Goal: Task Accomplishment & Management: Use online tool/utility

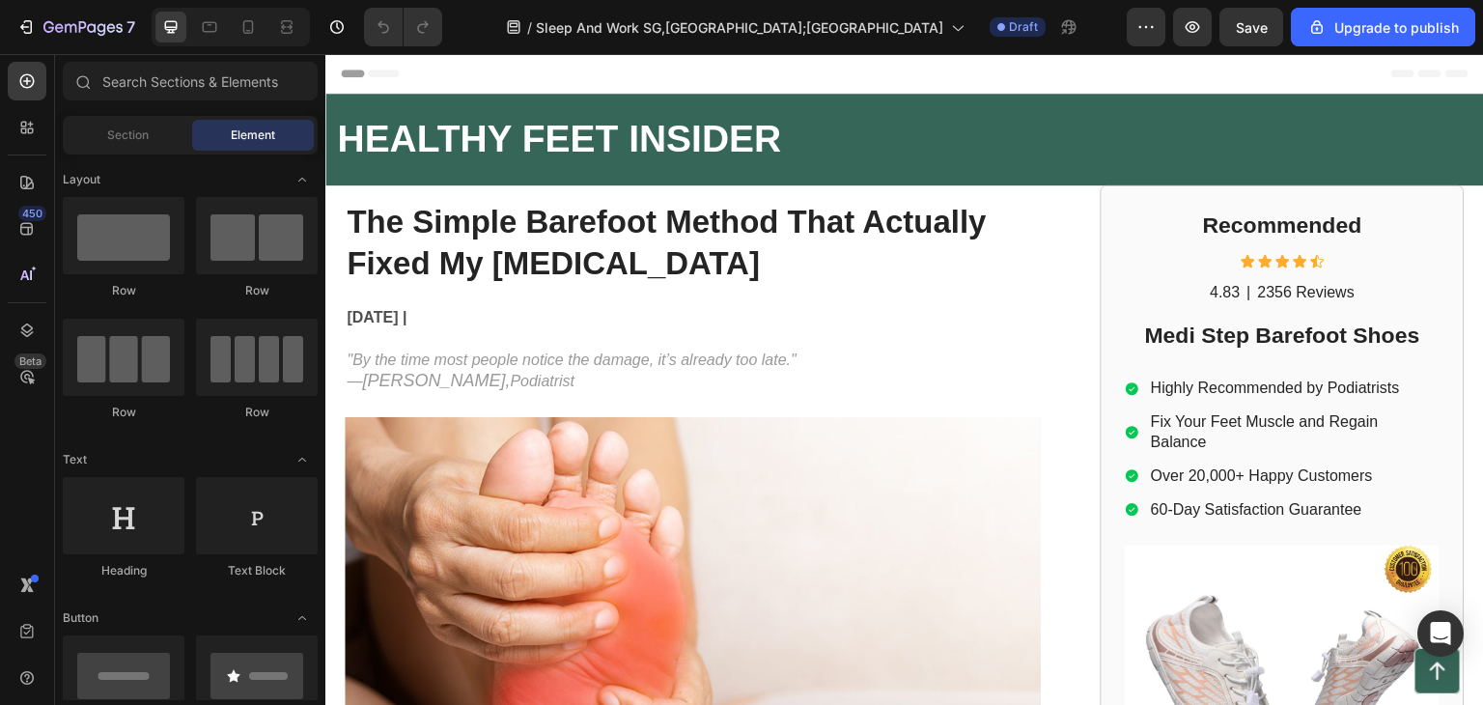
drag, startPoint x: 325, startPoint y: 54, endPoint x: 825, endPoint y: 182, distance: 515.4
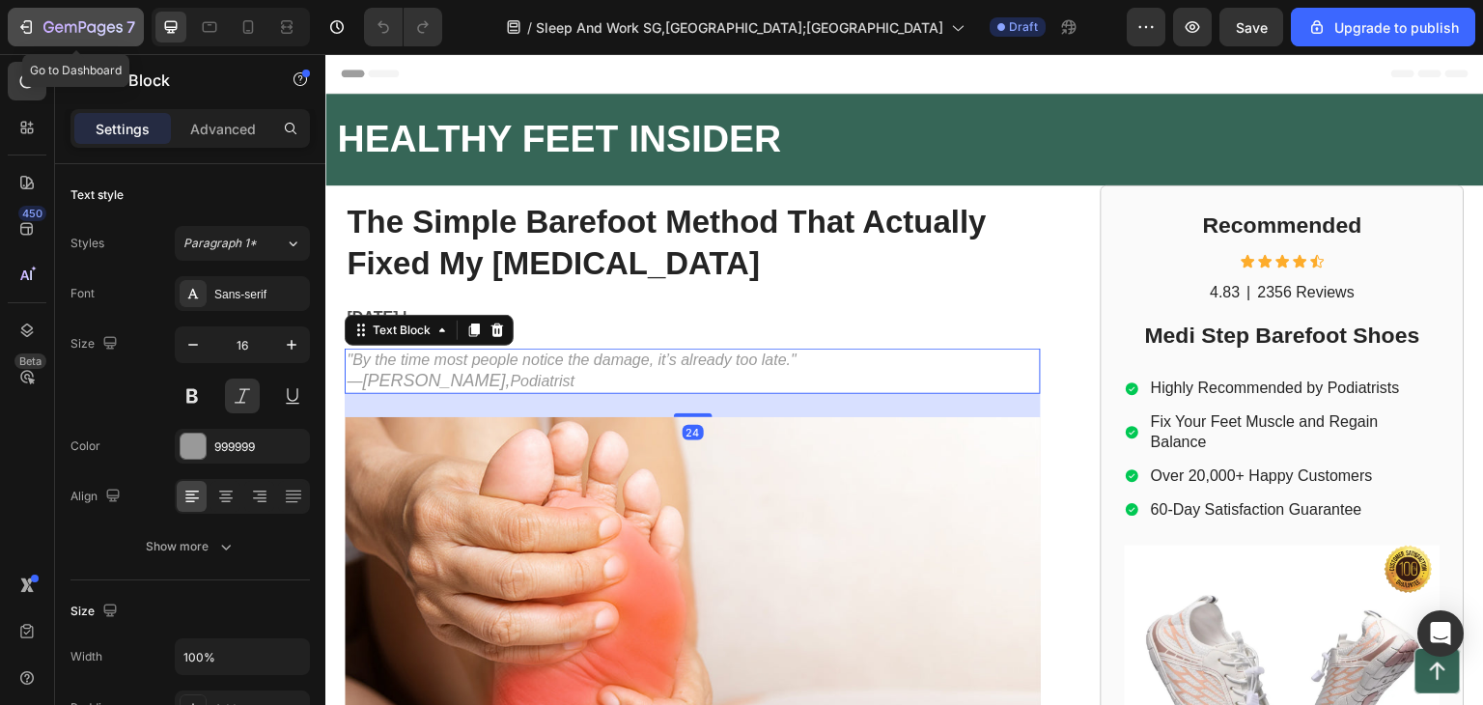
click at [54, 19] on div "7" at bounding box center [89, 26] width 92 height 23
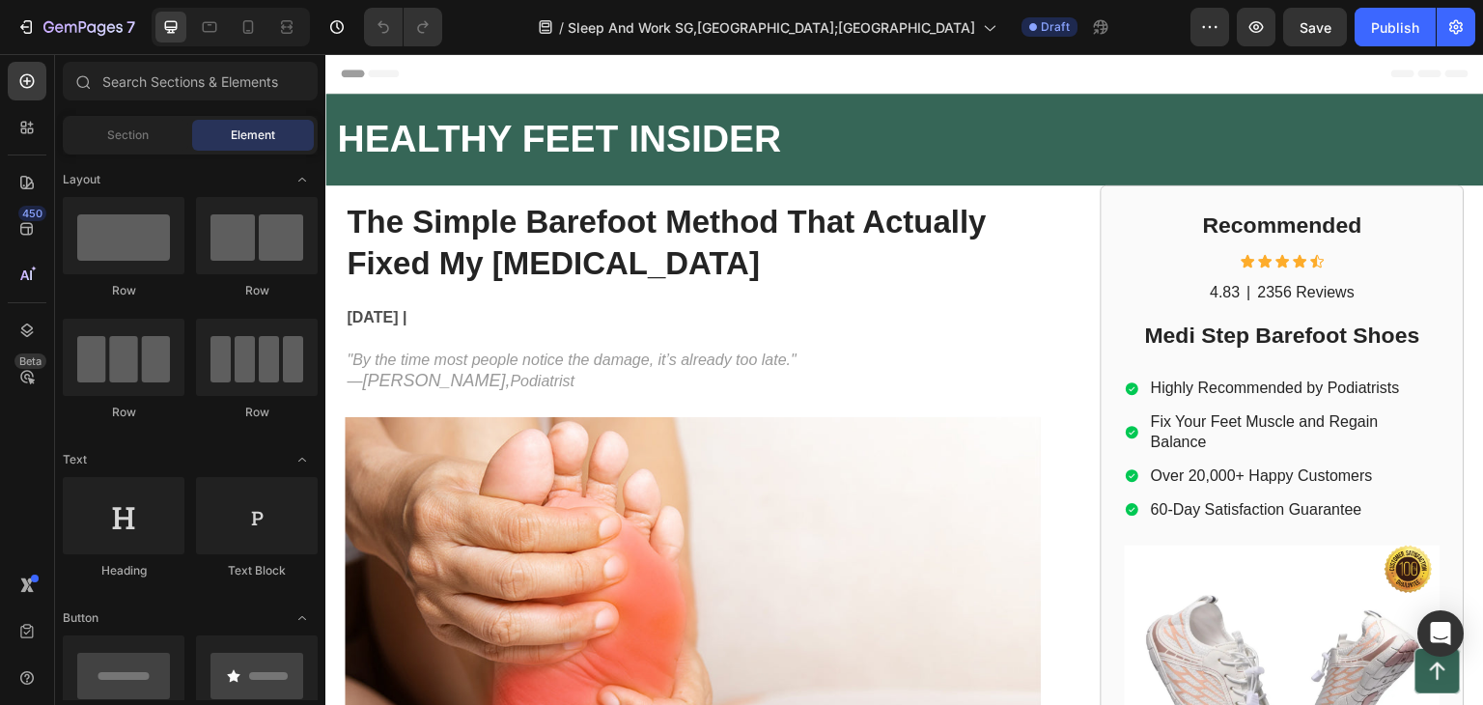
click at [1399, 17] on div "Publish" at bounding box center [1395, 27] width 48 height 20
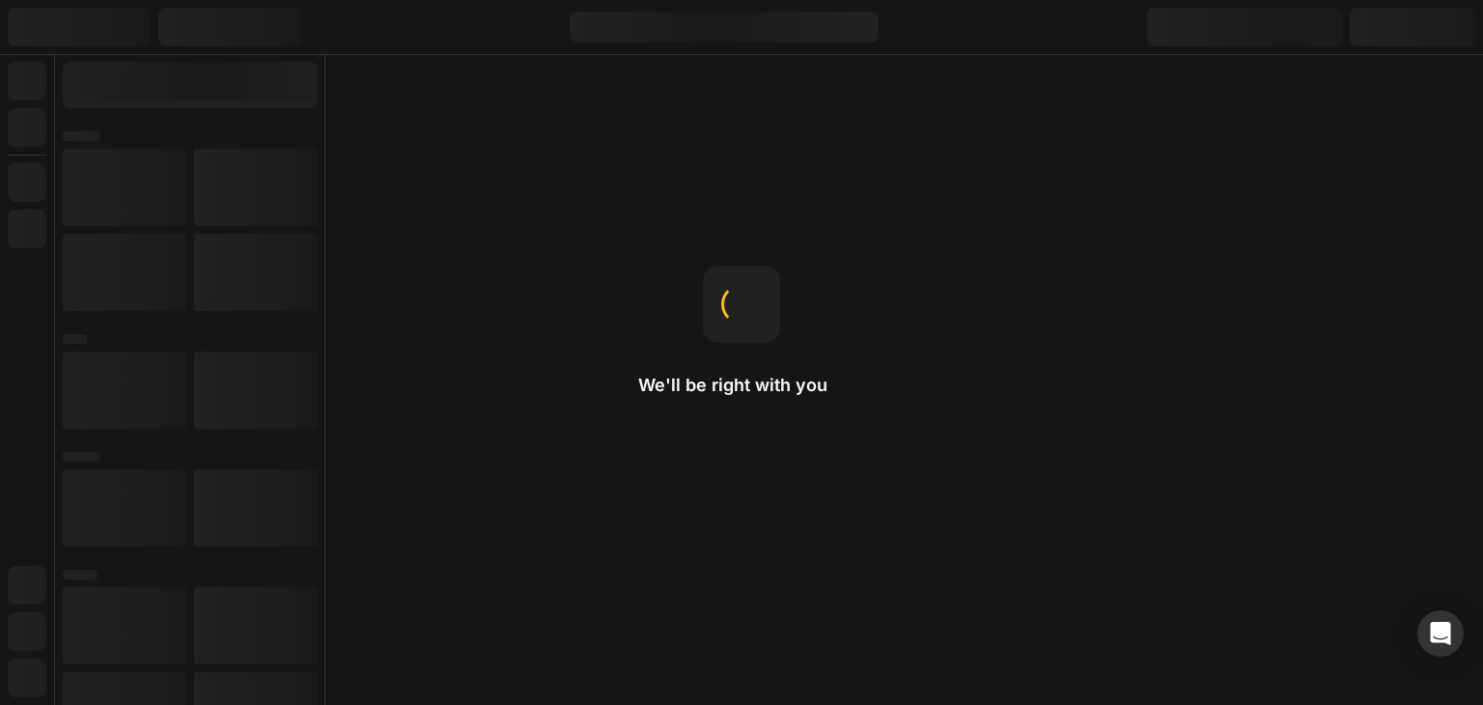
click at [1191, 274] on div "We'll be right with you Home page The homepage is the first page you see when v…" at bounding box center [741, 352] width 1483 height 705
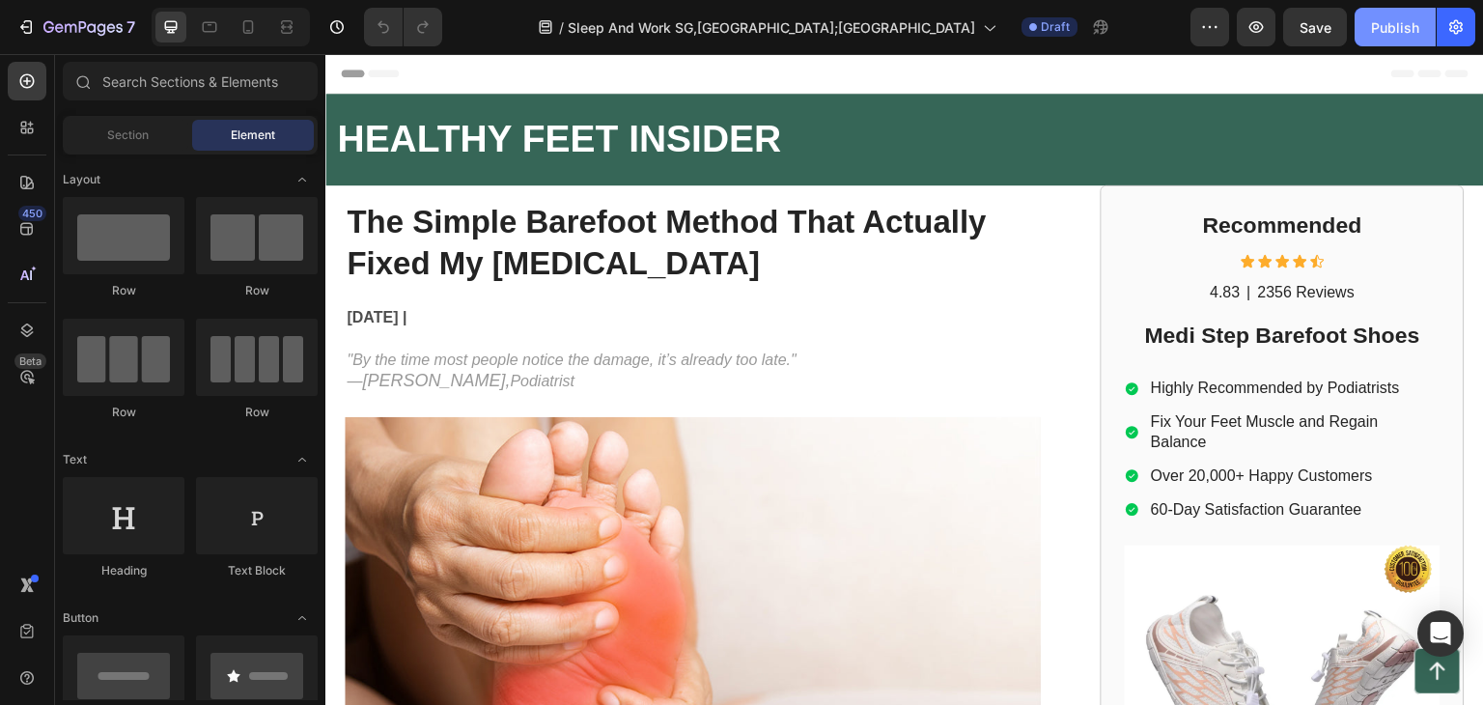
click at [1360, 26] on button "Publish" at bounding box center [1395, 27] width 81 height 39
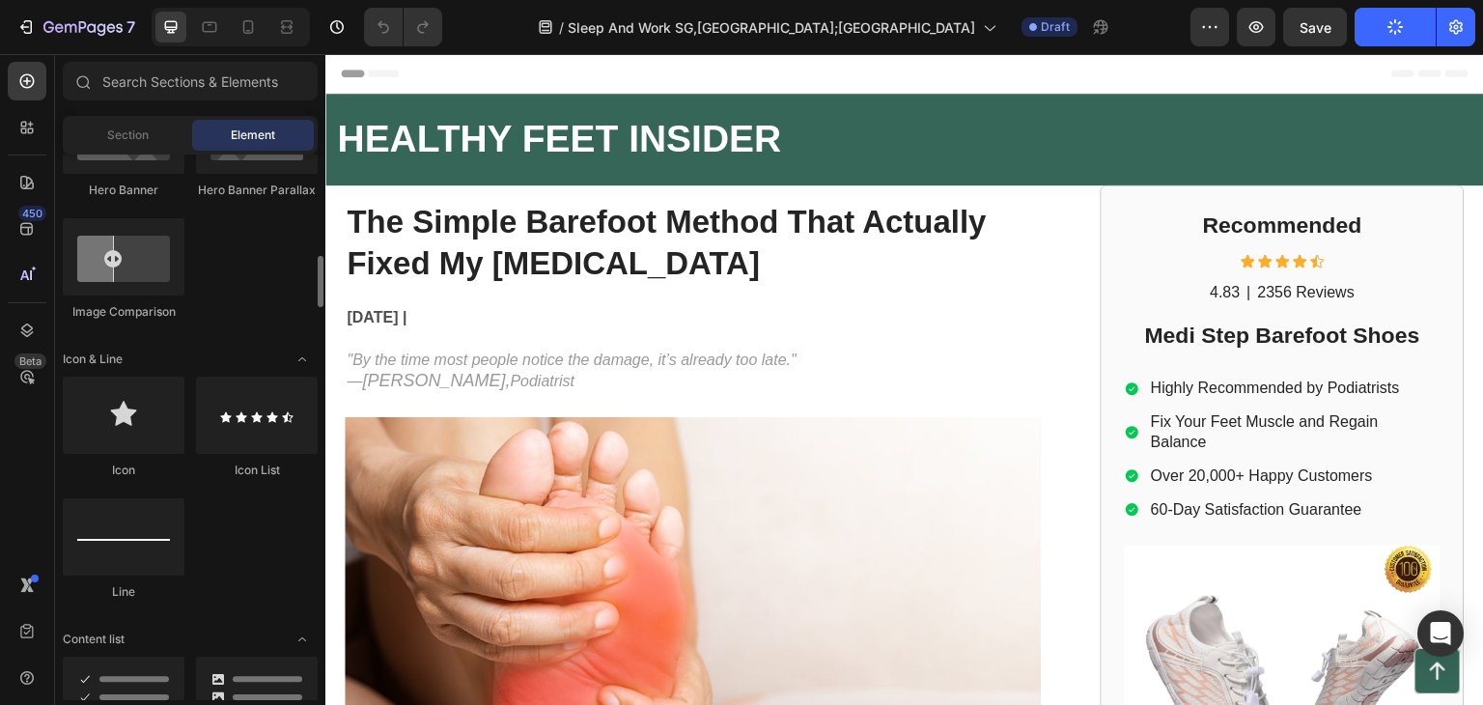
scroll to position [1448, 0]
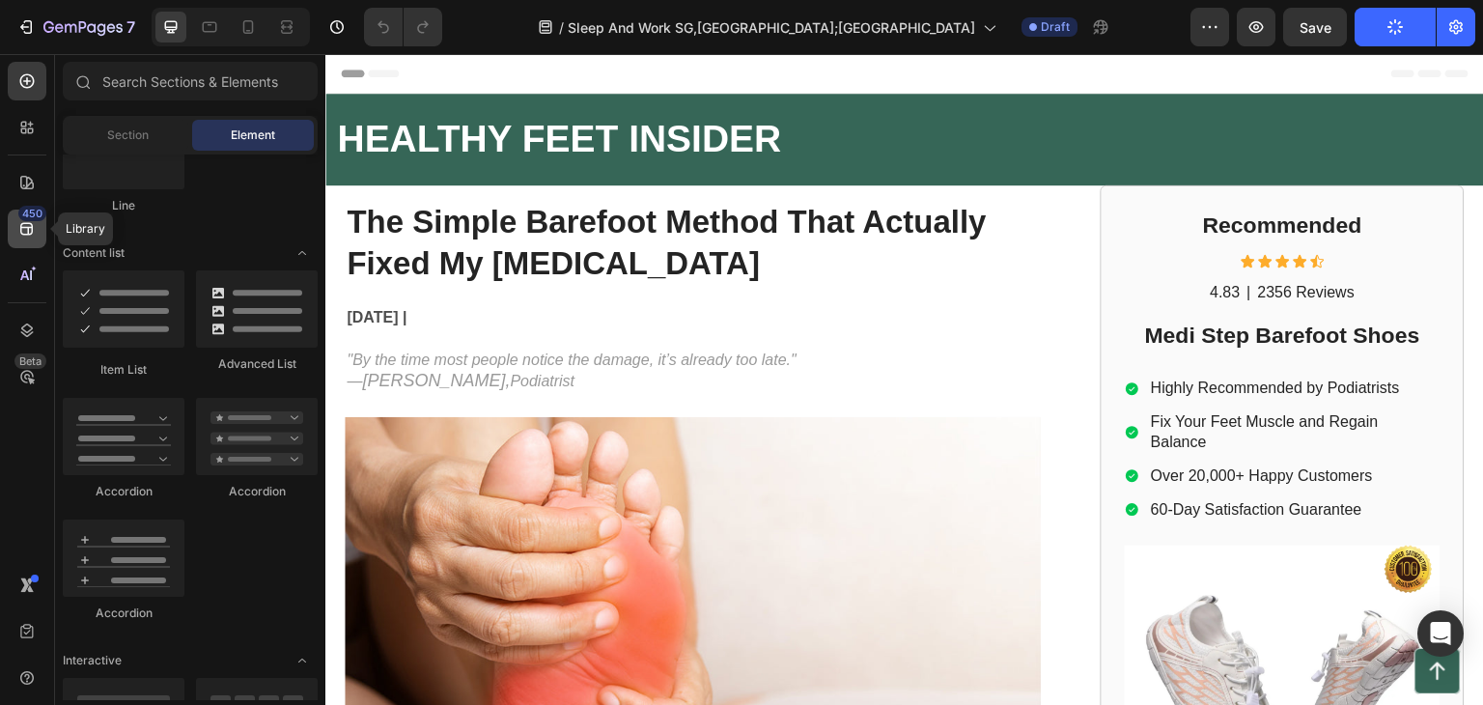
click at [28, 234] on icon at bounding box center [26, 229] width 13 height 13
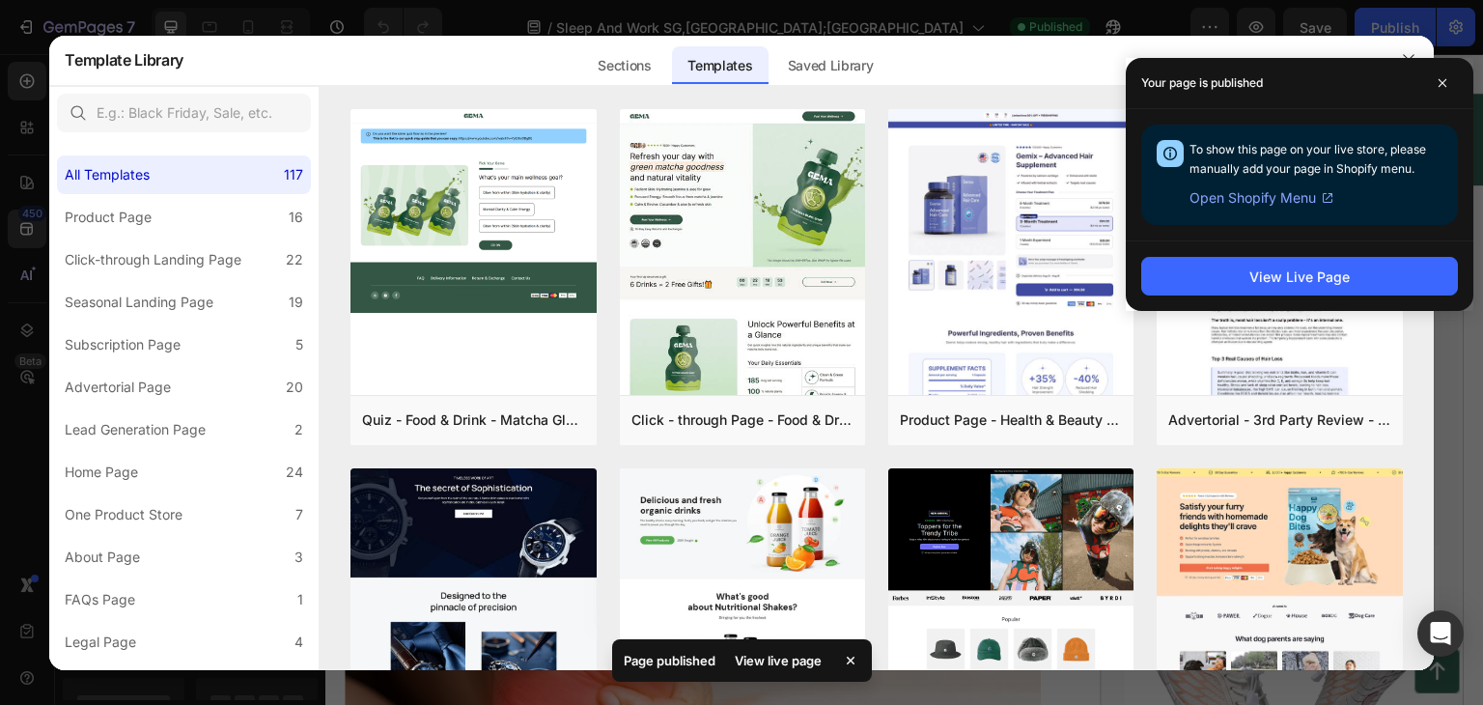
click at [799, 656] on div "View live page" at bounding box center [778, 660] width 110 height 27
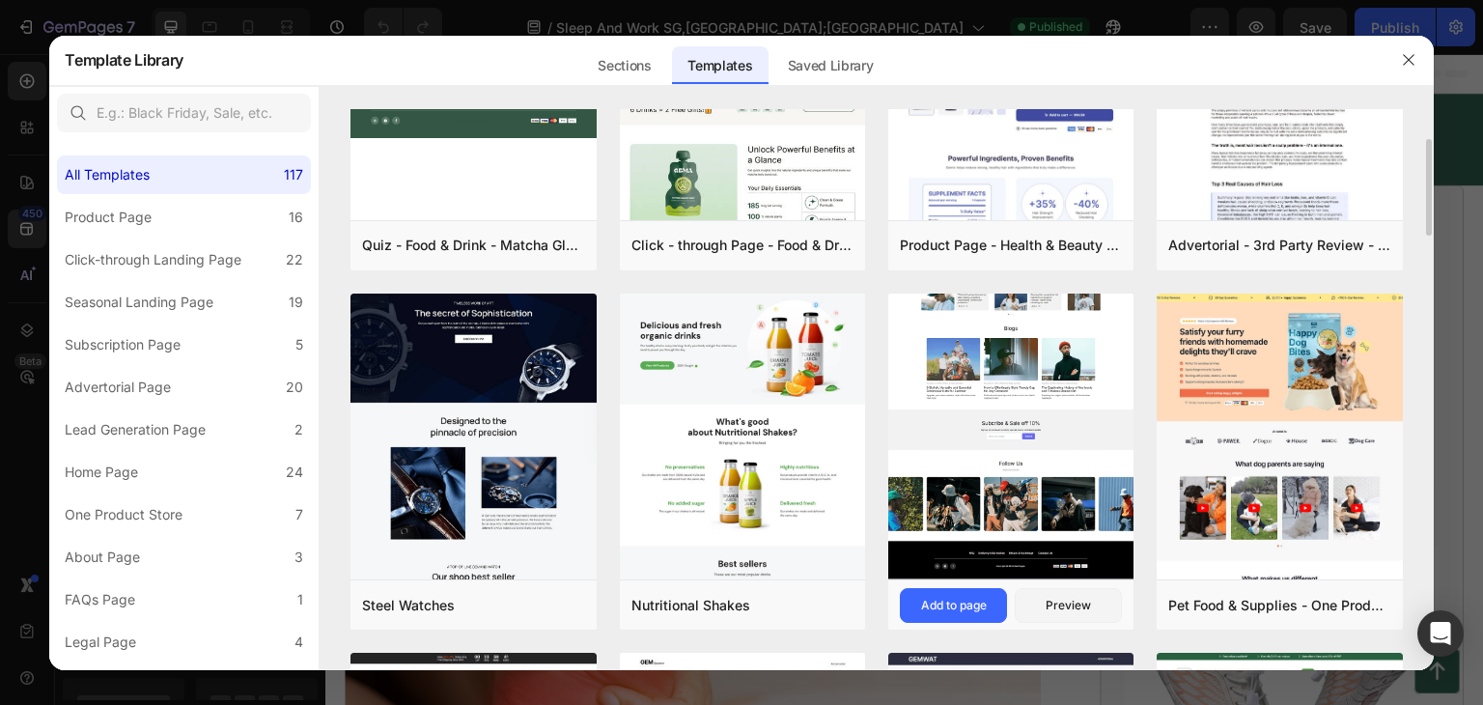
scroll to position [0, 0]
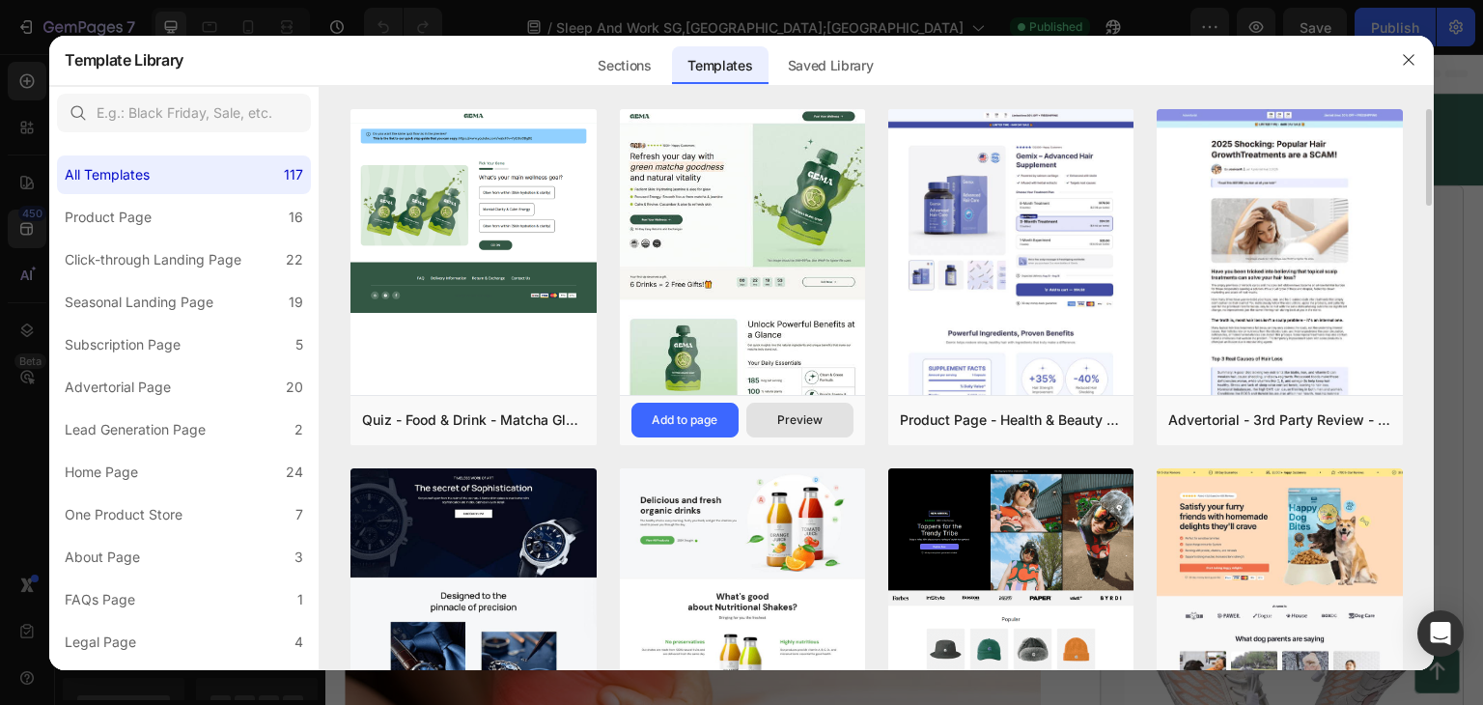
click at [807, 414] on div "Preview" at bounding box center [799, 419] width 45 height 17
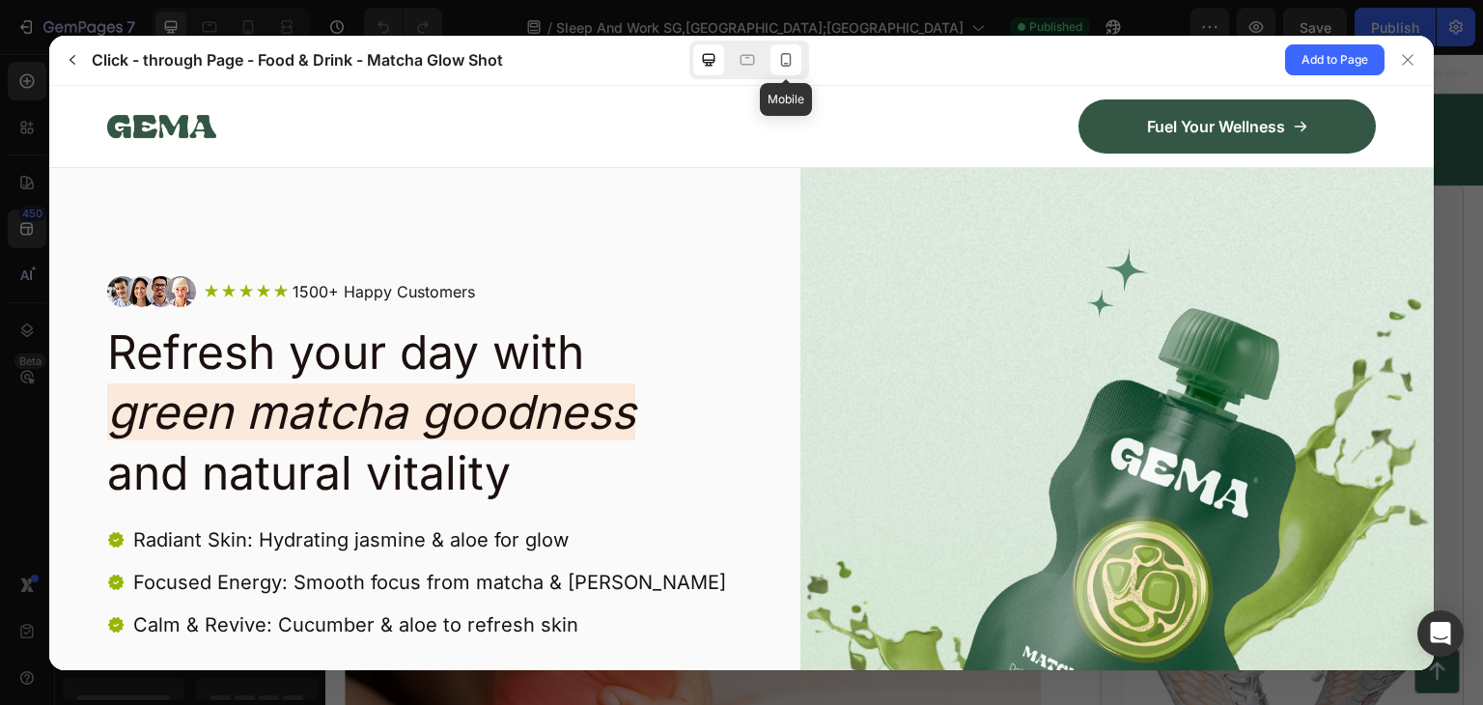
click at [787, 55] on icon at bounding box center [785, 59] width 19 height 19
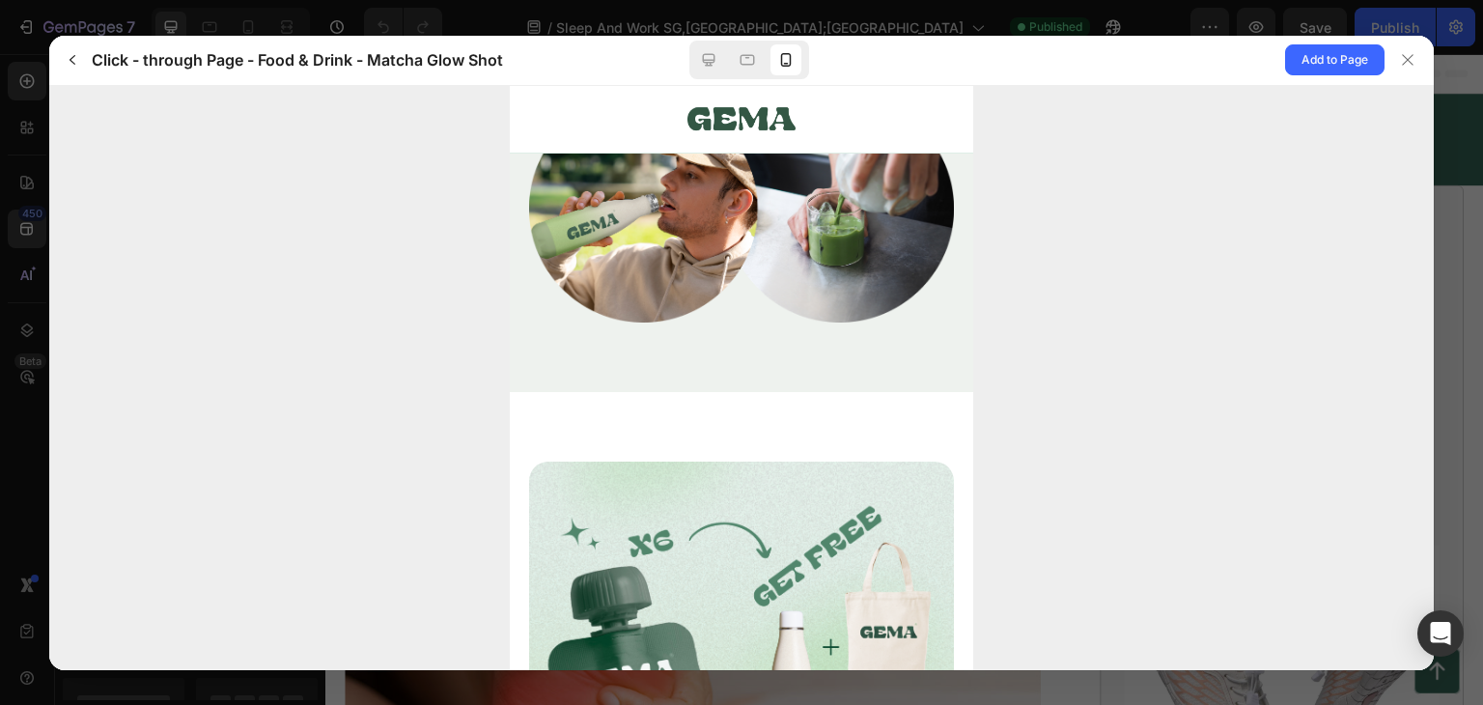
scroll to position [4828, 0]
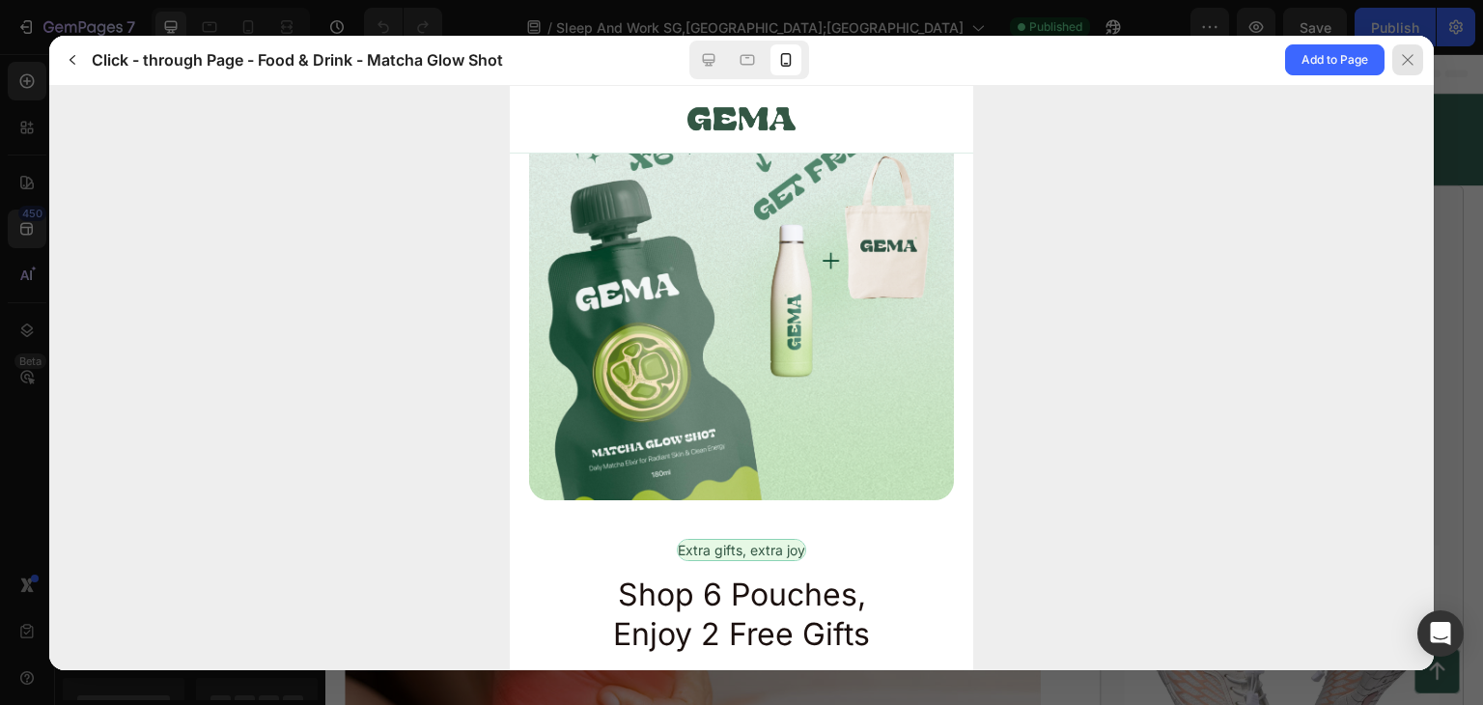
click at [1406, 64] on icon at bounding box center [1407, 59] width 15 height 15
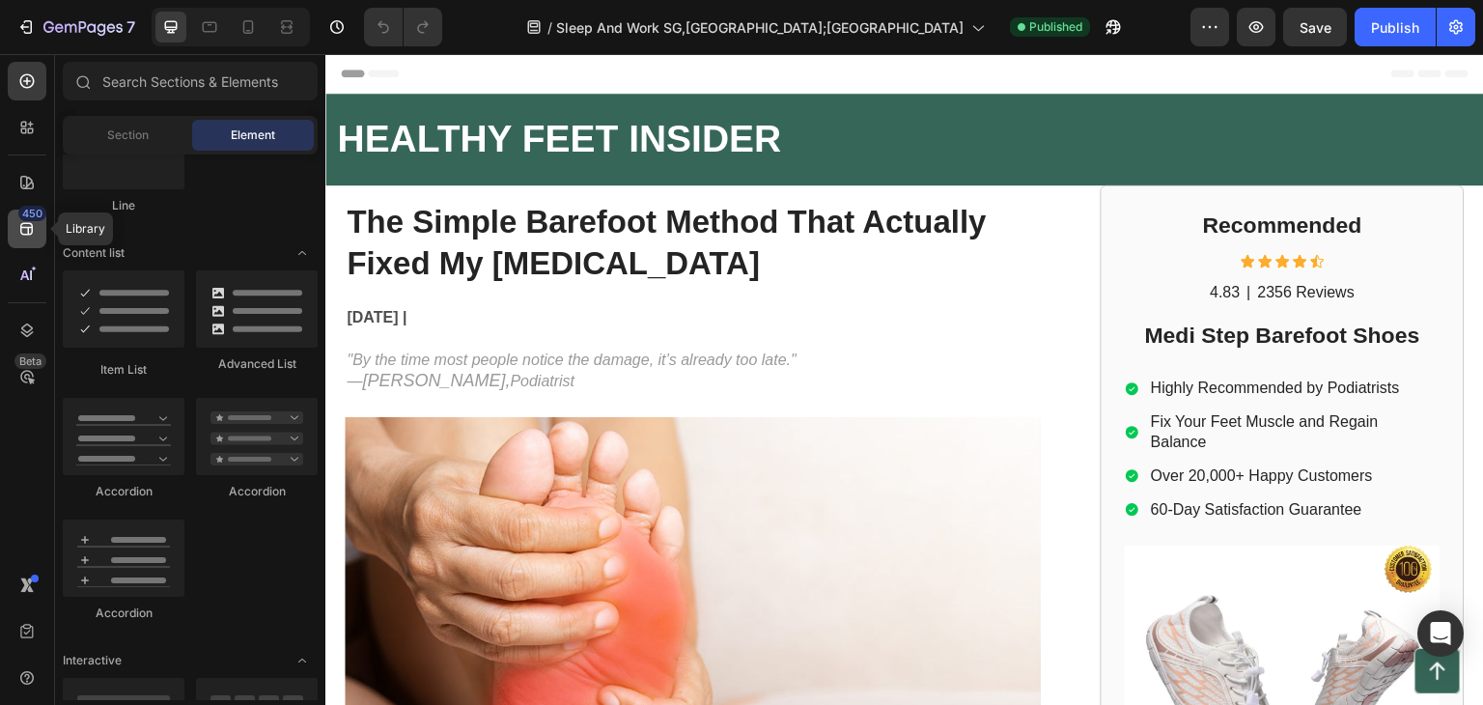
click at [30, 222] on icon at bounding box center [26, 228] width 19 height 19
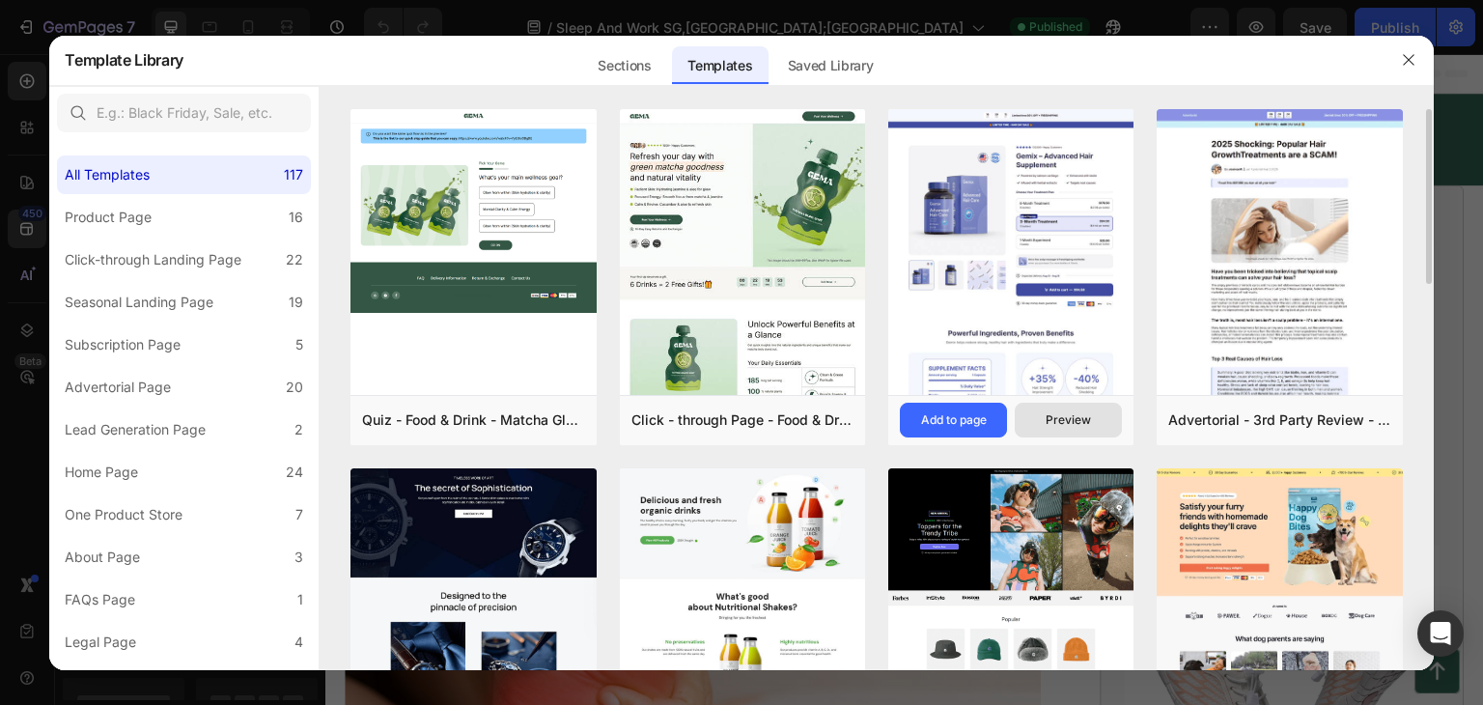
click at [1058, 419] on div "Preview" at bounding box center [1068, 419] width 45 height 17
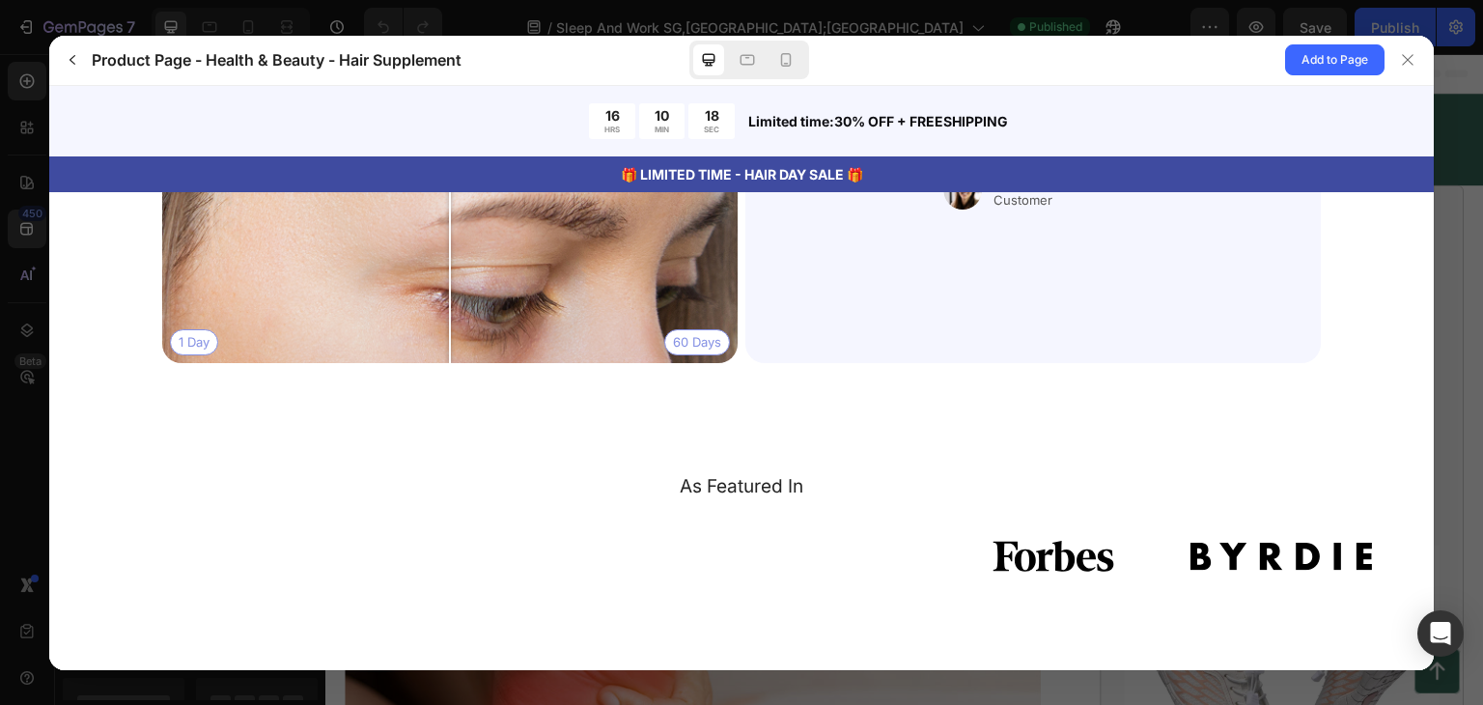
scroll to position [4345, 0]
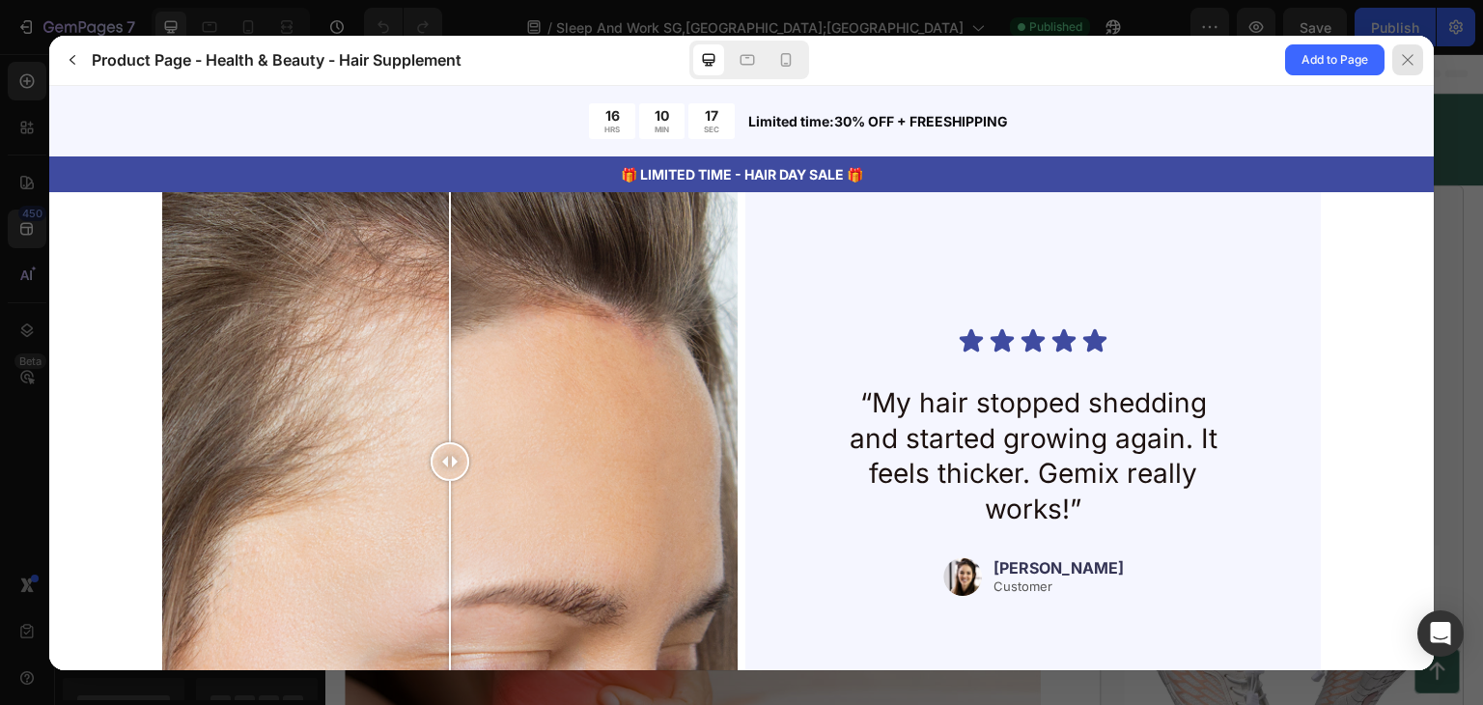
click at [1417, 50] on div at bounding box center [1407, 59] width 31 height 31
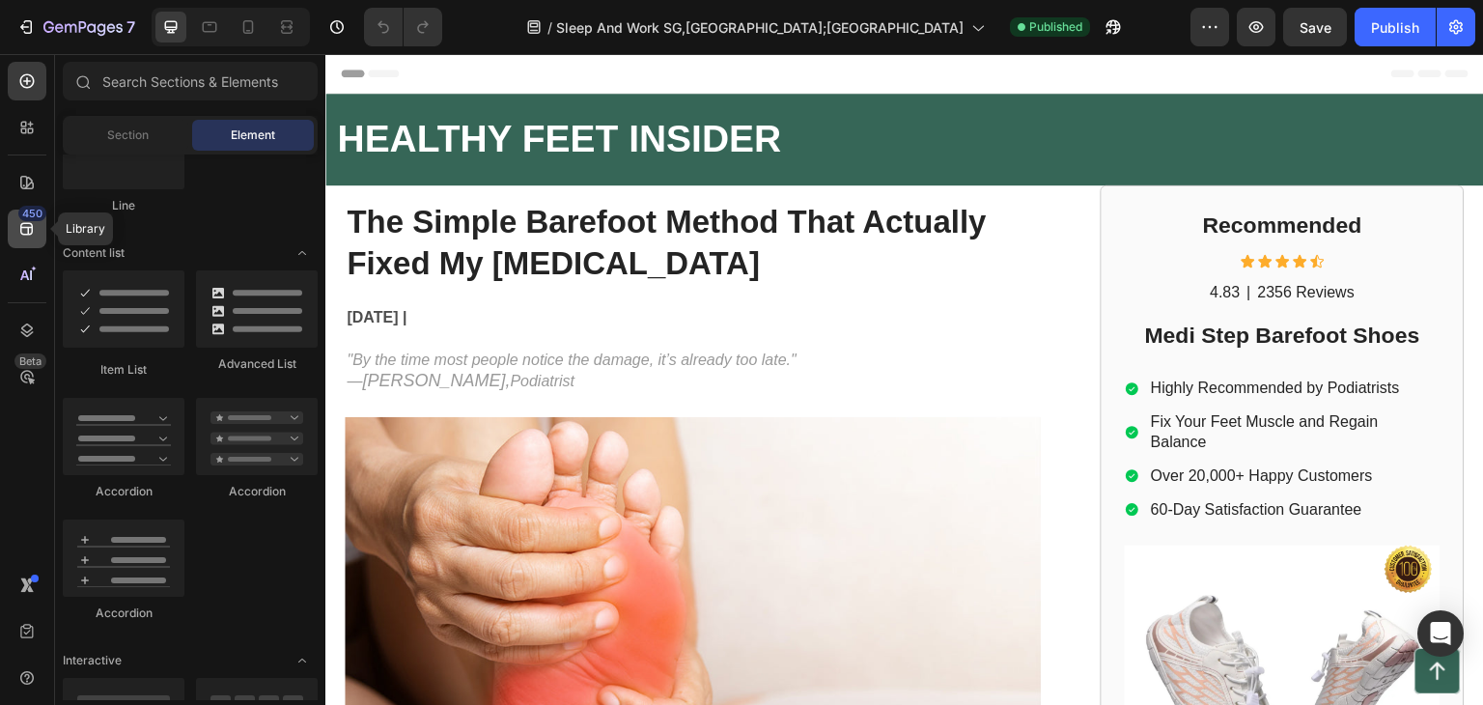
click at [29, 231] on icon at bounding box center [26, 228] width 19 height 19
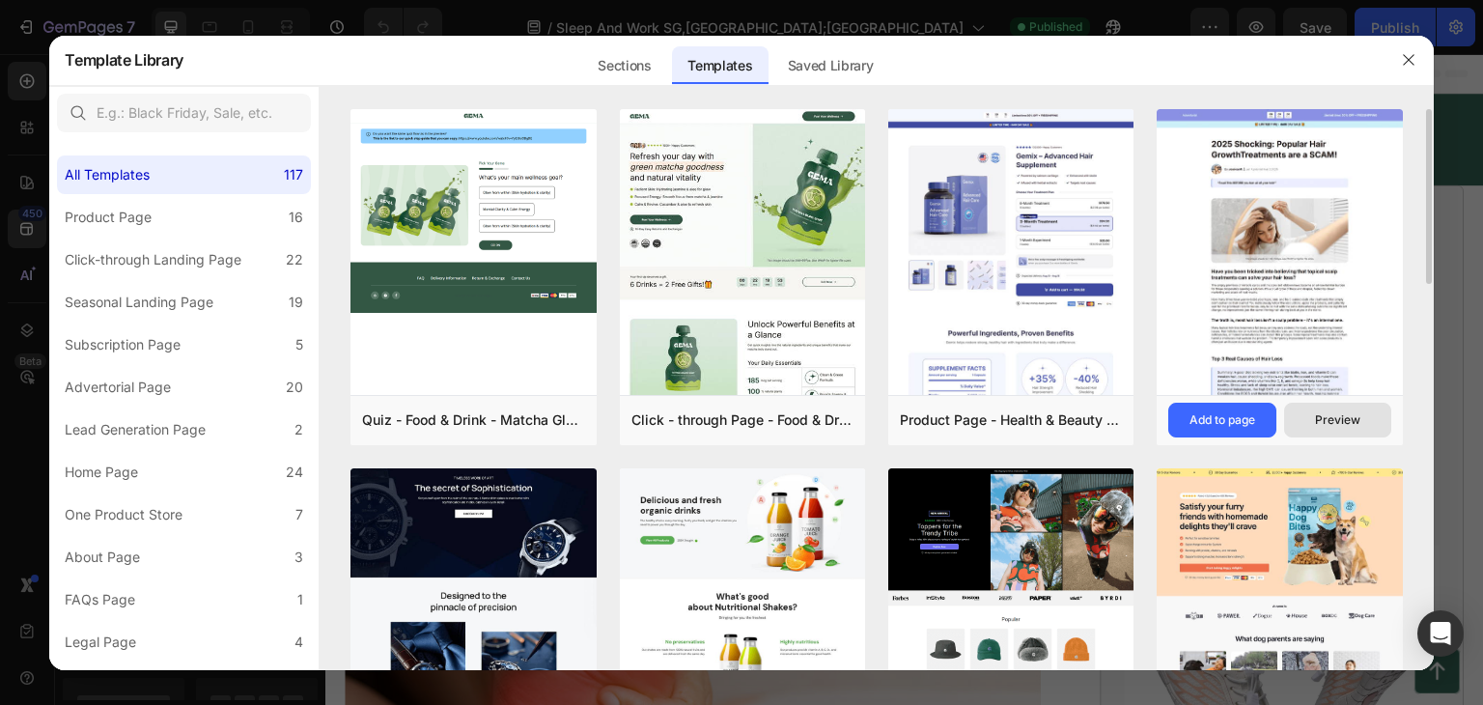
click at [1325, 419] on div "Preview" at bounding box center [1337, 419] width 45 height 17
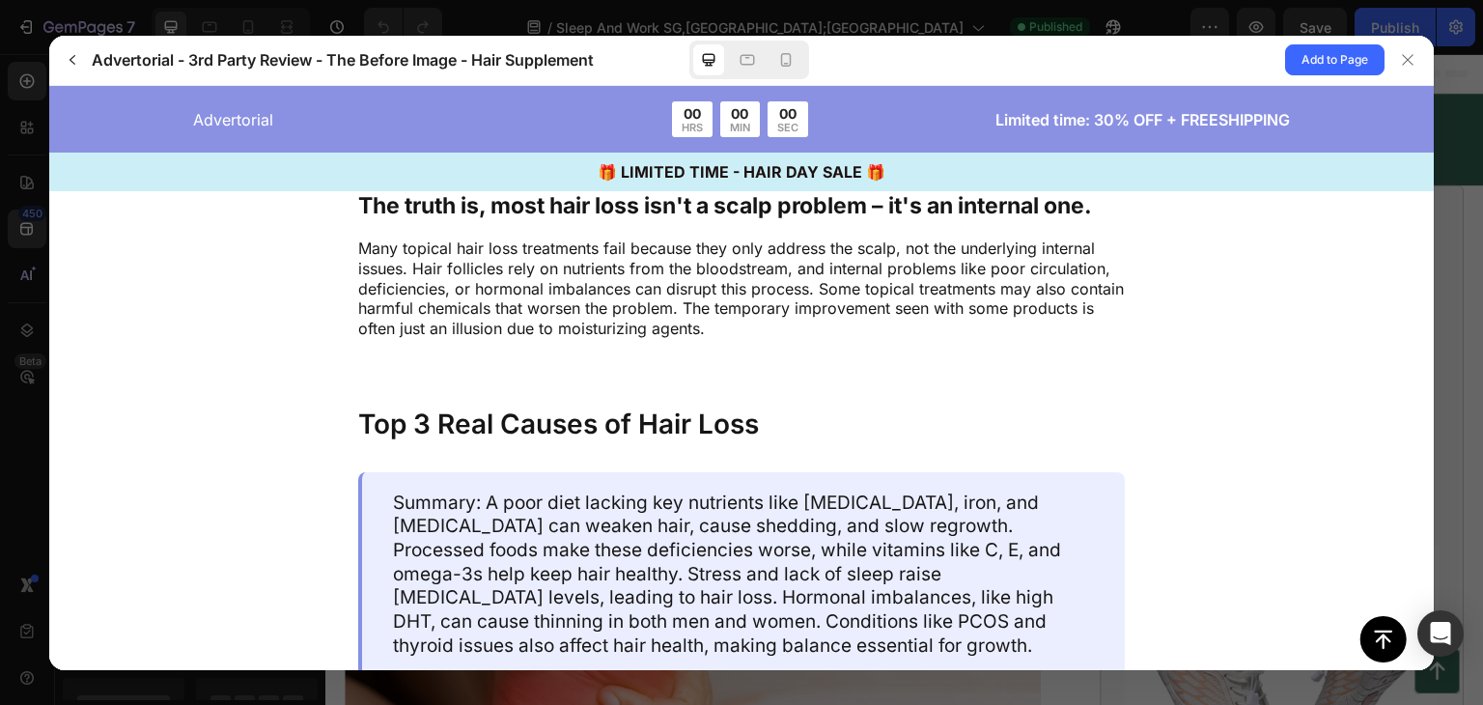
scroll to position [966, 0]
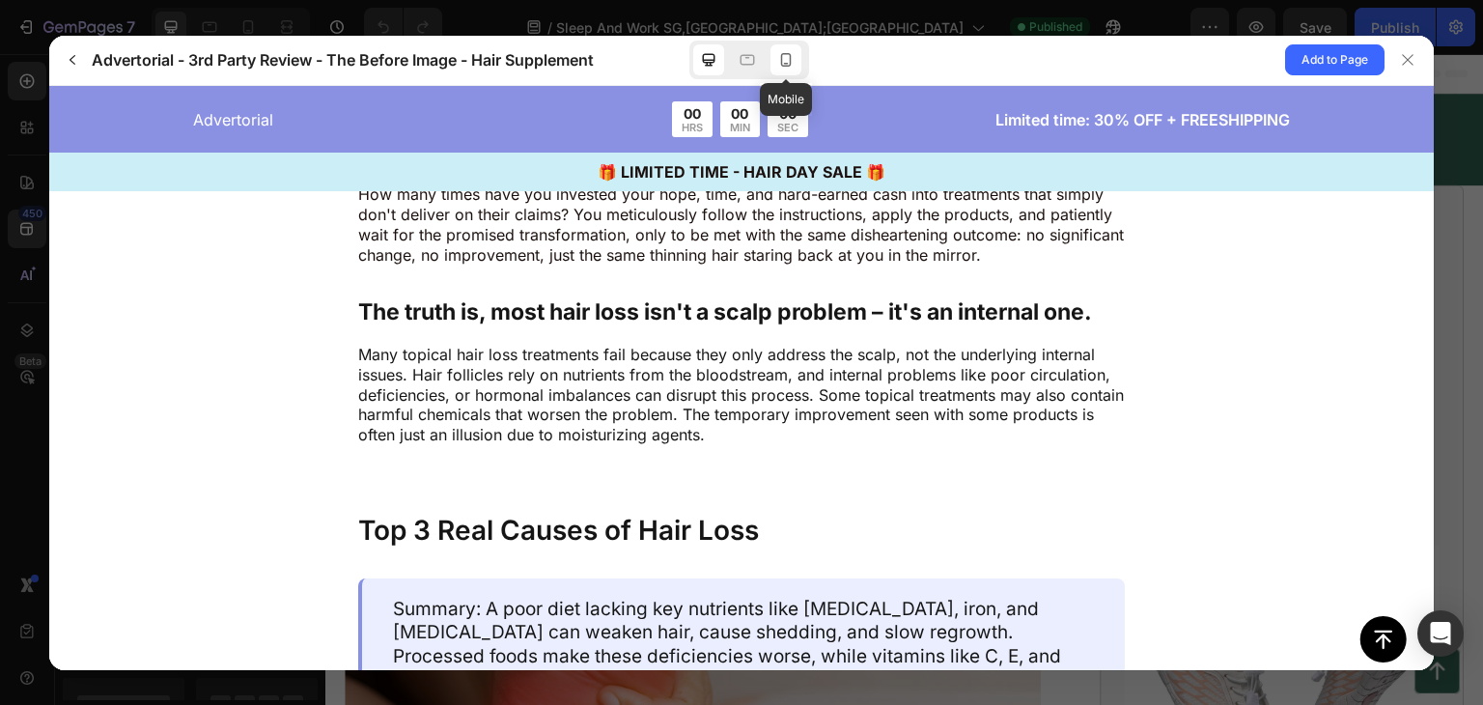
click at [785, 55] on icon at bounding box center [785, 59] width 19 height 19
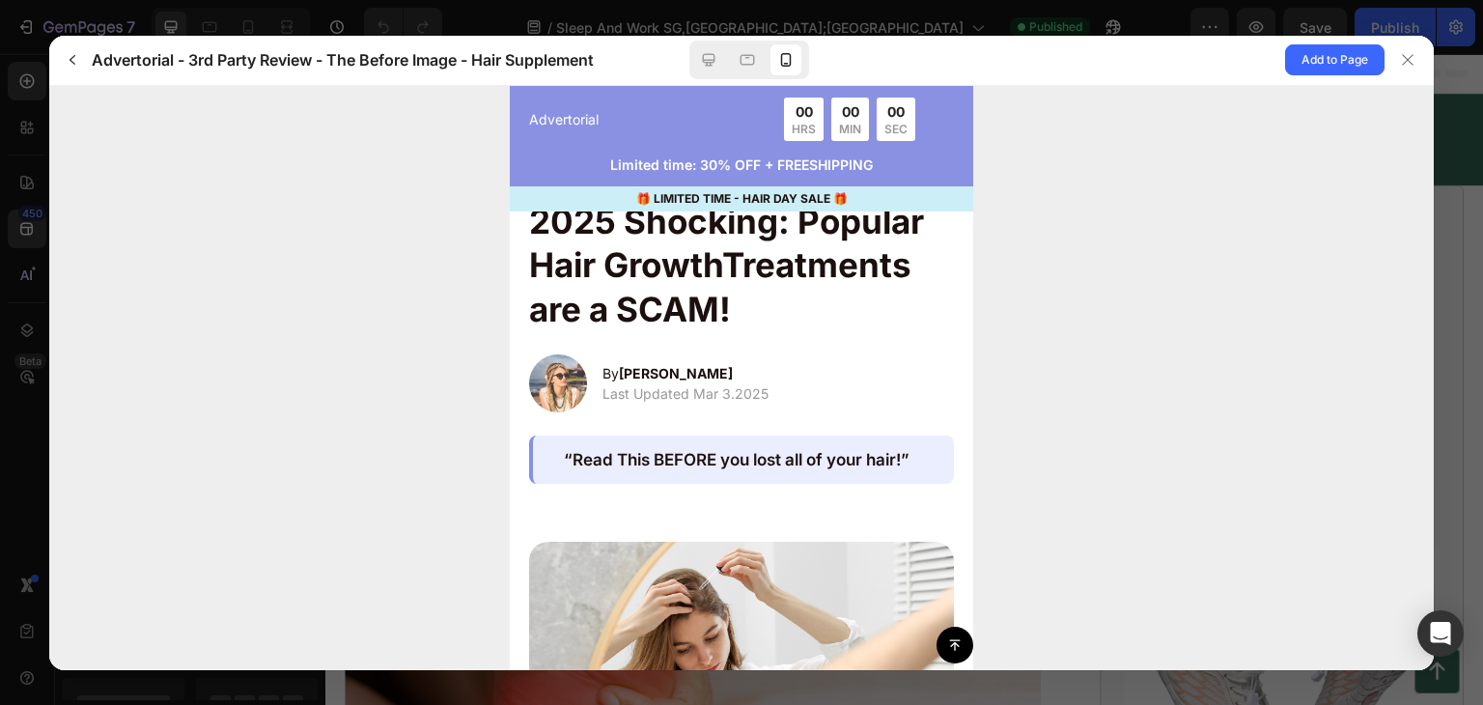
scroll to position [0, 0]
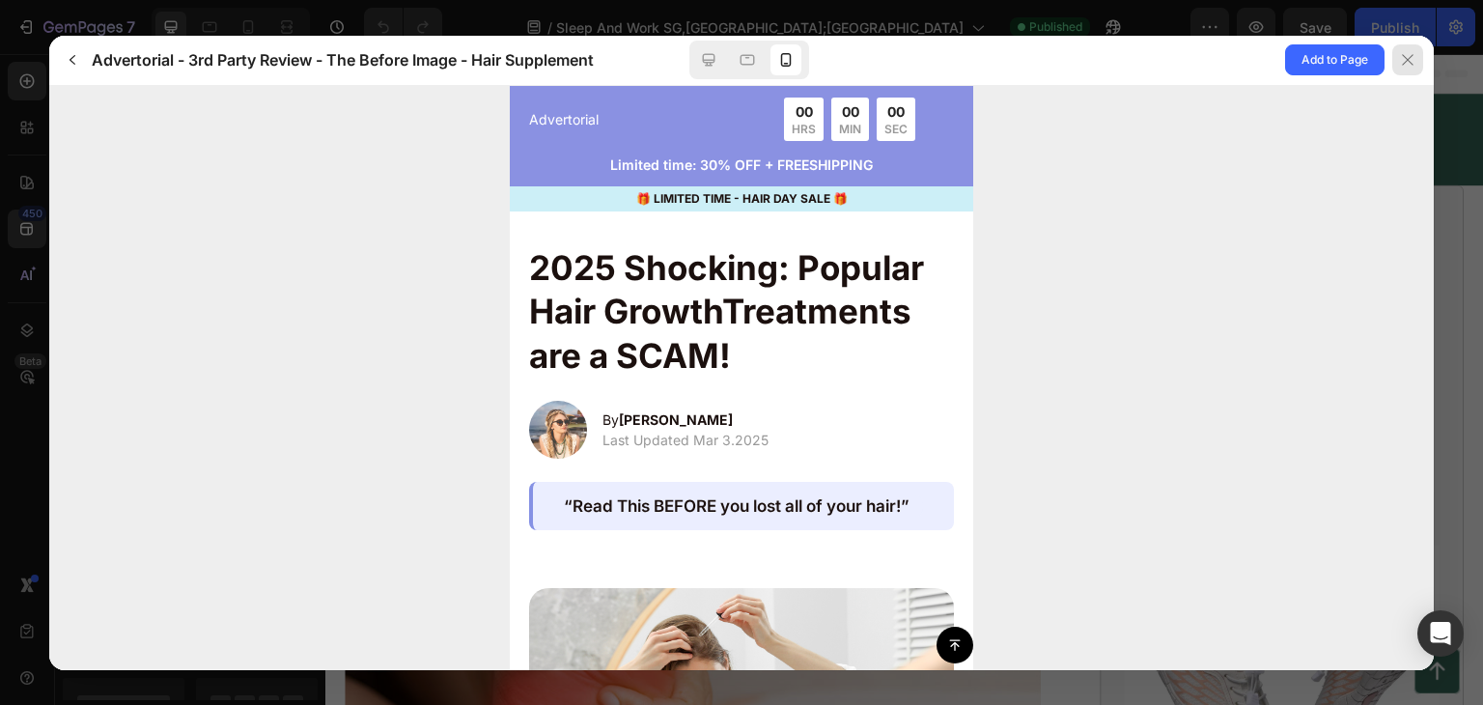
click at [1394, 66] on div at bounding box center [1407, 59] width 31 height 31
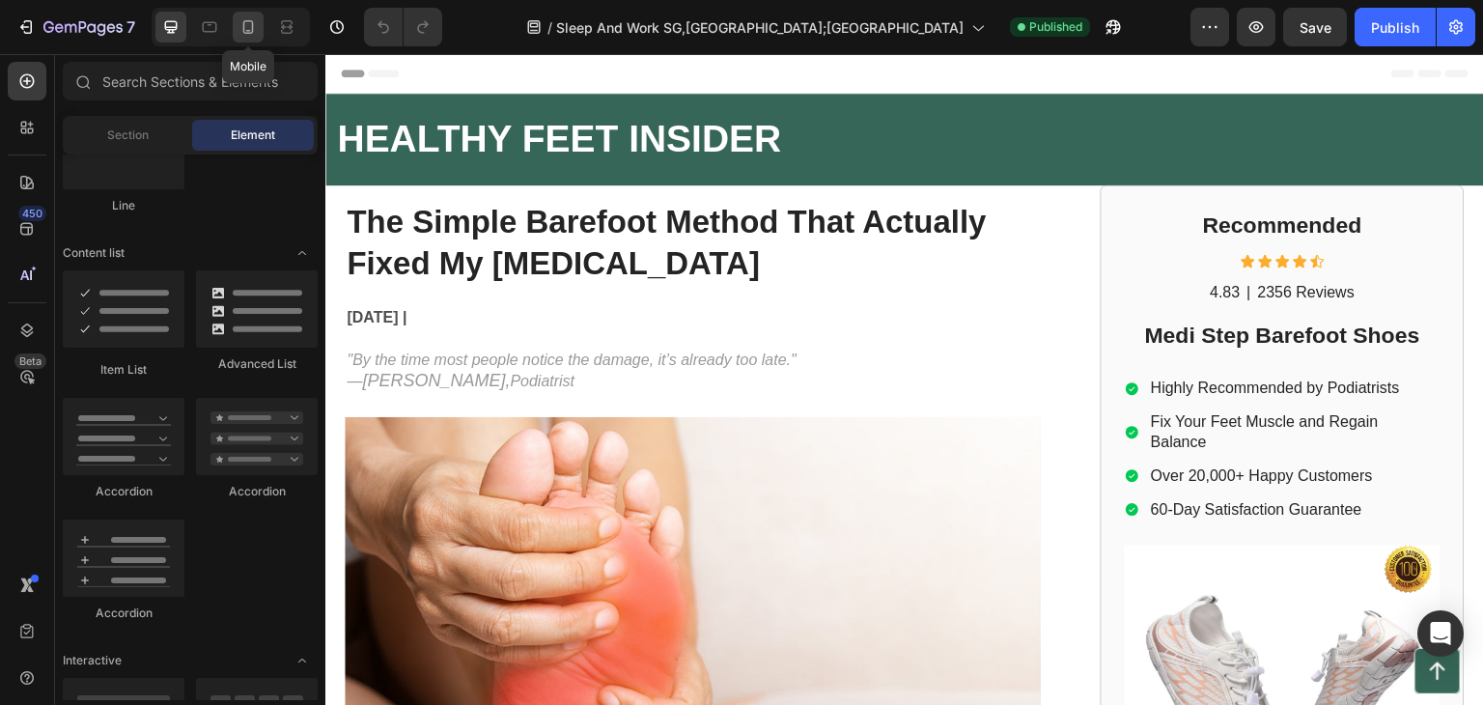
click at [258, 28] on div at bounding box center [248, 27] width 31 height 31
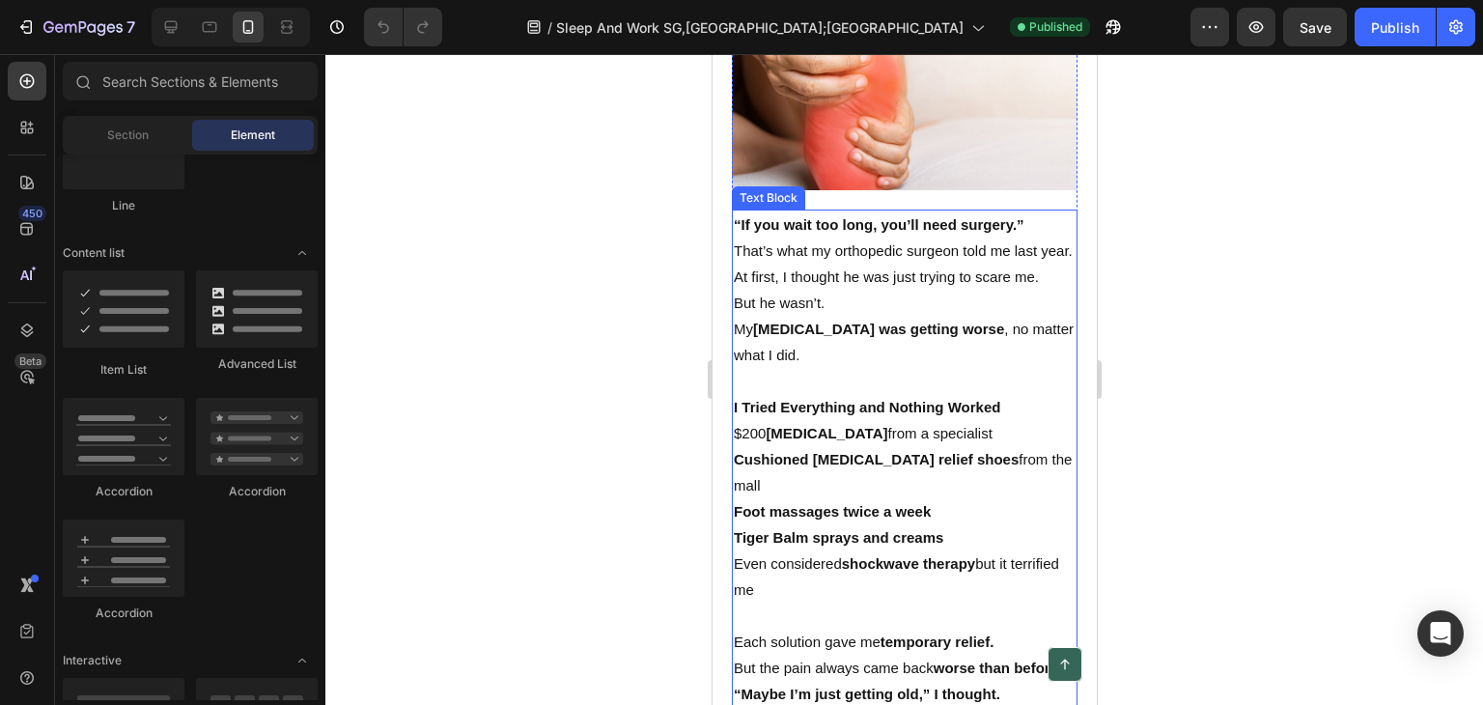
scroll to position [290, 0]
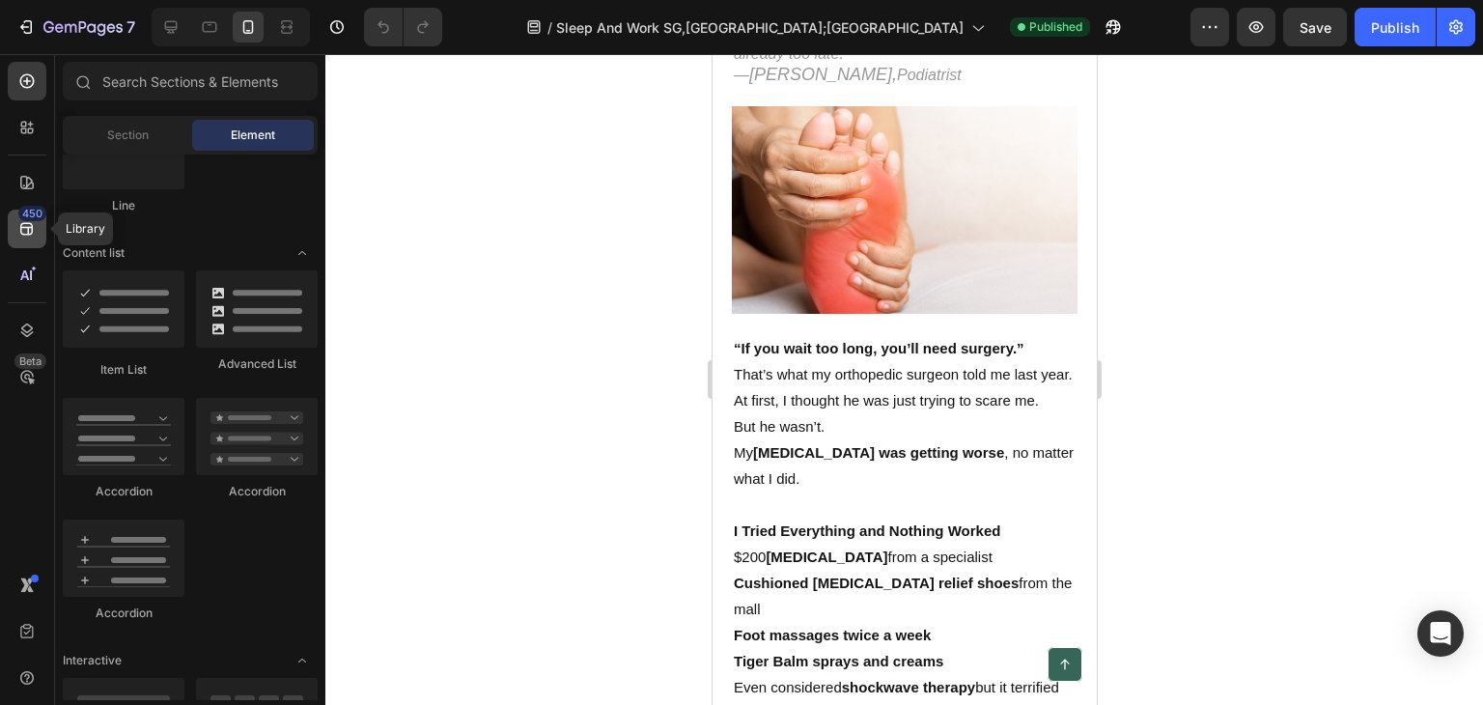
click at [14, 216] on div "450" at bounding box center [27, 229] width 39 height 39
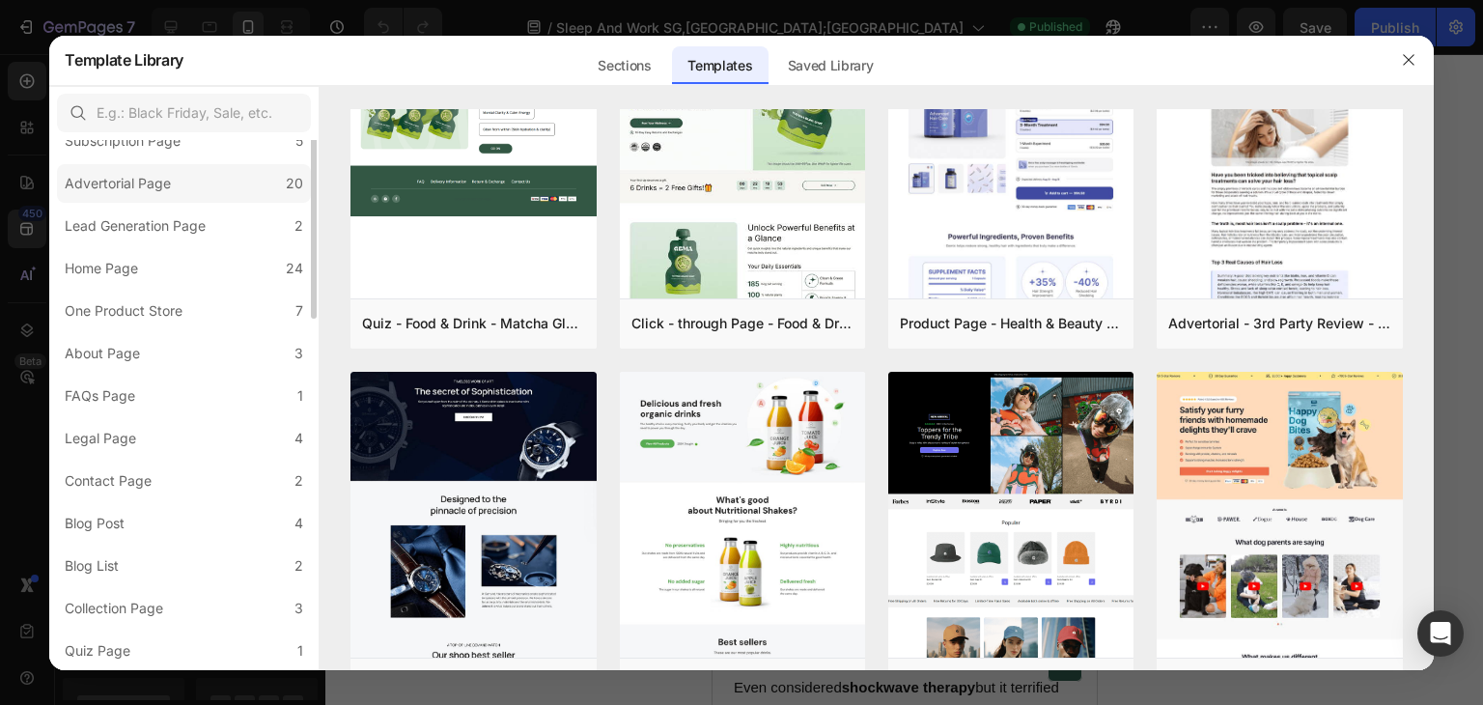
scroll to position [0, 0]
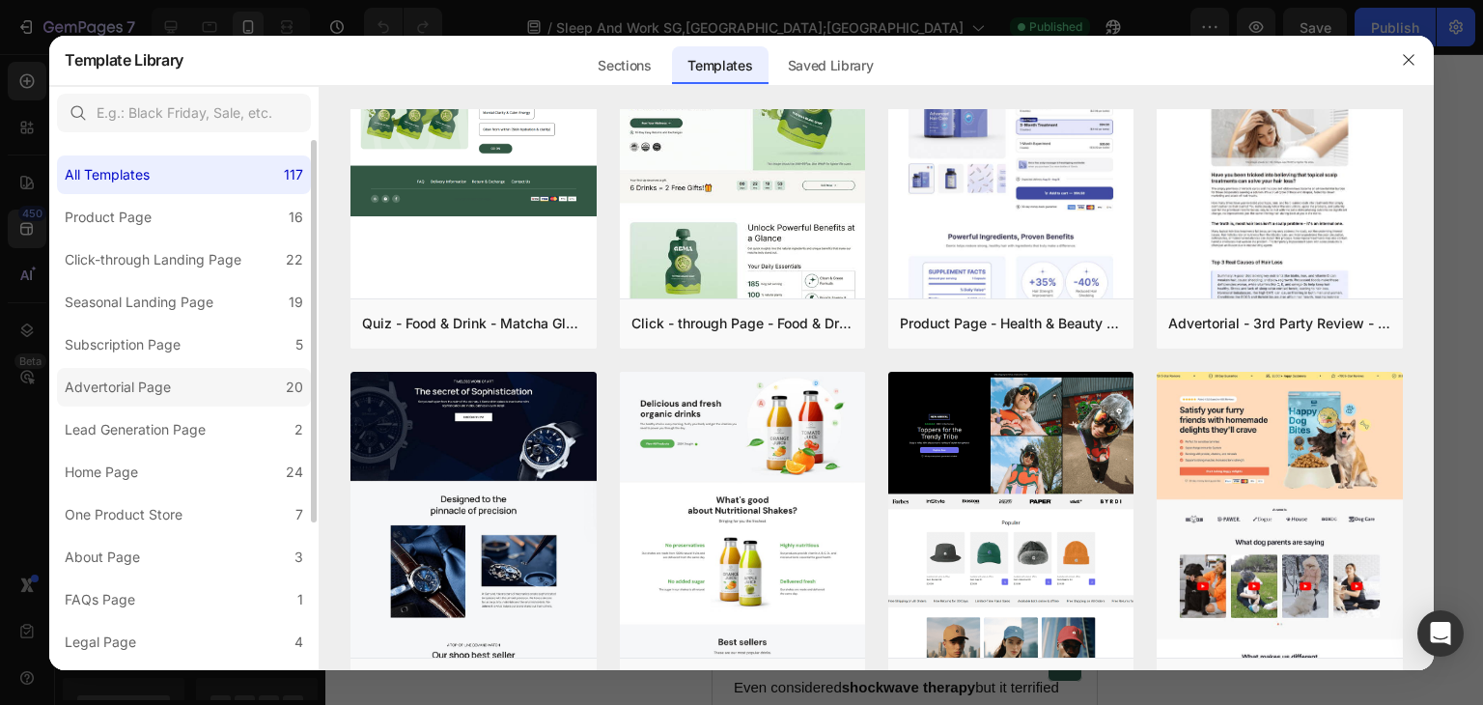
click at [139, 386] on div "Advertorial Page" at bounding box center [118, 387] width 106 height 23
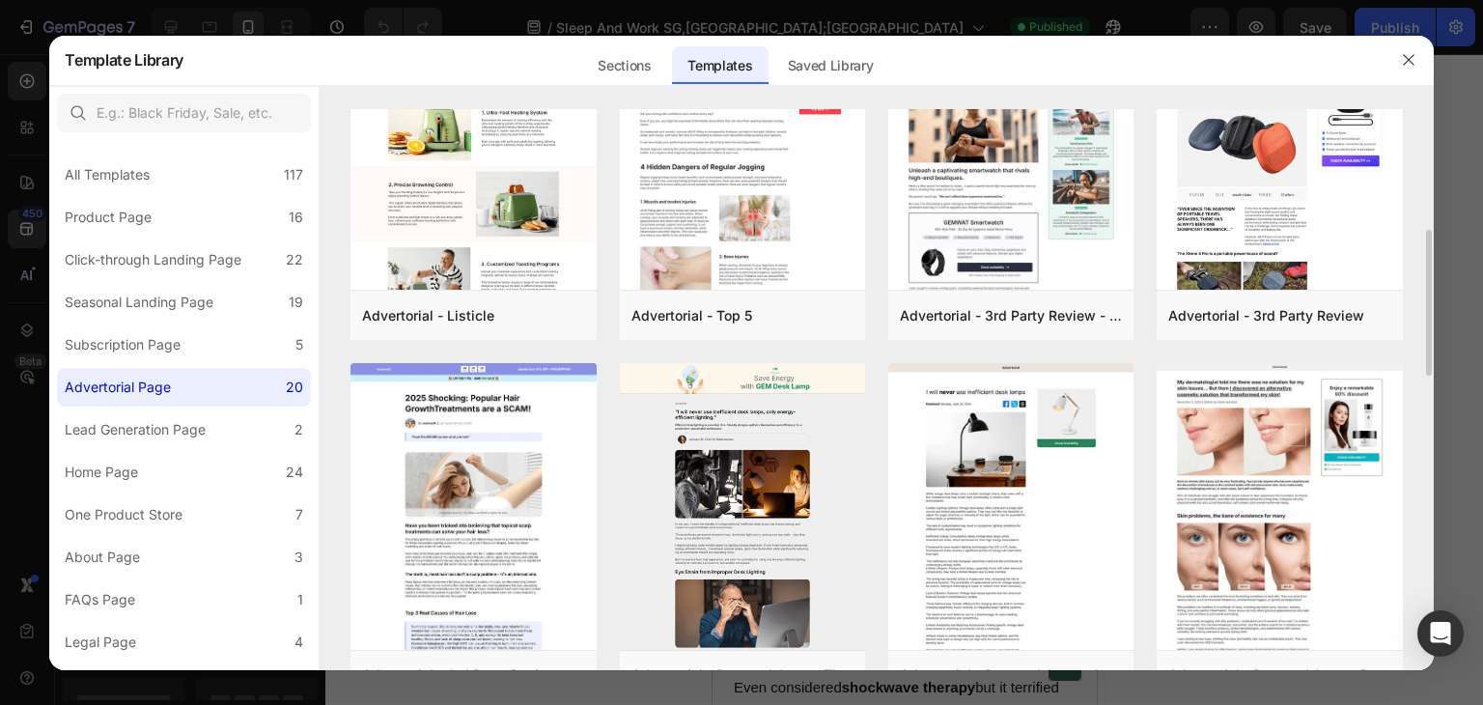
scroll to position [175, 0]
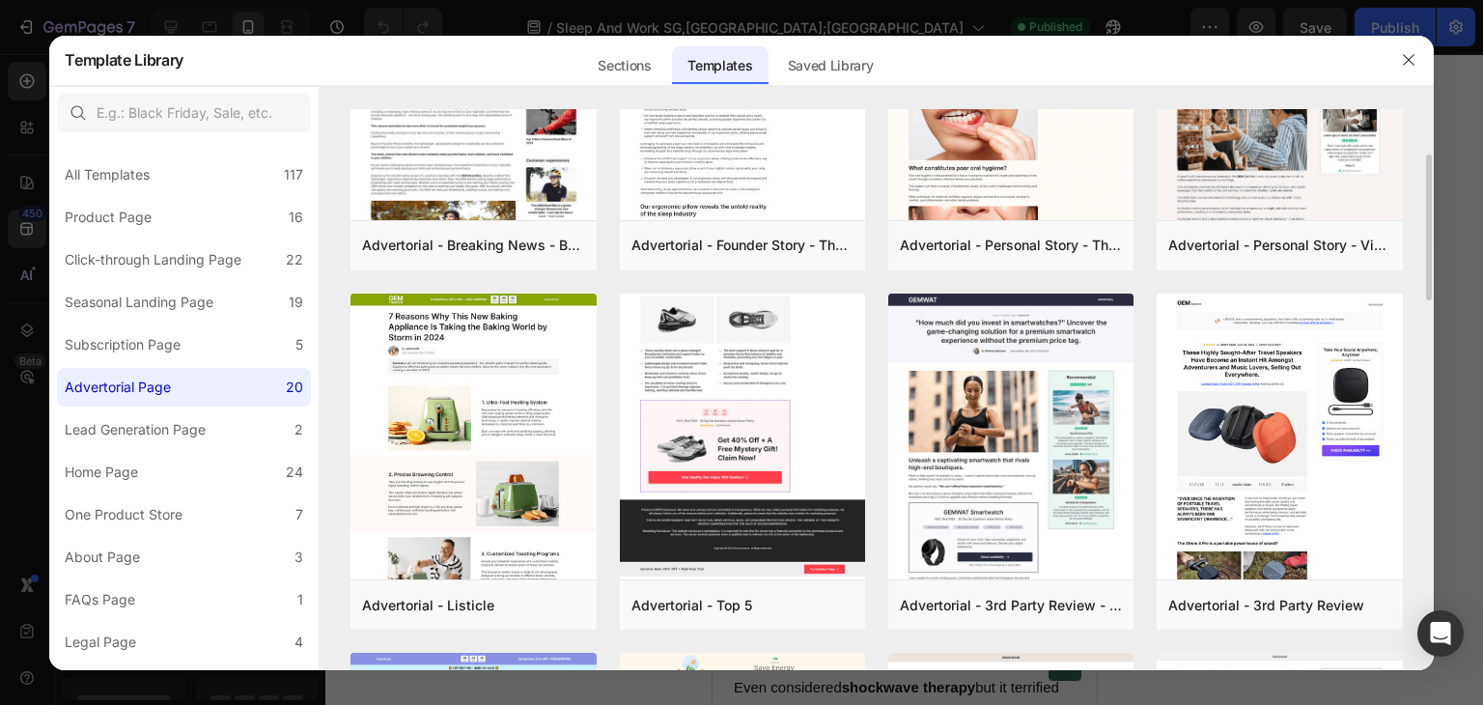
drag, startPoint x: 741, startPoint y: 439, endPoint x: 885, endPoint y: 488, distance: 152.7
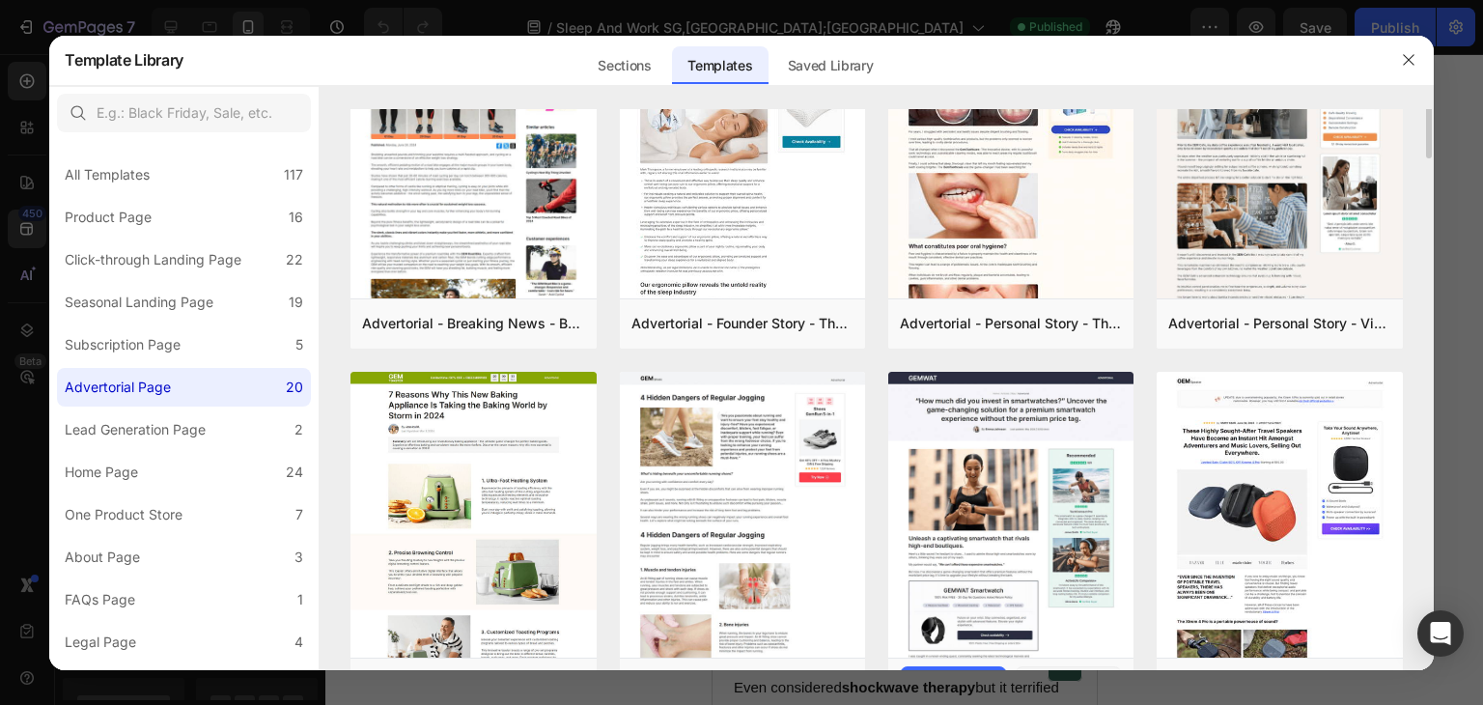
scroll to position [0, 0]
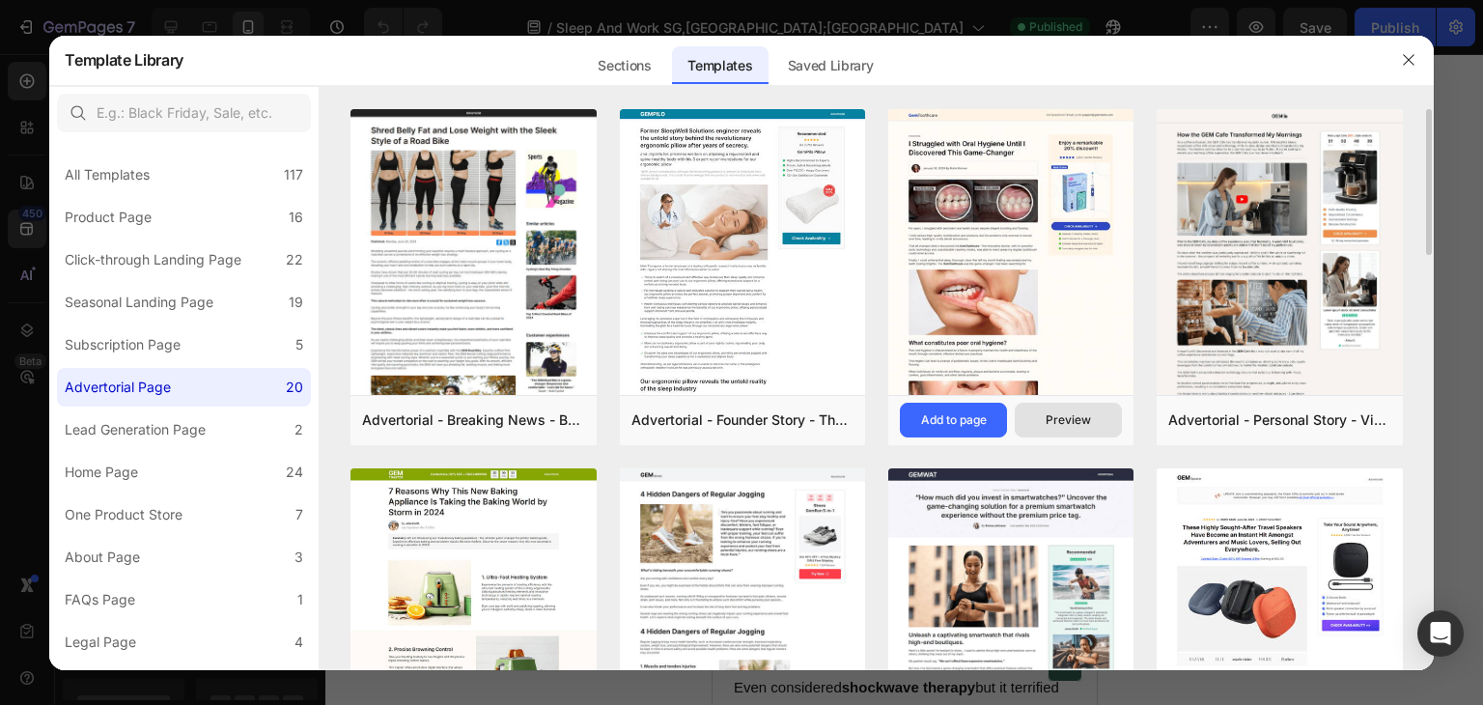
click at [1070, 416] on div "Preview" at bounding box center [1068, 419] width 45 height 17
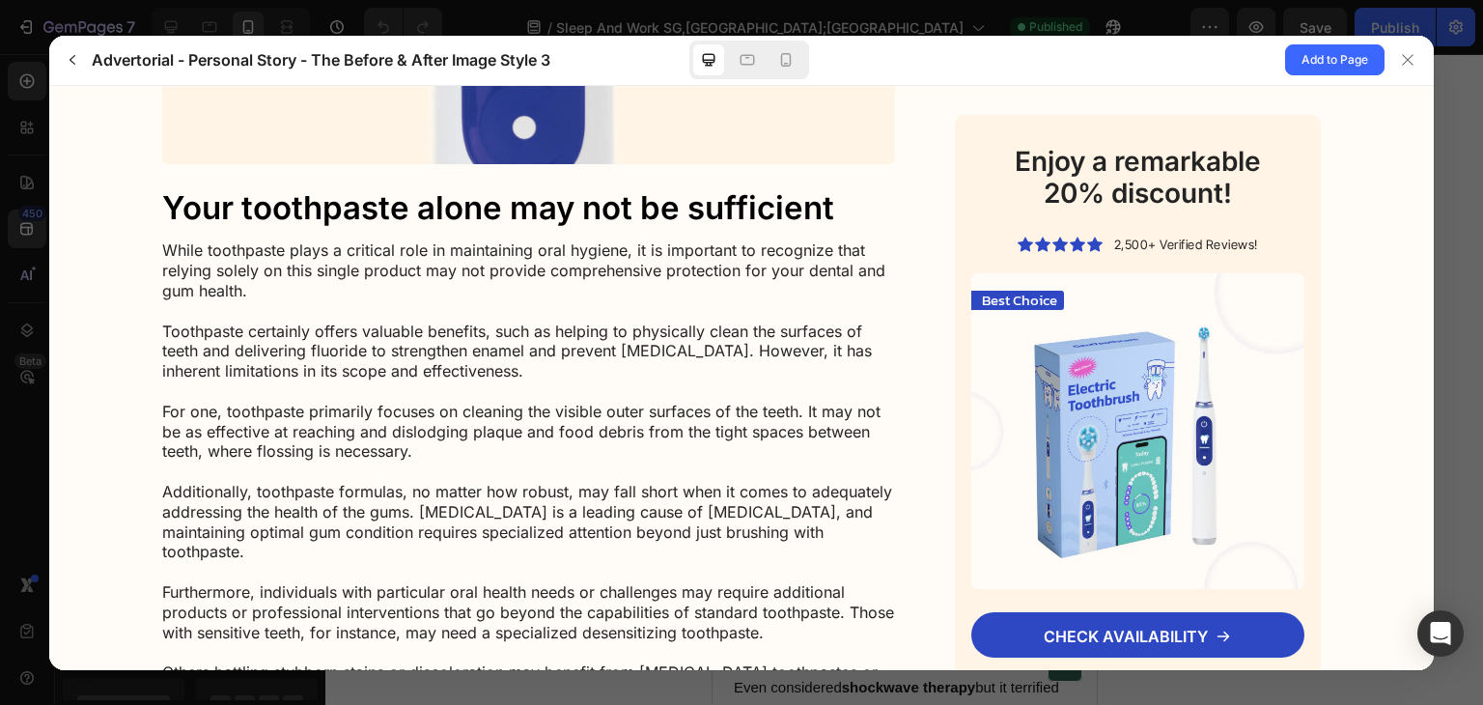
scroll to position [4055, 0]
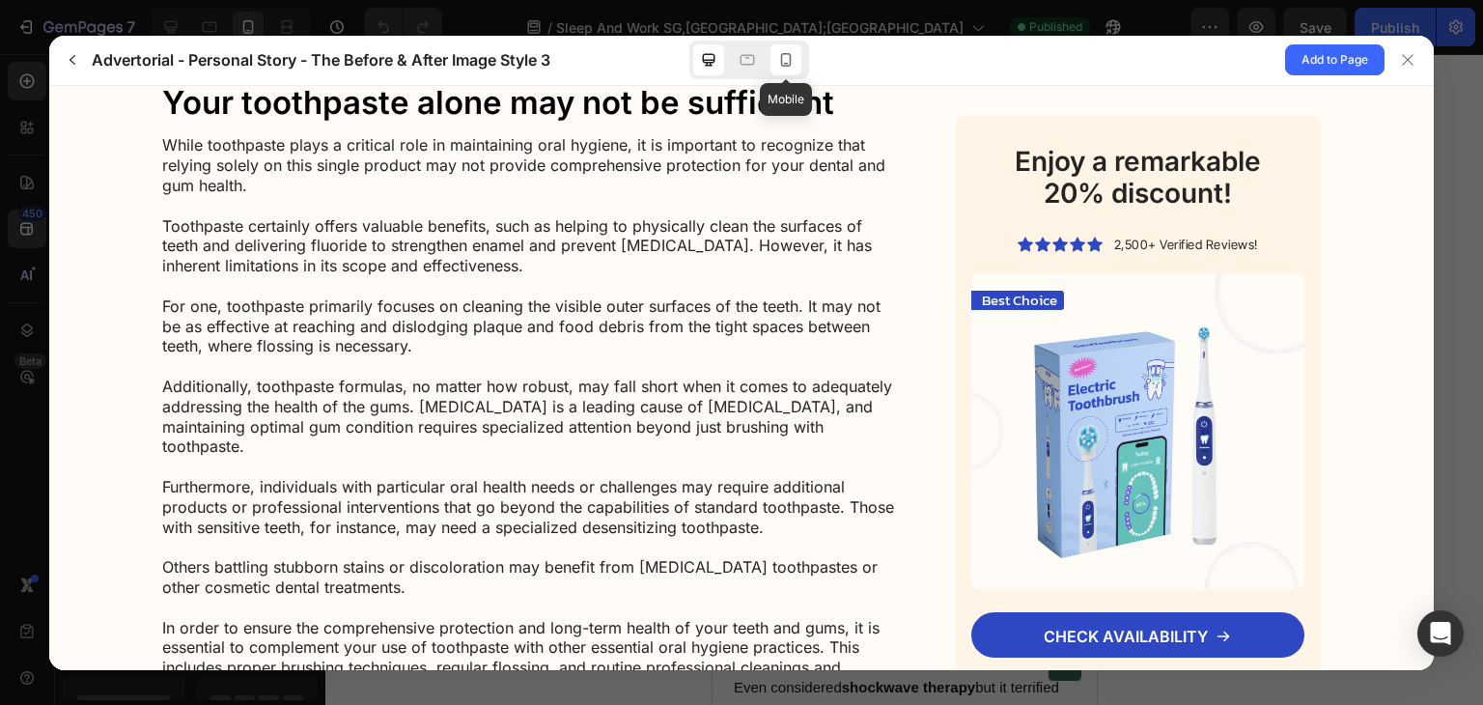
click at [791, 56] on icon at bounding box center [786, 60] width 11 height 14
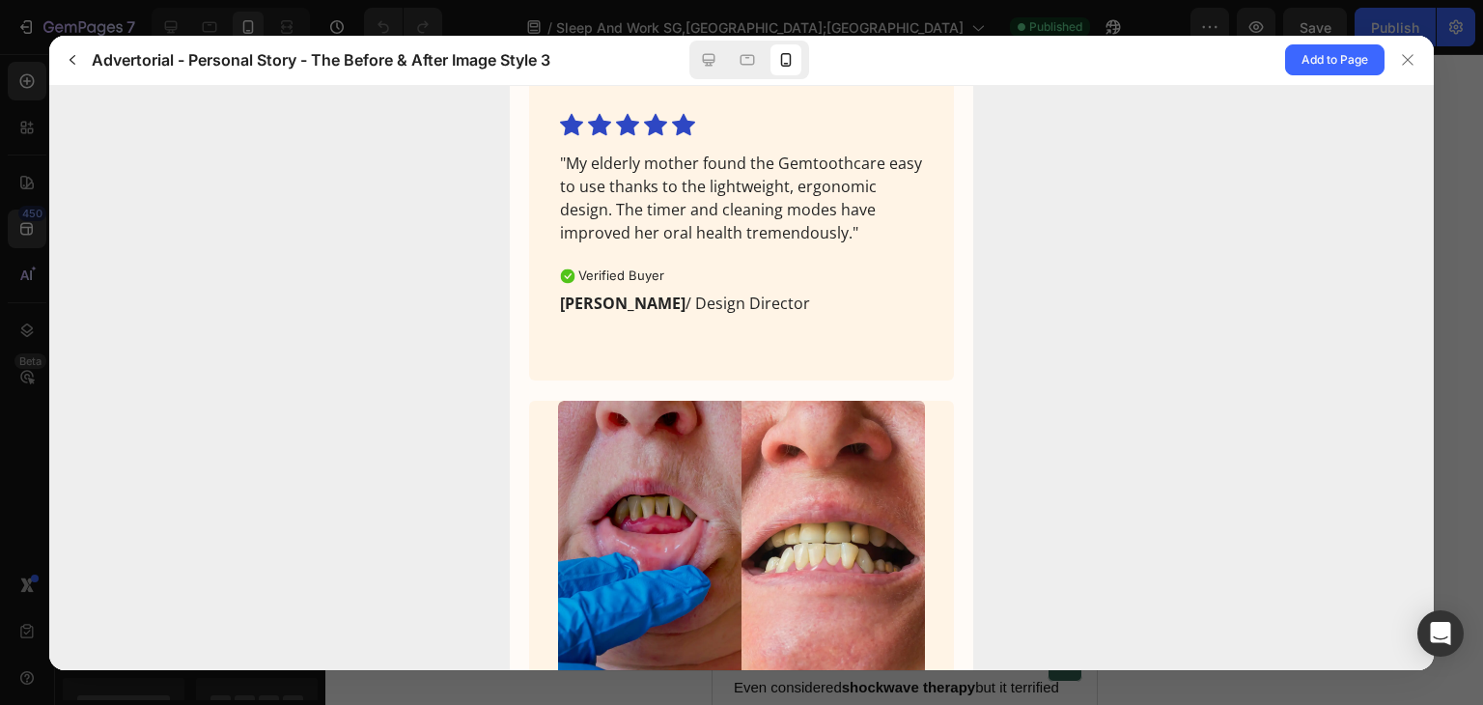
scroll to position [5697, 0]
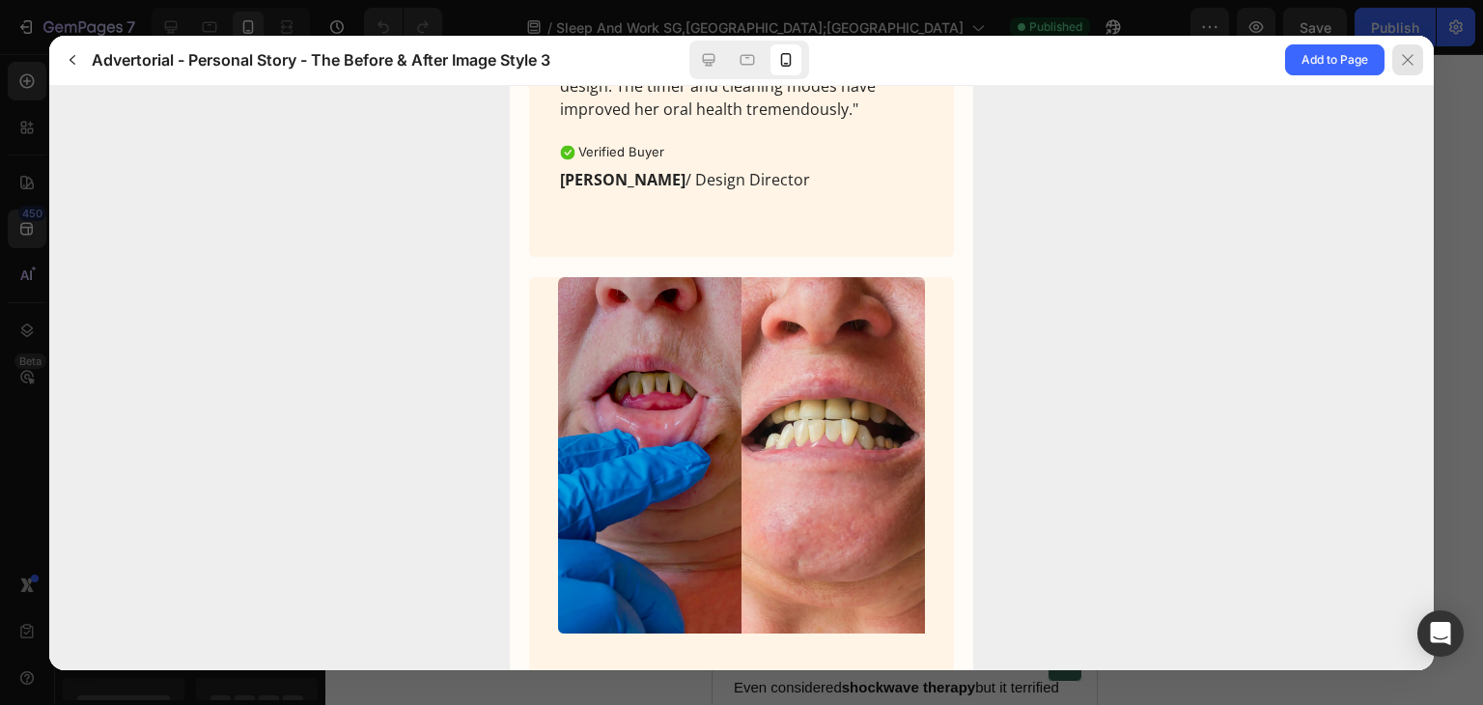
click at [1408, 52] on icon at bounding box center [1407, 59] width 15 height 15
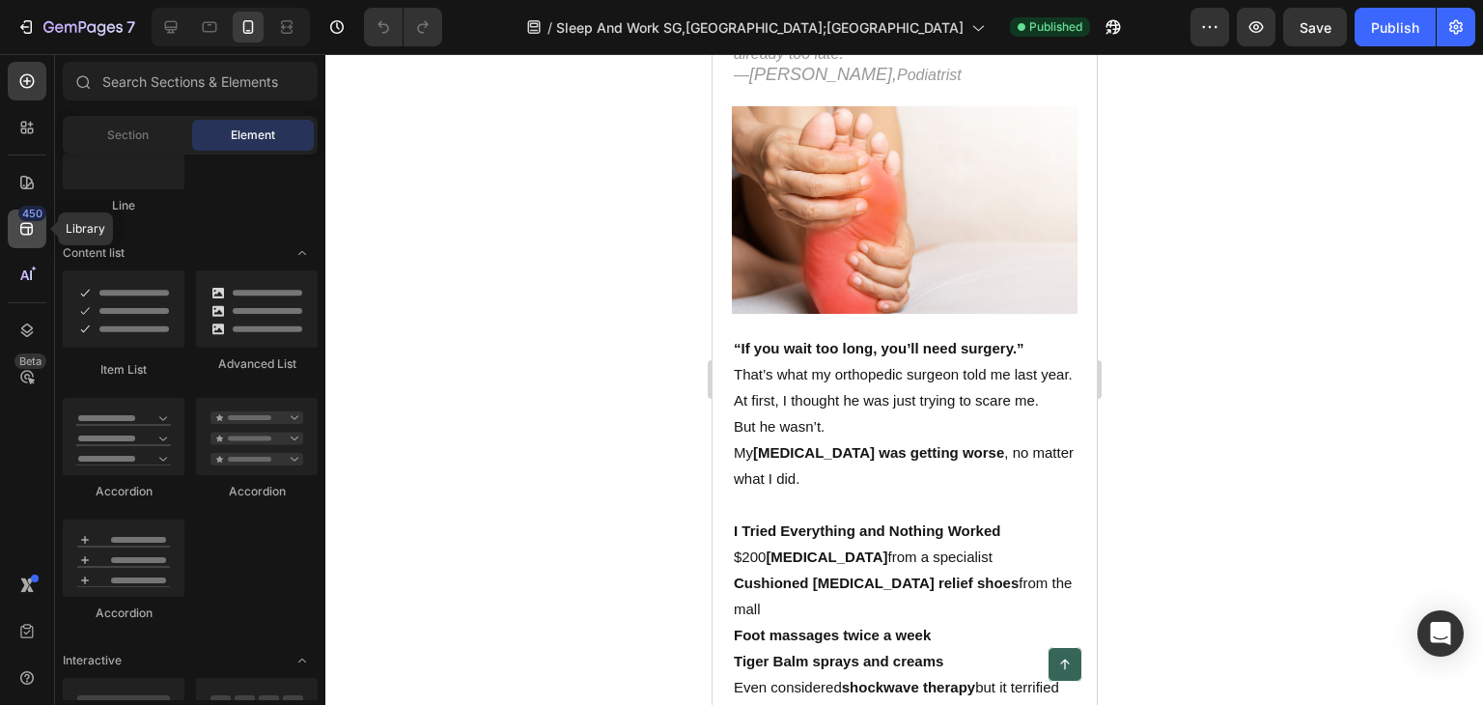
click at [15, 223] on div "450" at bounding box center [27, 229] width 39 height 39
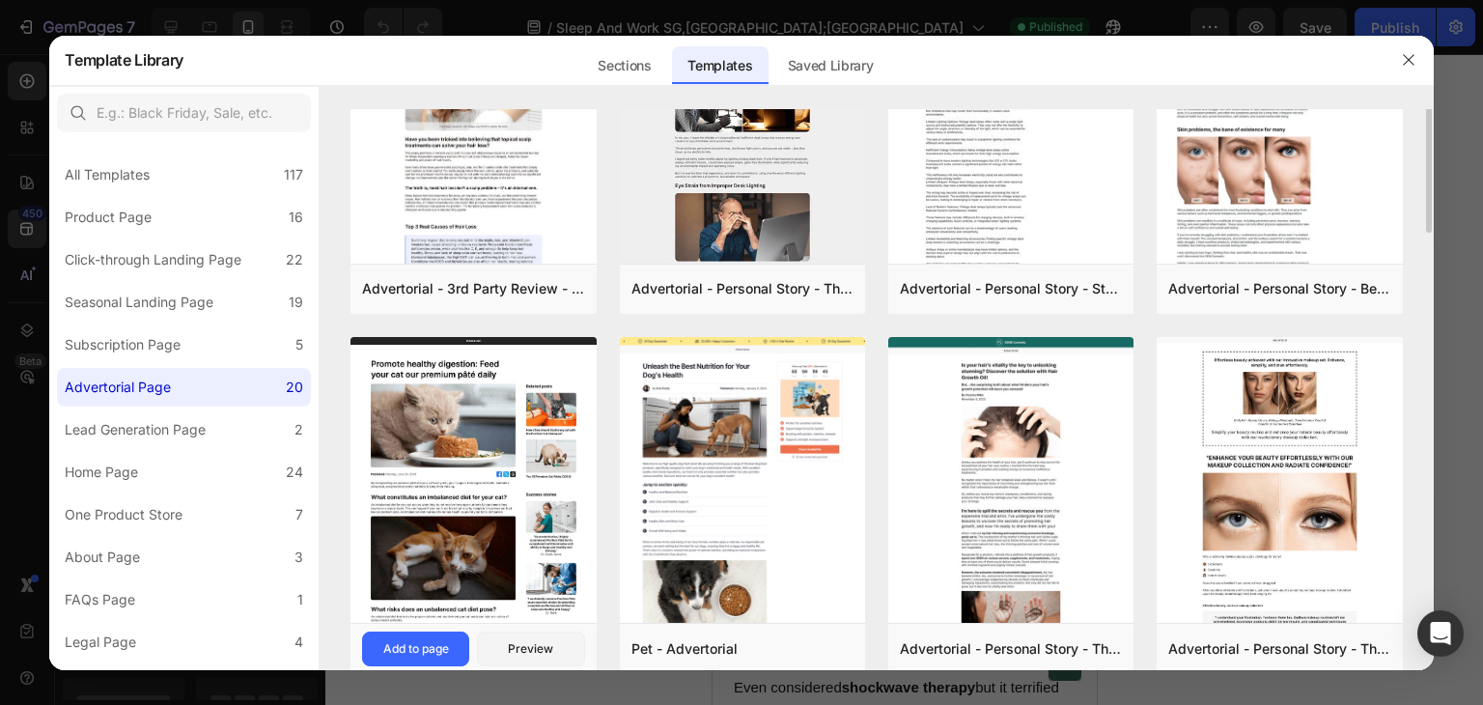
scroll to position [658, 0]
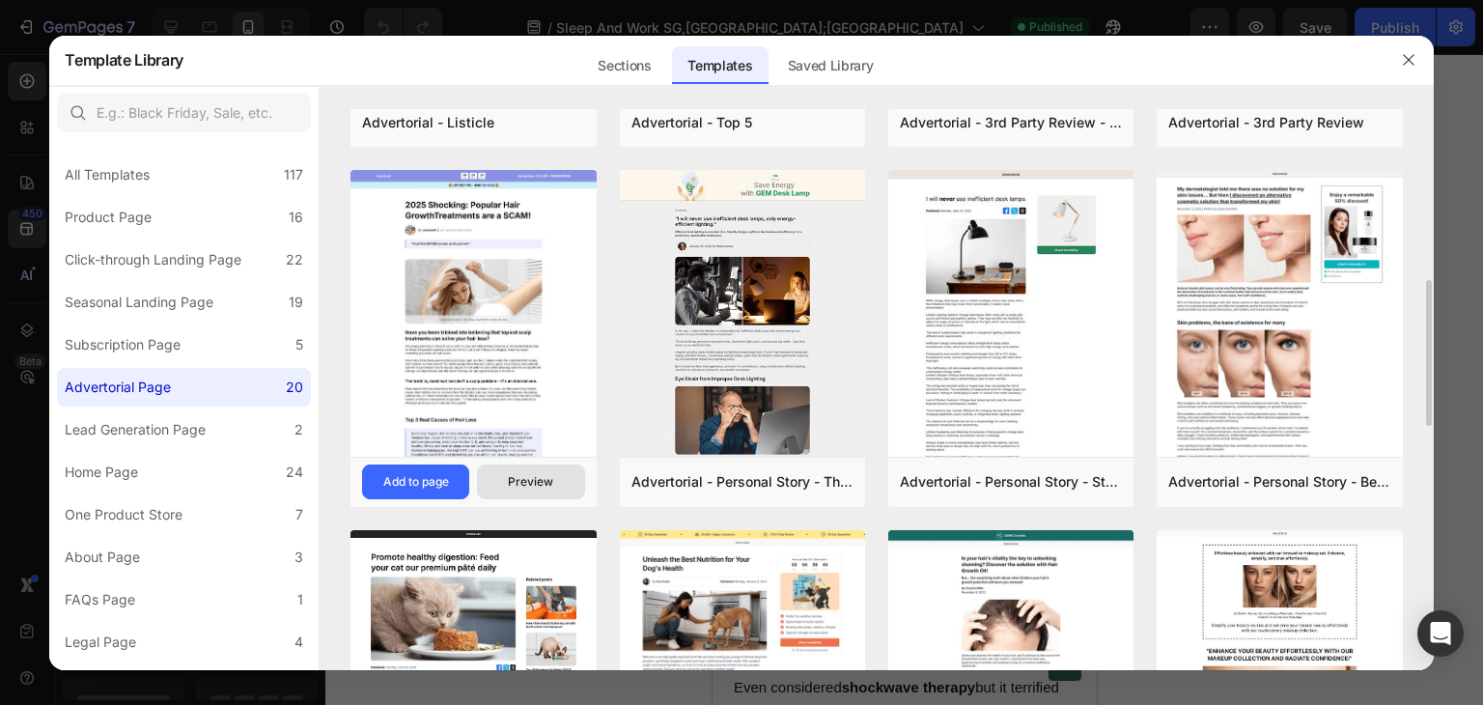
click at [514, 482] on div "Preview" at bounding box center [530, 481] width 45 height 17
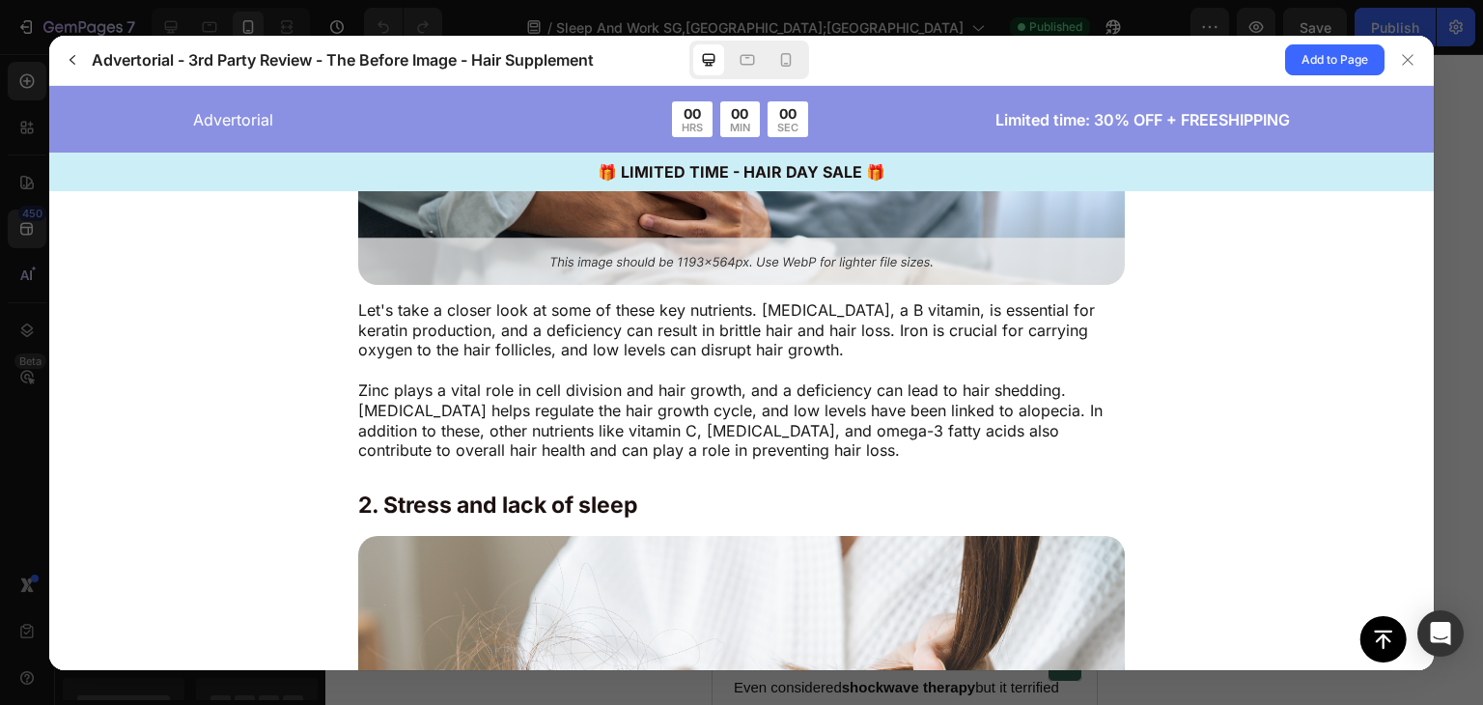
scroll to position [1931, 0]
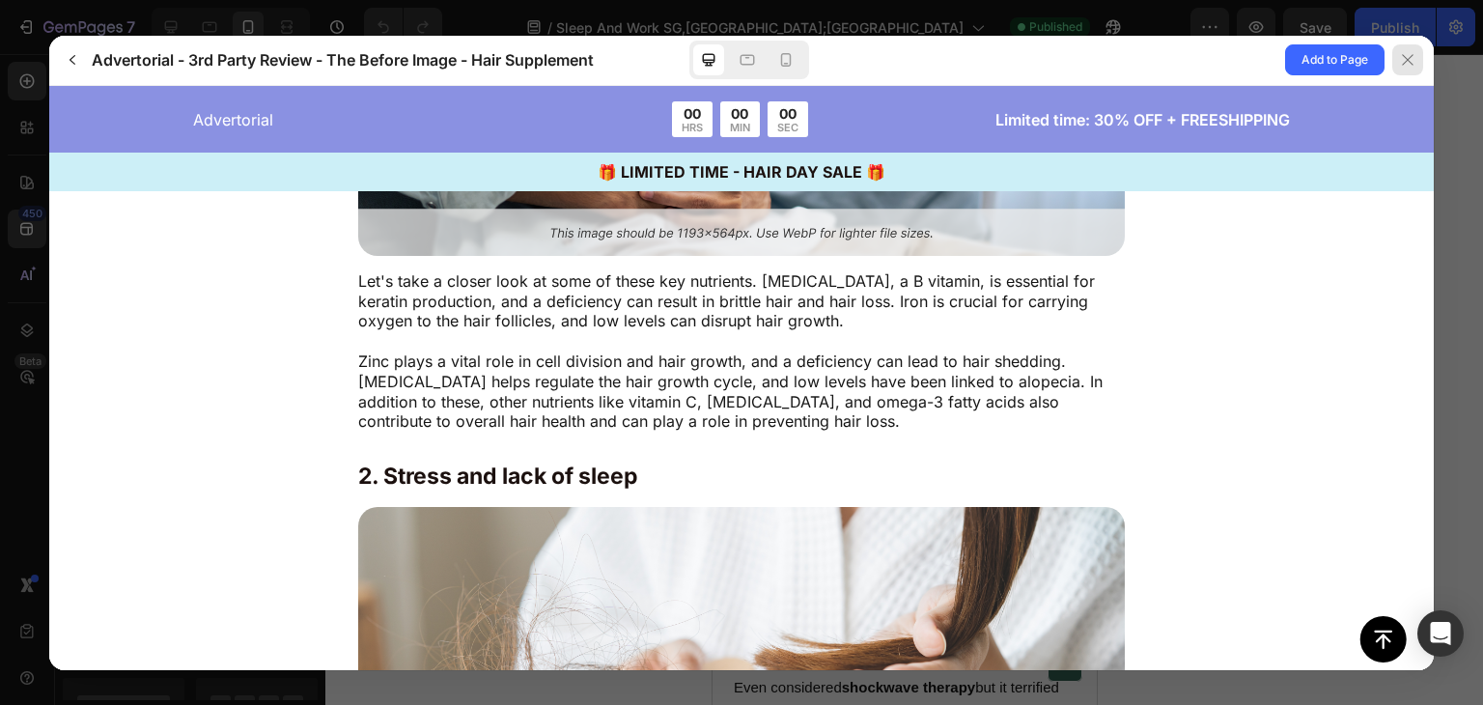
click at [1418, 51] on div at bounding box center [1407, 59] width 31 height 31
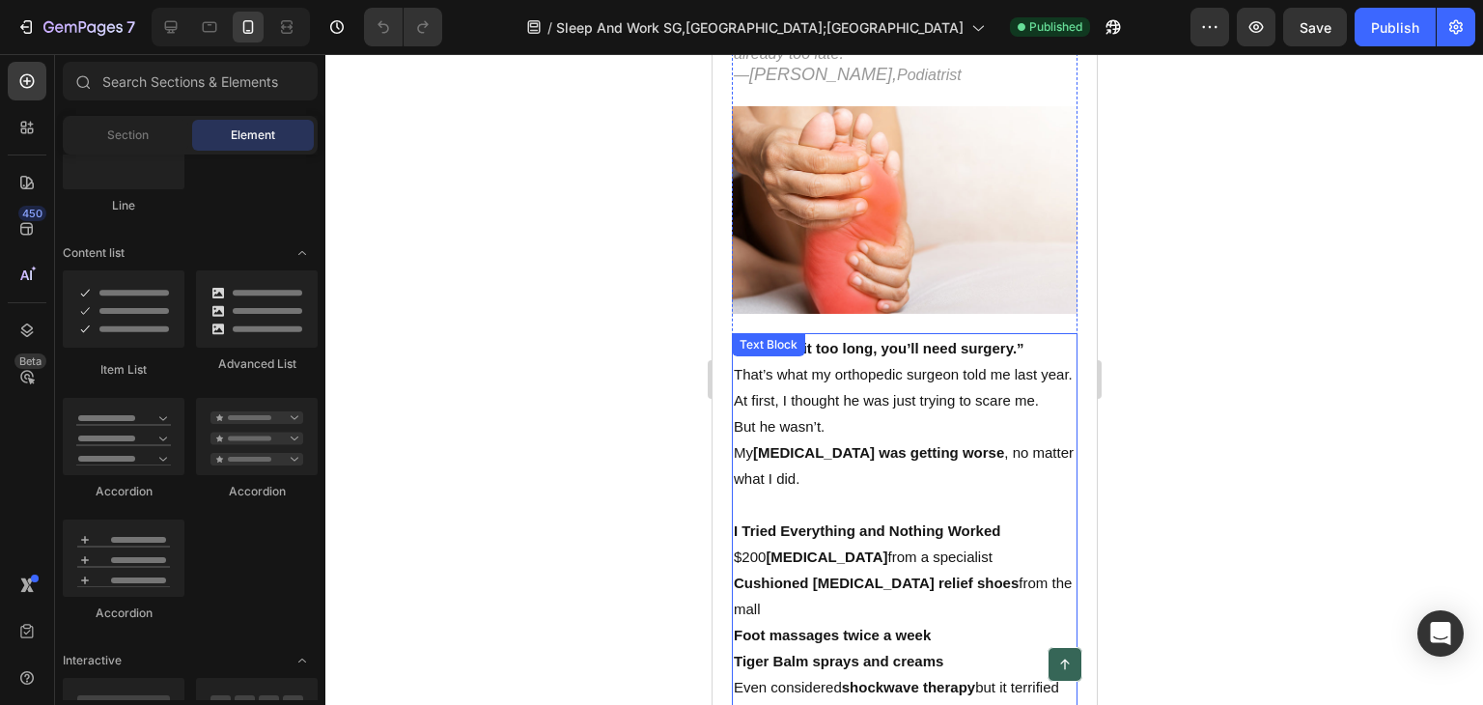
scroll to position [290, 0]
click at [887, 379] on p "That’s what my orthopedic surgeon told me last year." at bounding box center [904, 374] width 342 height 26
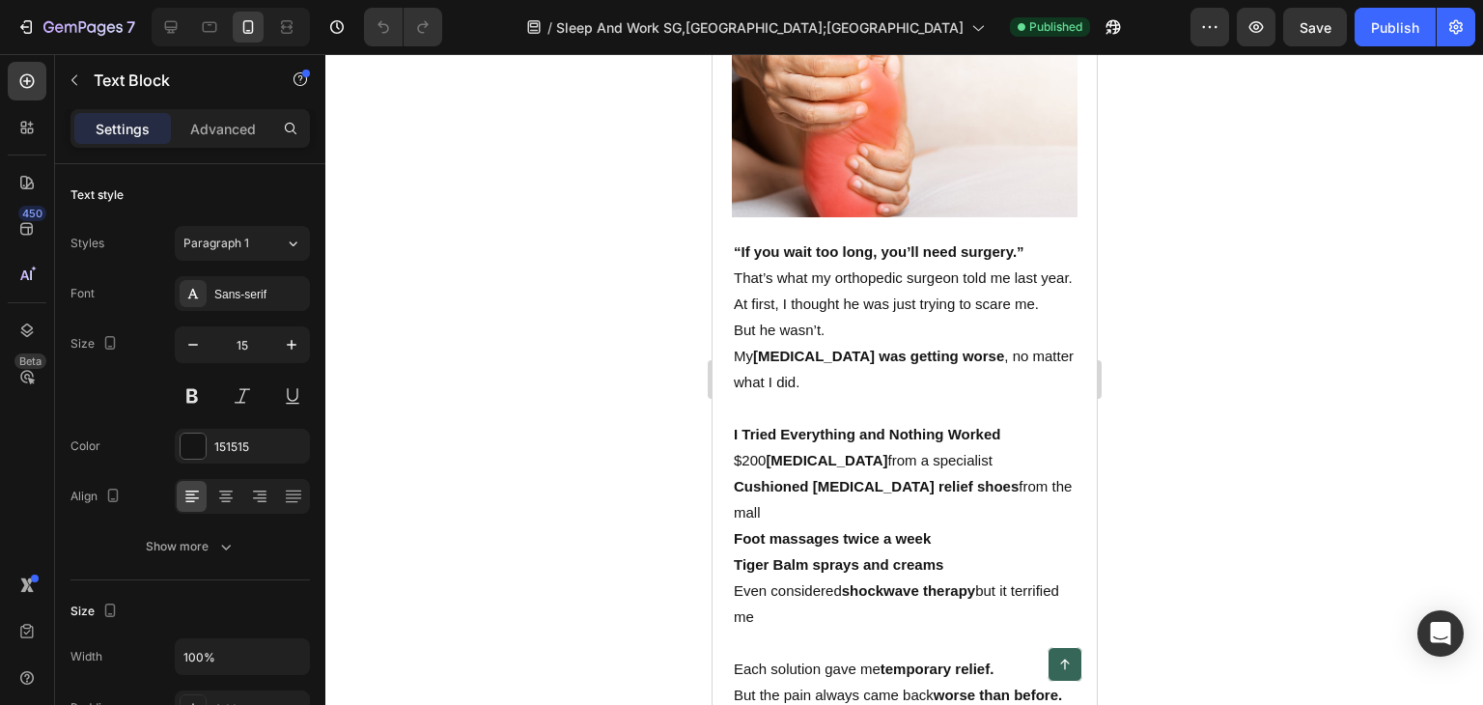
scroll to position [483, 0]
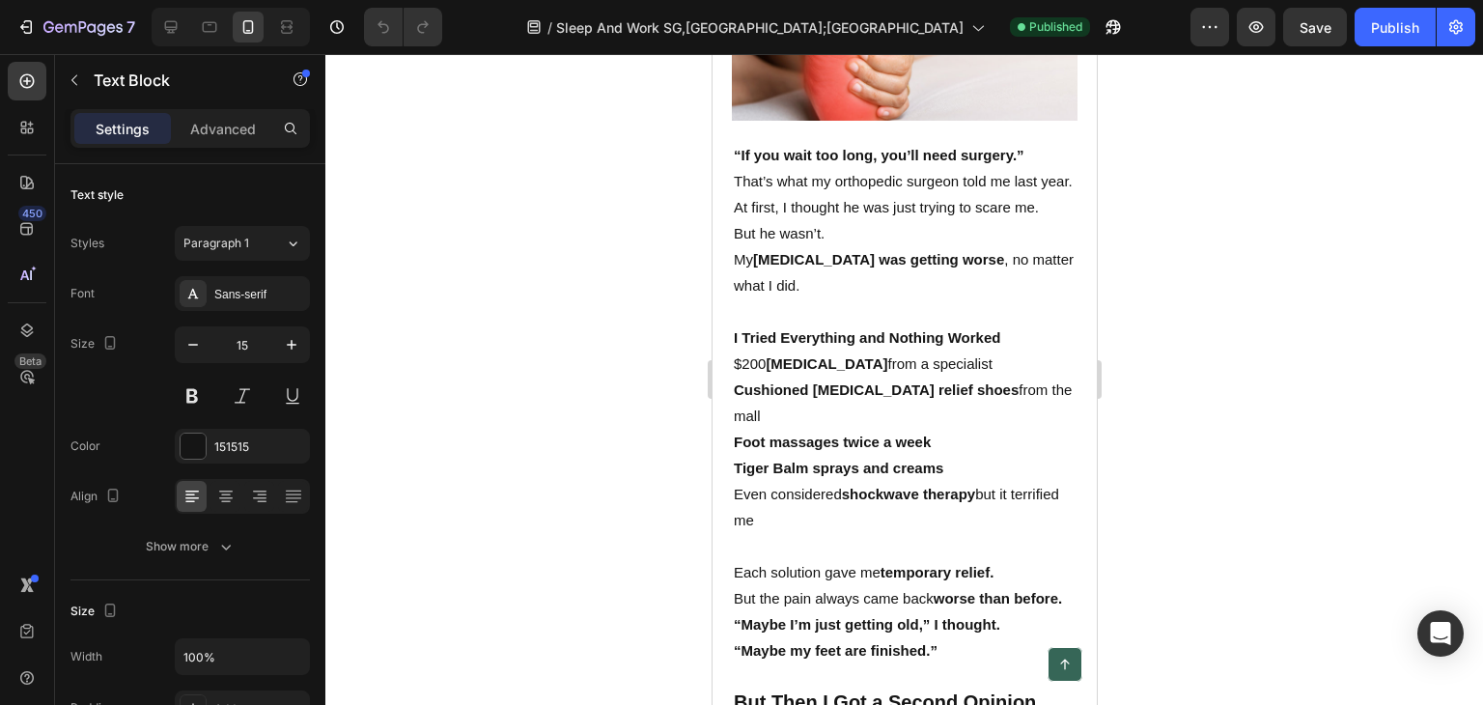
click at [773, 168] on p "That’s what my orthopedic surgeon told me last year." at bounding box center [904, 181] width 342 height 26
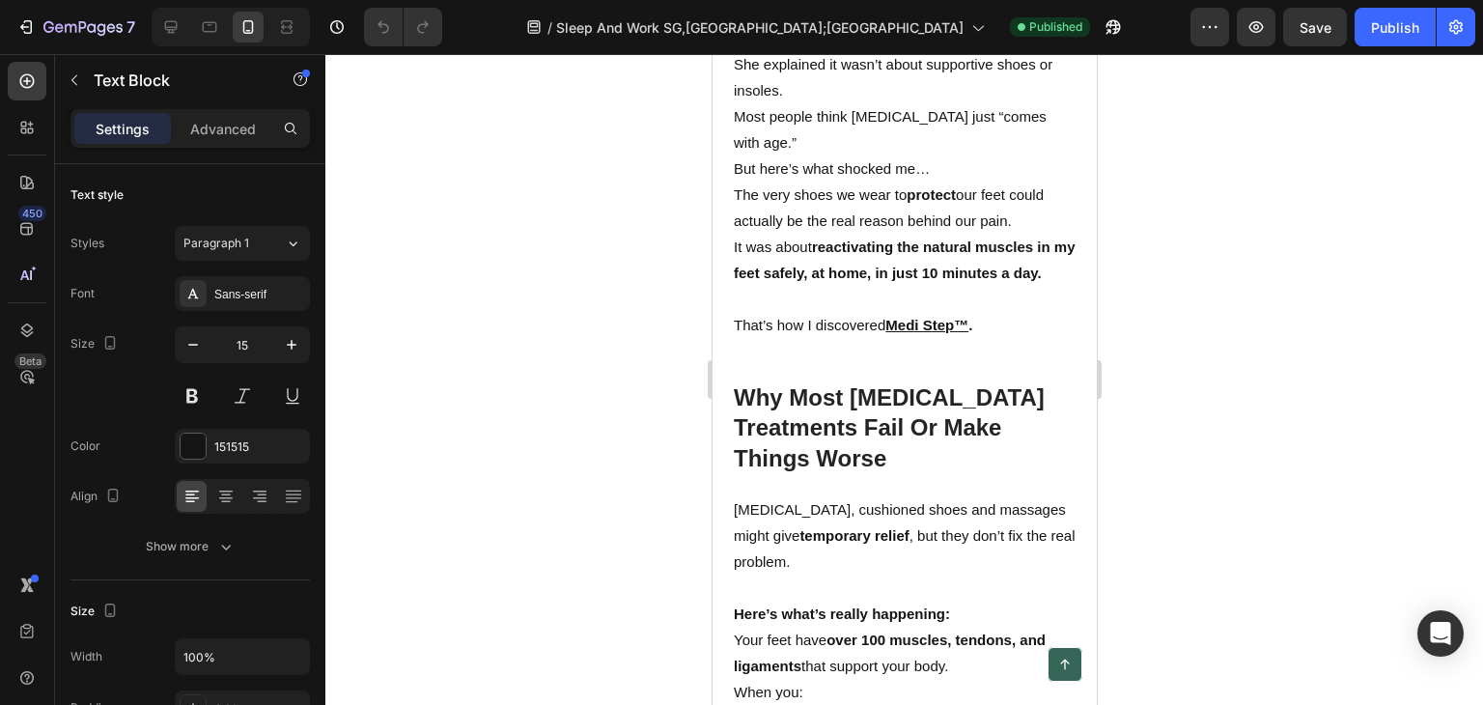
scroll to position [2028, 0]
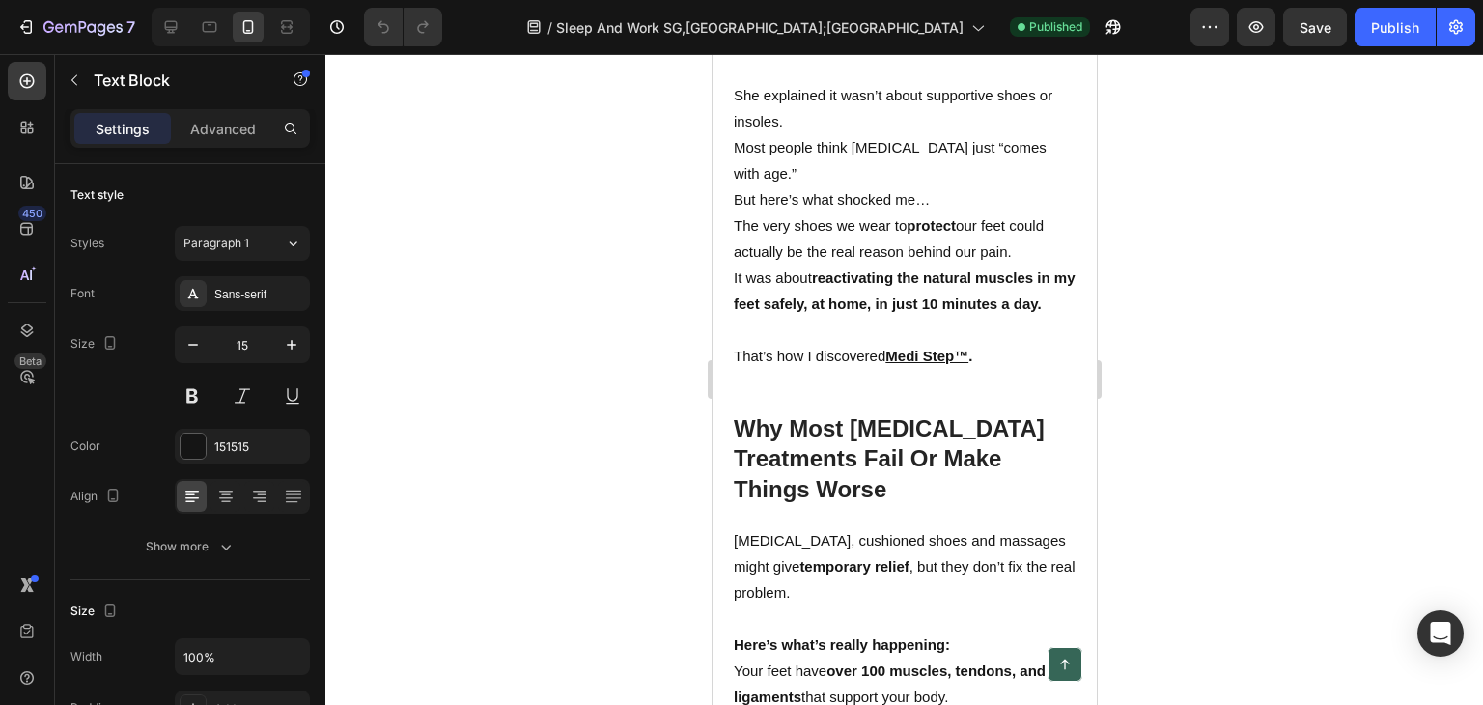
drag, startPoint x: 735, startPoint y: 143, endPoint x: 942, endPoint y: 278, distance: 247.7
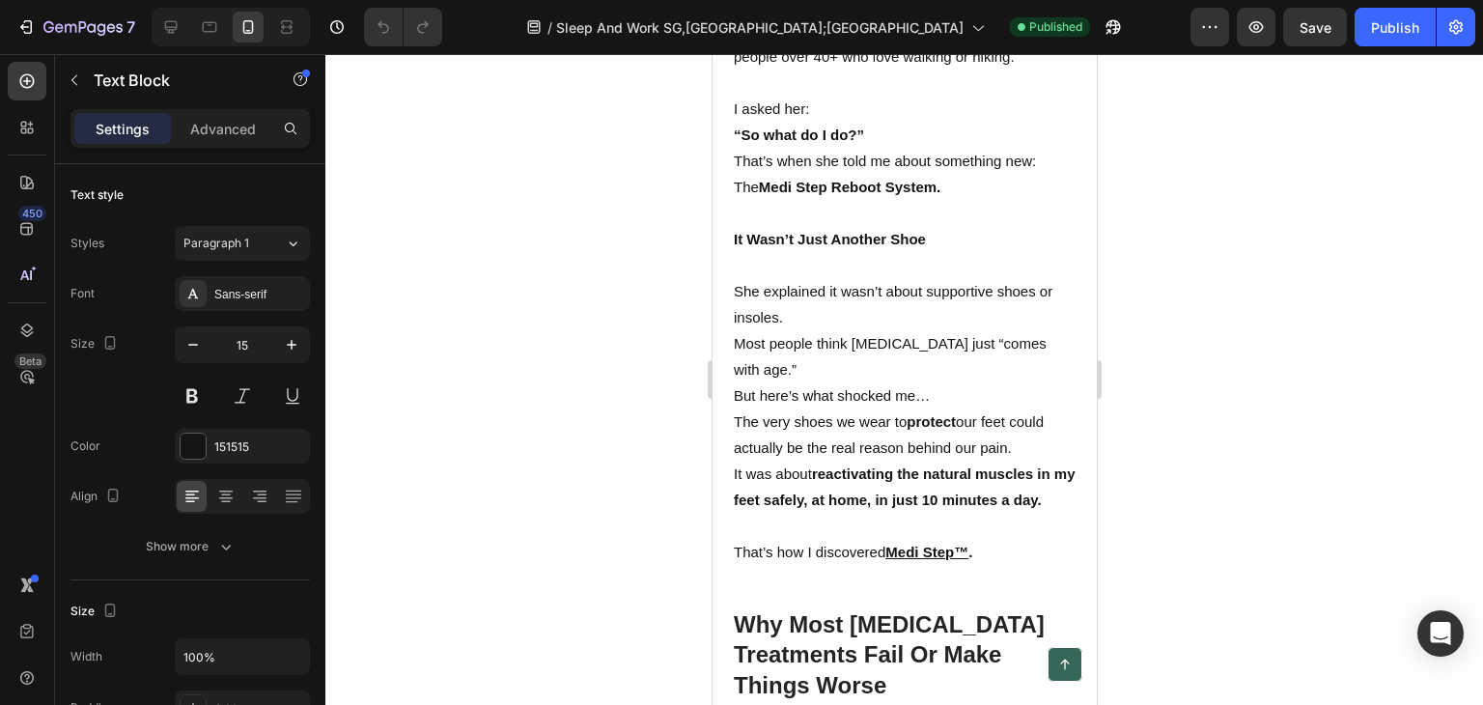
scroll to position [1448, 0]
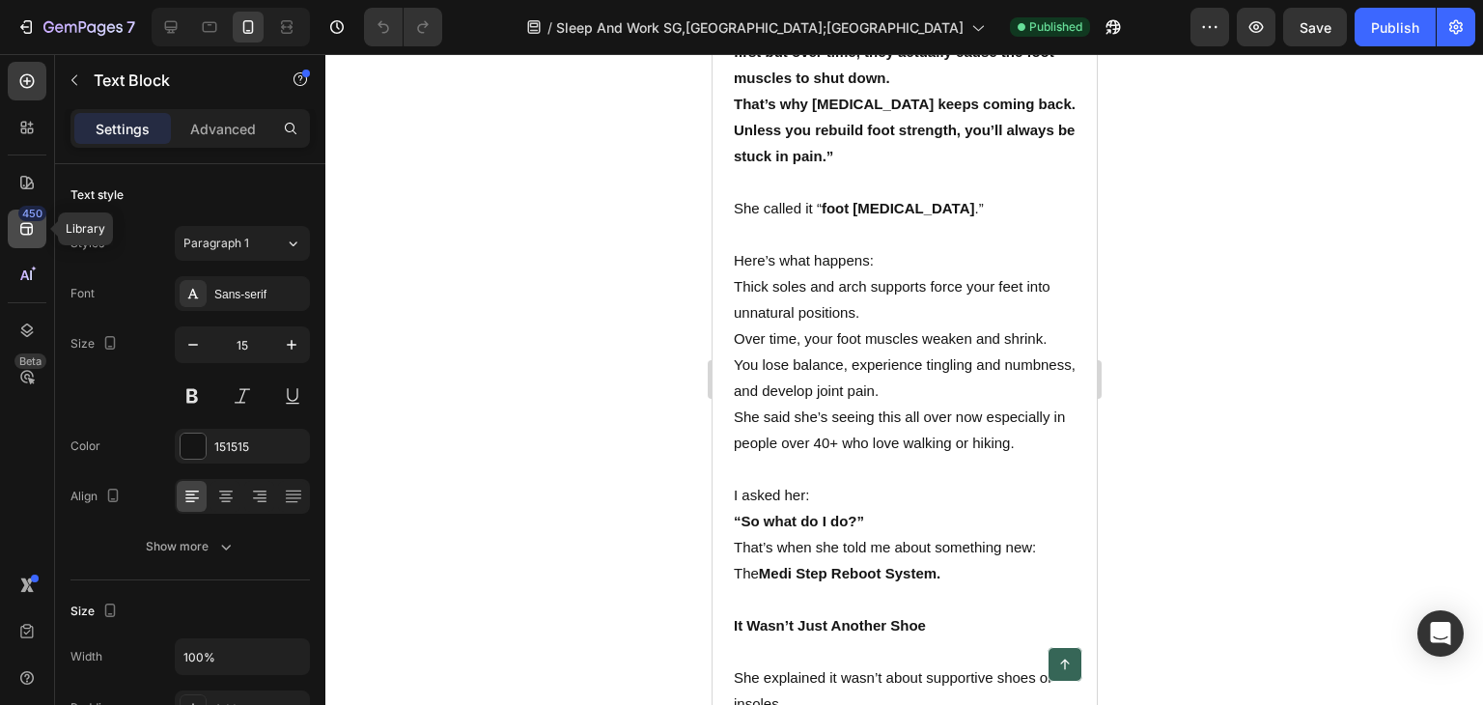
click at [23, 218] on div "450" at bounding box center [32, 213] width 28 height 15
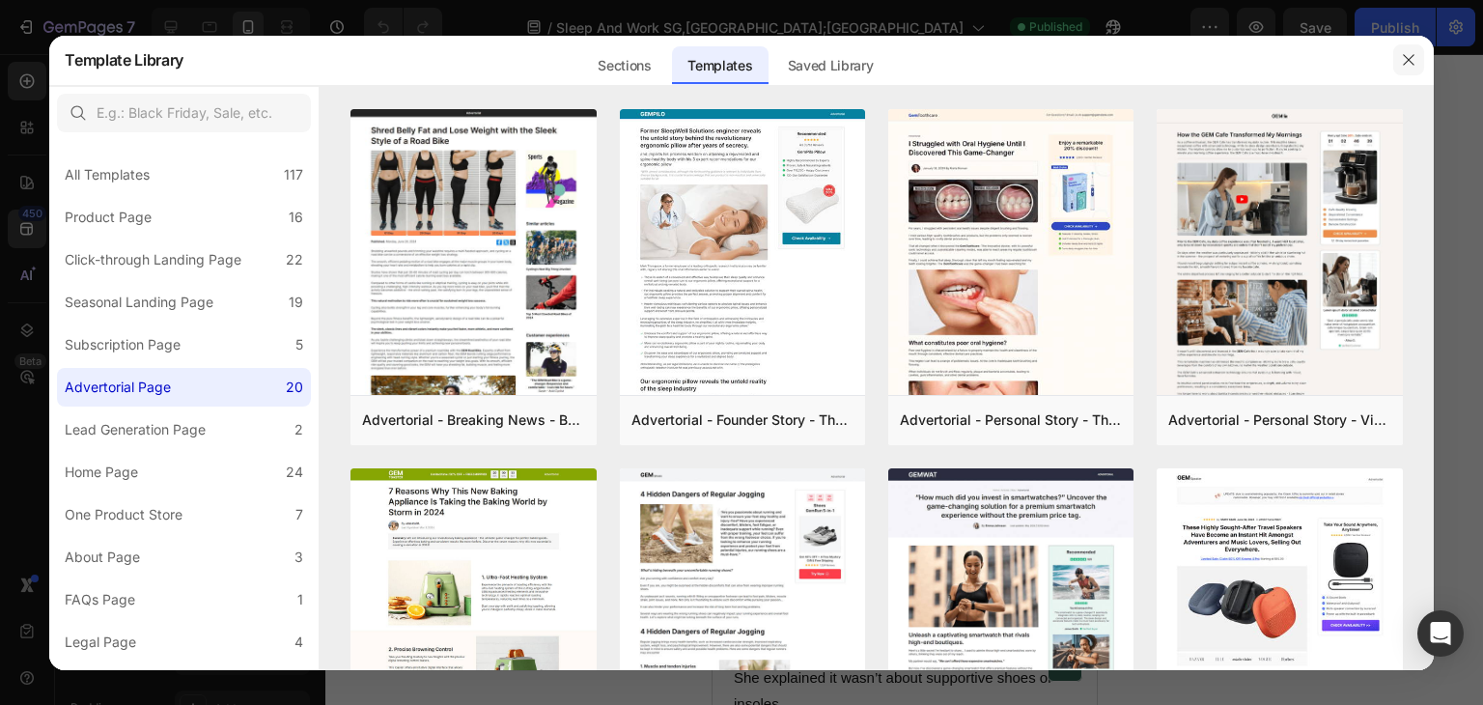
click at [1404, 57] on icon "button" at bounding box center [1408, 59] width 15 height 15
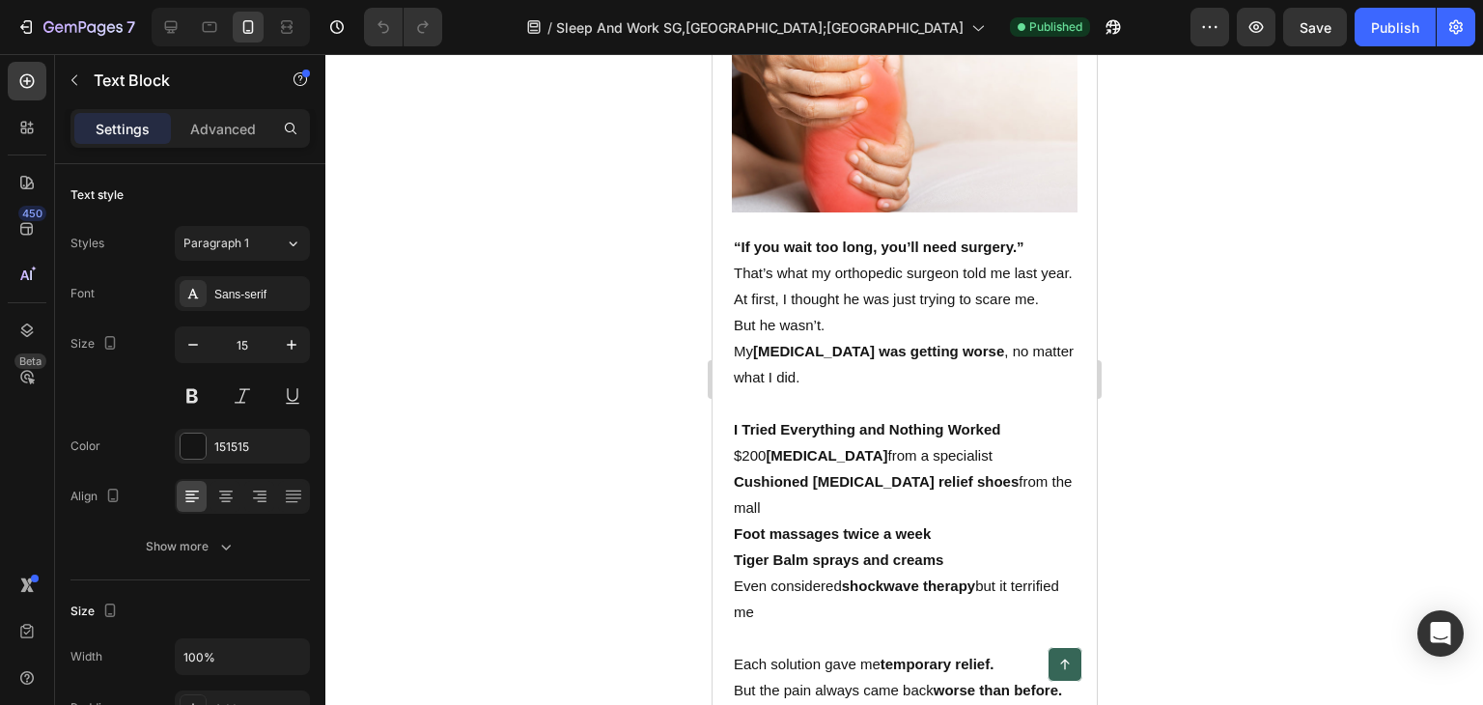
scroll to position [483, 0]
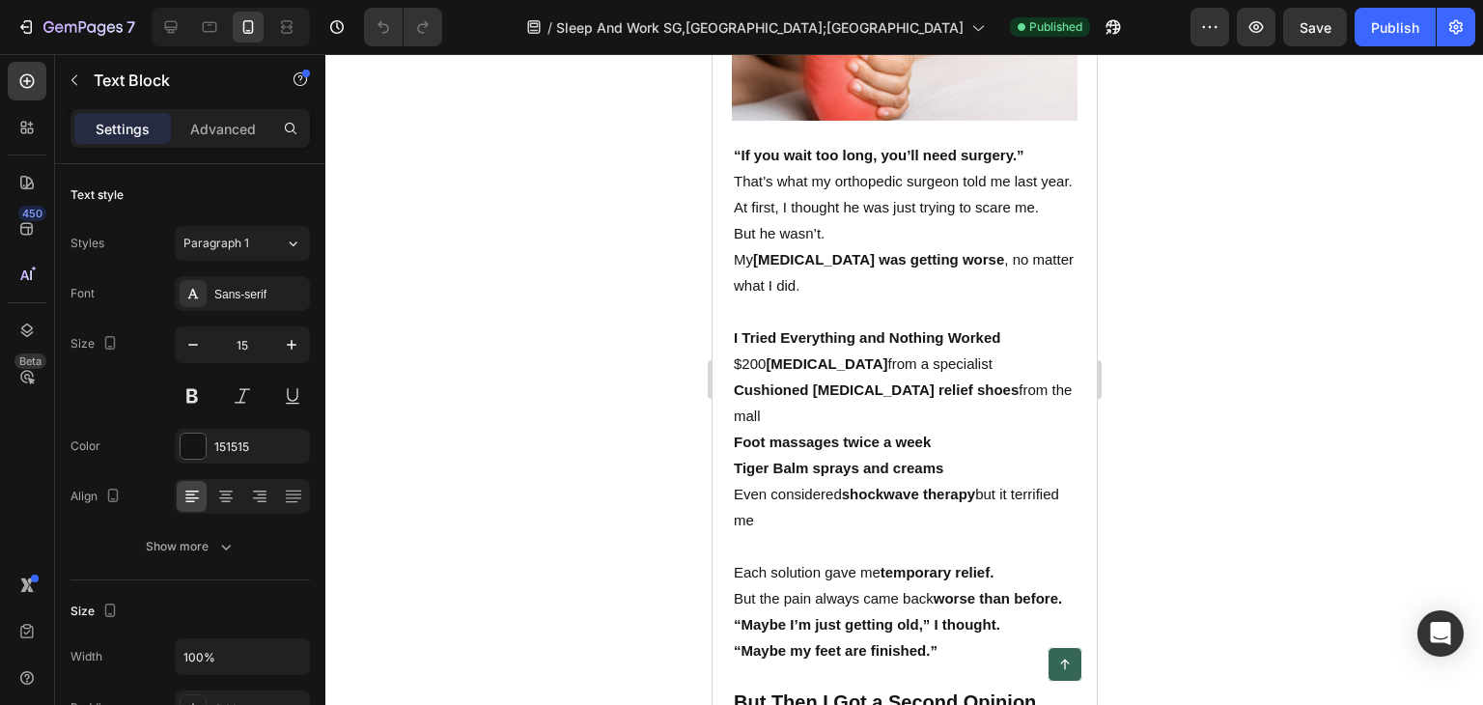
click at [908, 267] on strong "[MEDICAL_DATA] was getting worse" at bounding box center [877, 259] width 251 height 16
click at [827, 220] on p "At first, I thought he was just trying to scare me." at bounding box center [904, 207] width 342 height 26
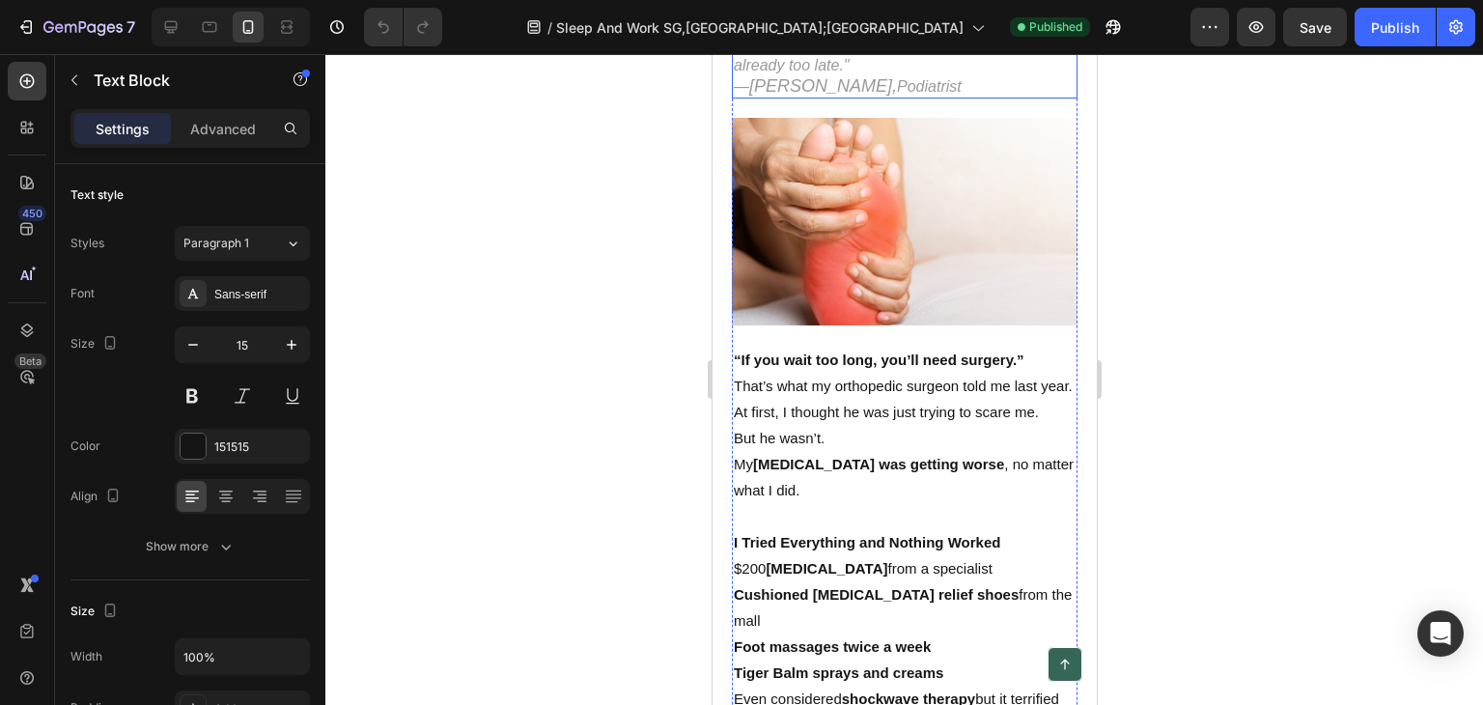
scroll to position [386, 0]
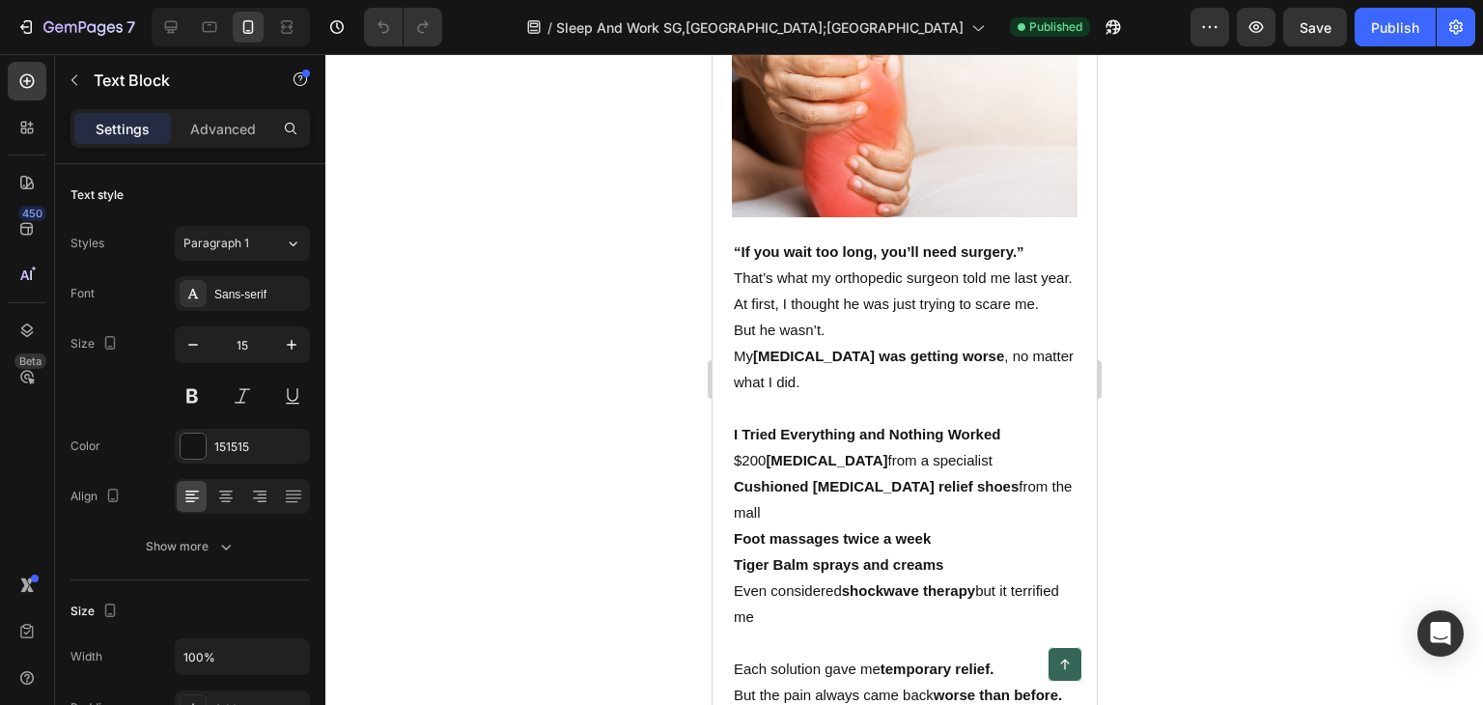
click at [876, 265] on p "That’s what my orthopedic surgeon told me last year." at bounding box center [904, 278] width 342 height 26
click at [835, 291] on p "That’s what my orthopedic surgeon told me last year." at bounding box center [904, 278] width 342 height 26
click at [832, 291] on p "That’s what my orthopedic surgeon told me last year." at bounding box center [904, 278] width 342 height 26
click at [831, 291] on p "That’s what my orthopedic surgeon told me last year." at bounding box center [904, 278] width 342 height 26
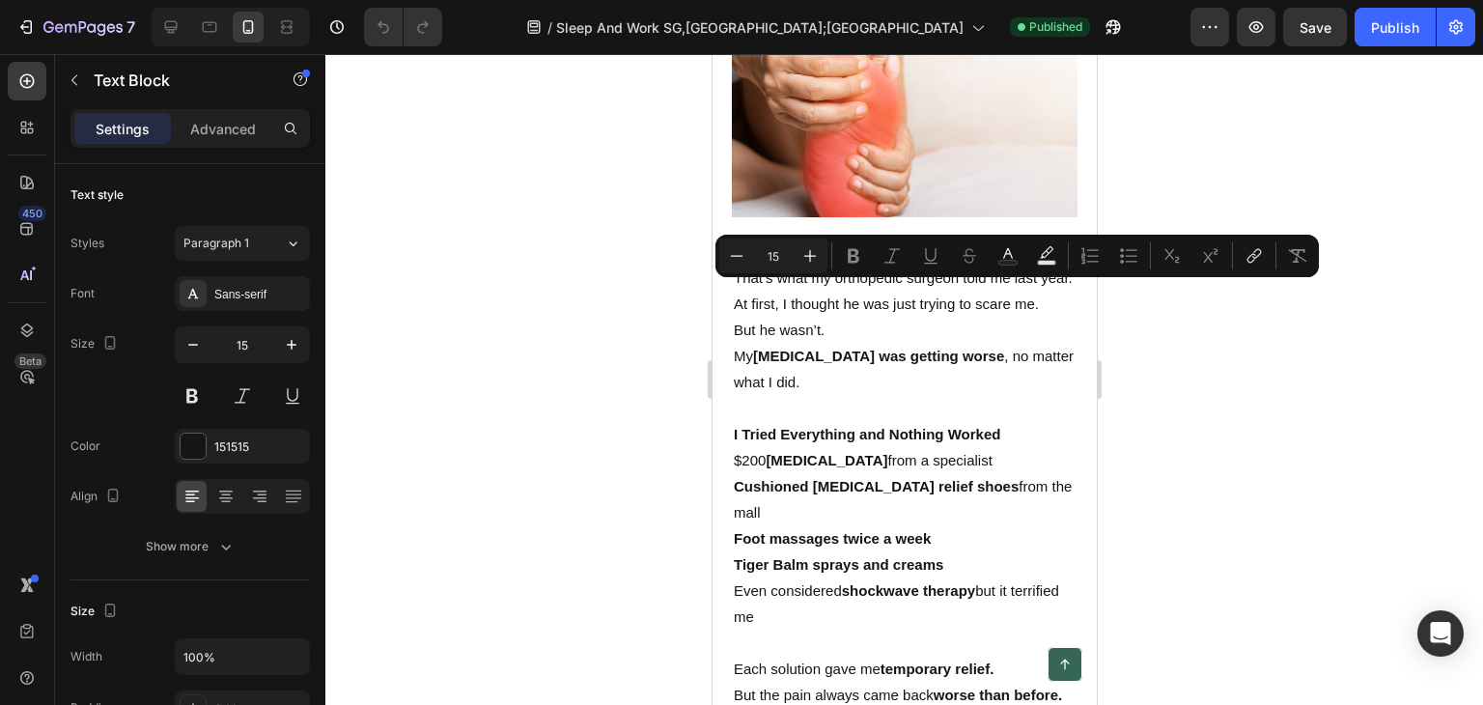
click at [827, 309] on p "At first, I thought he was just trying to scare me." at bounding box center [904, 304] width 342 height 26
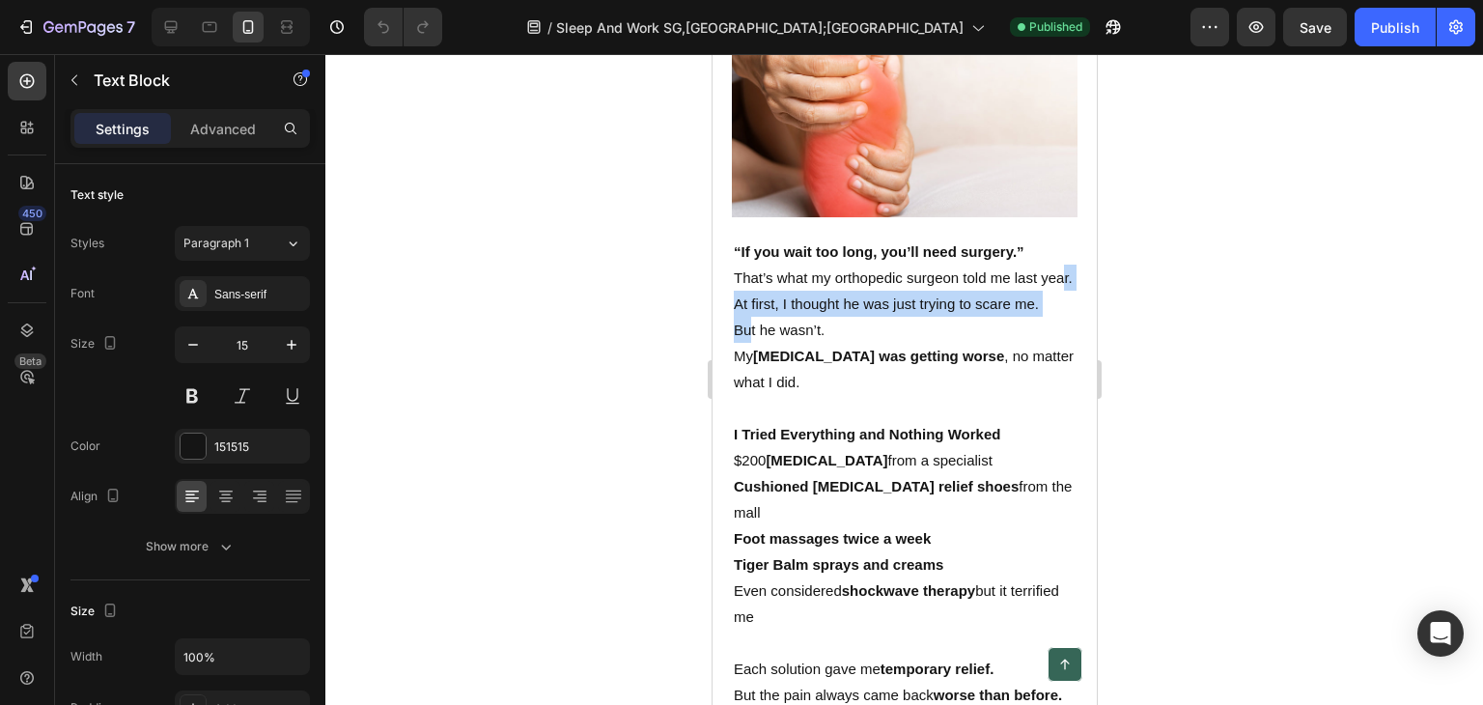
drag, startPoint x: 750, startPoint y: 349, endPoint x: 755, endPoint y: 310, distance: 38.9
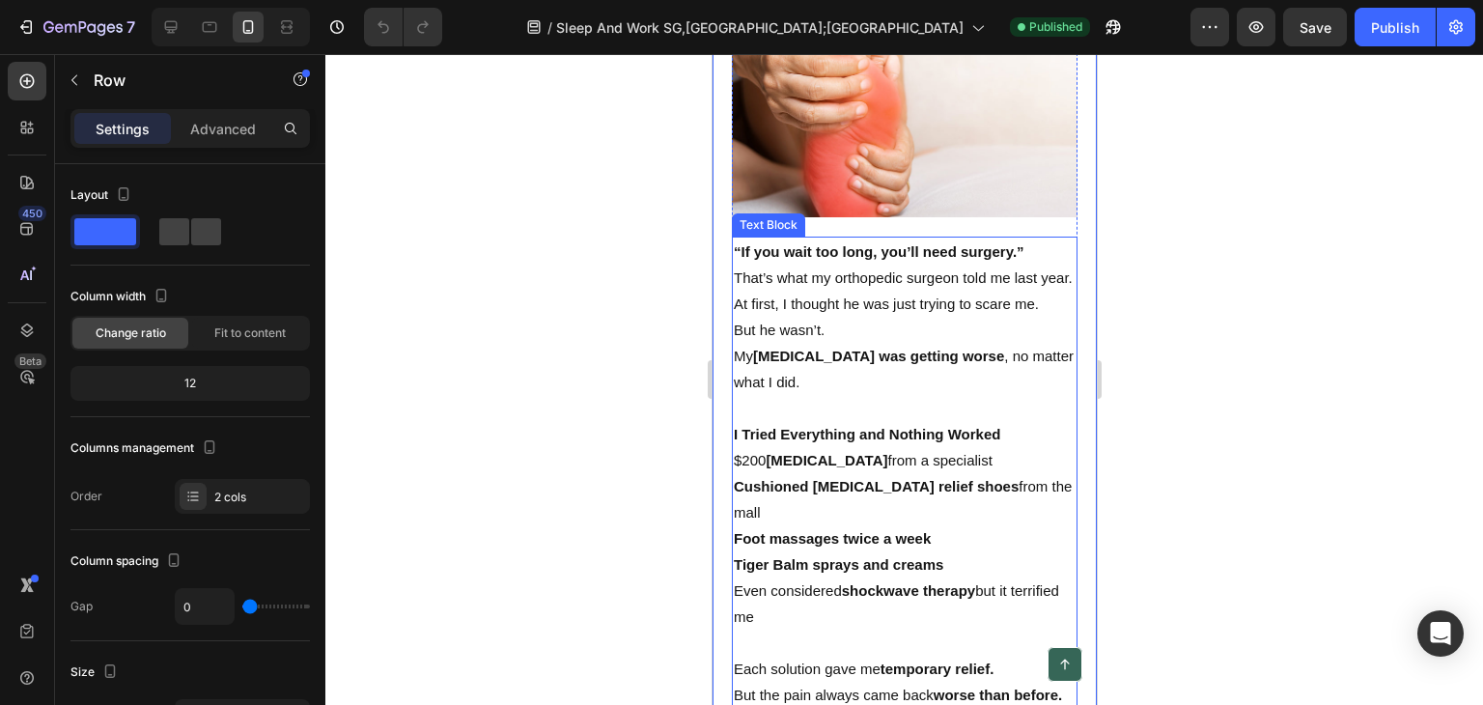
click at [739, 243] on strong "“If you wait too long, you’ll need surgery.”" at bounding box center [878, 251] width 291 height 16
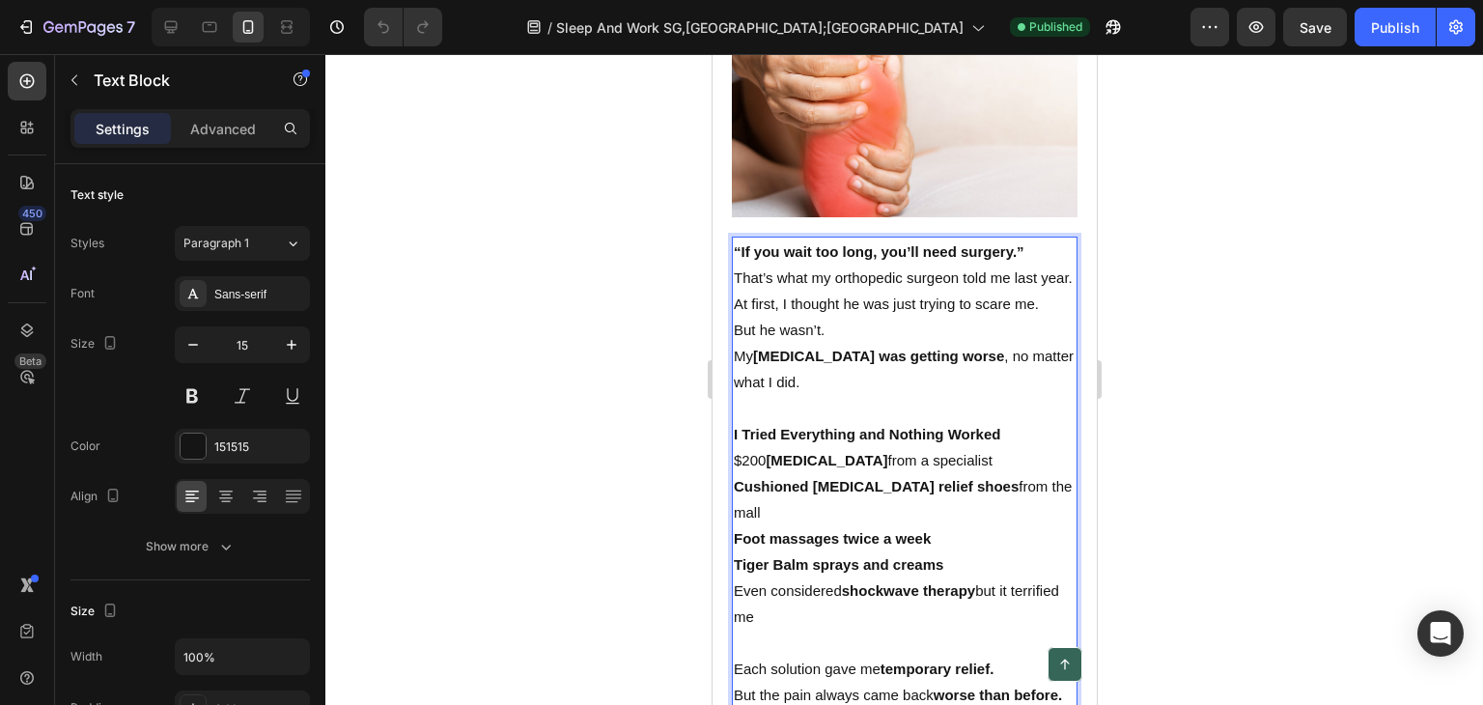
click at [734, 243] on strong "“If you wait too long, you’ll need surgery.”" at bounding box center [878, 251] width 291 height 16
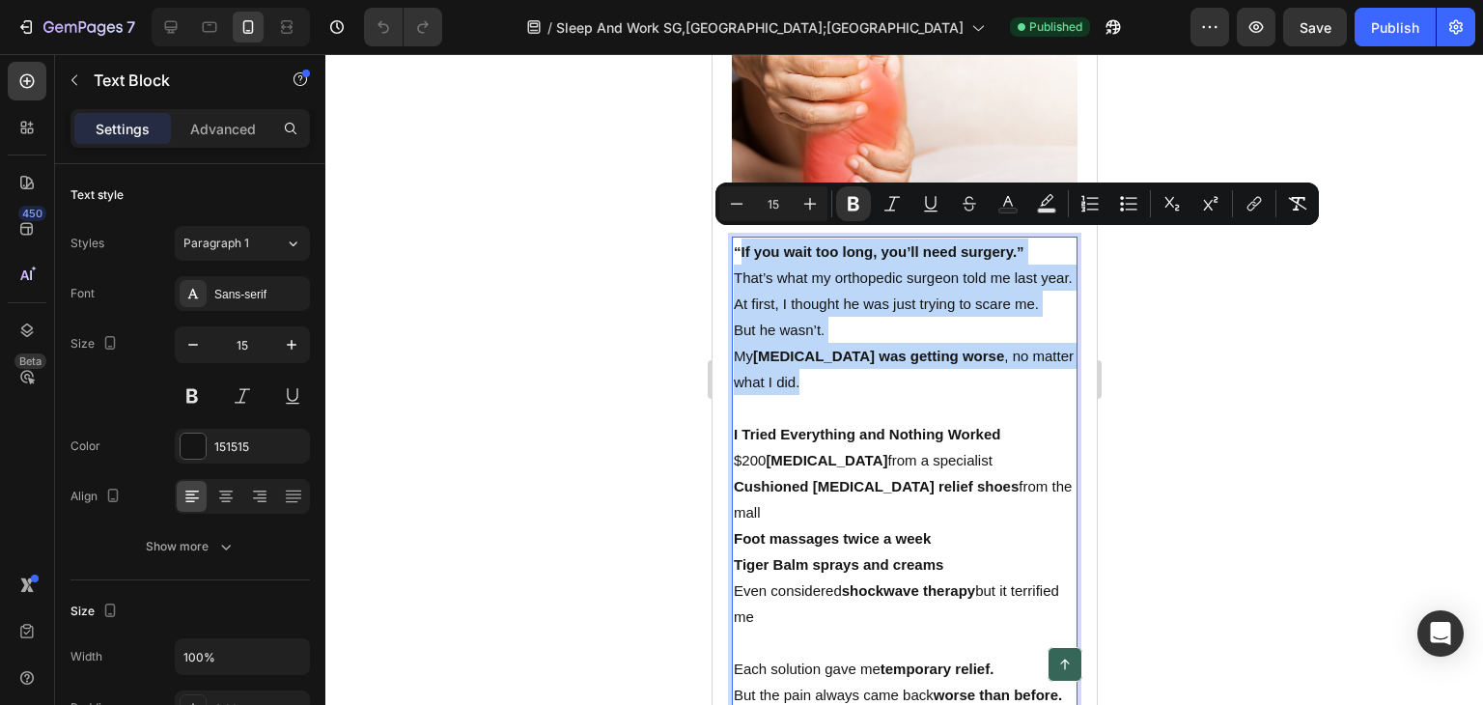
drag, startPoint x: 739, startPoint y: 233, endPoint x: 879, endPoint y: 398, distance: 216.5
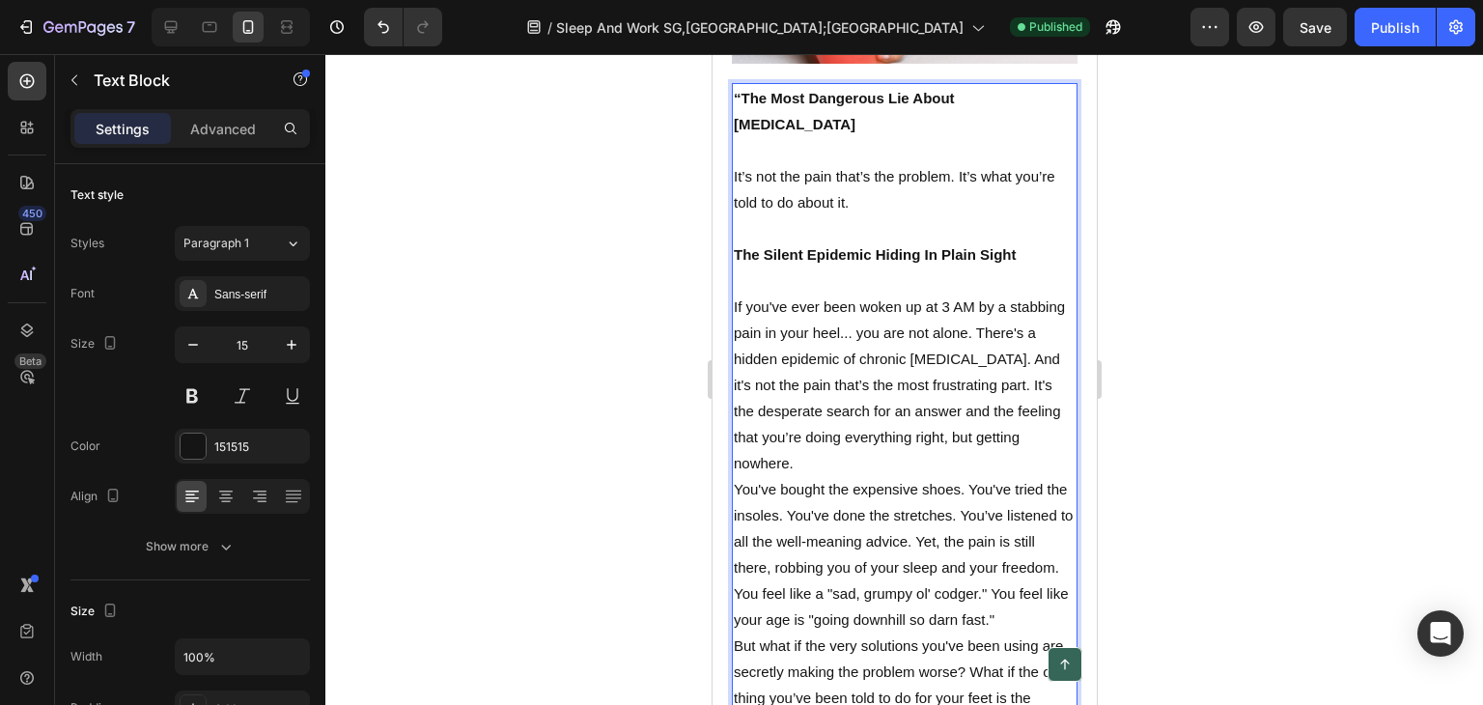
scroll to position [443, 0]
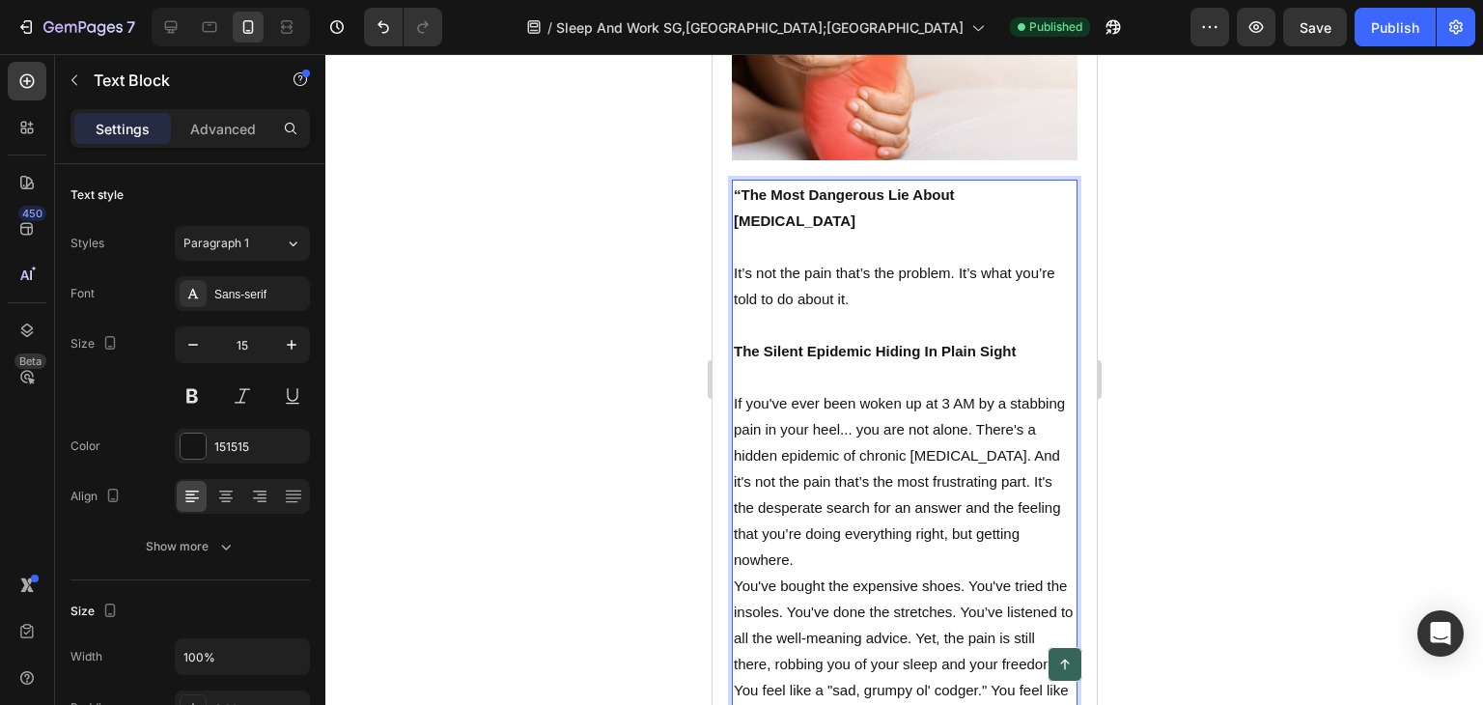
click at [734, 390] on p "If you've ever been woken up at 3 AM by a stabbing pain in your heel... you are…" at bounding box center [904, 481] width 342 height 182
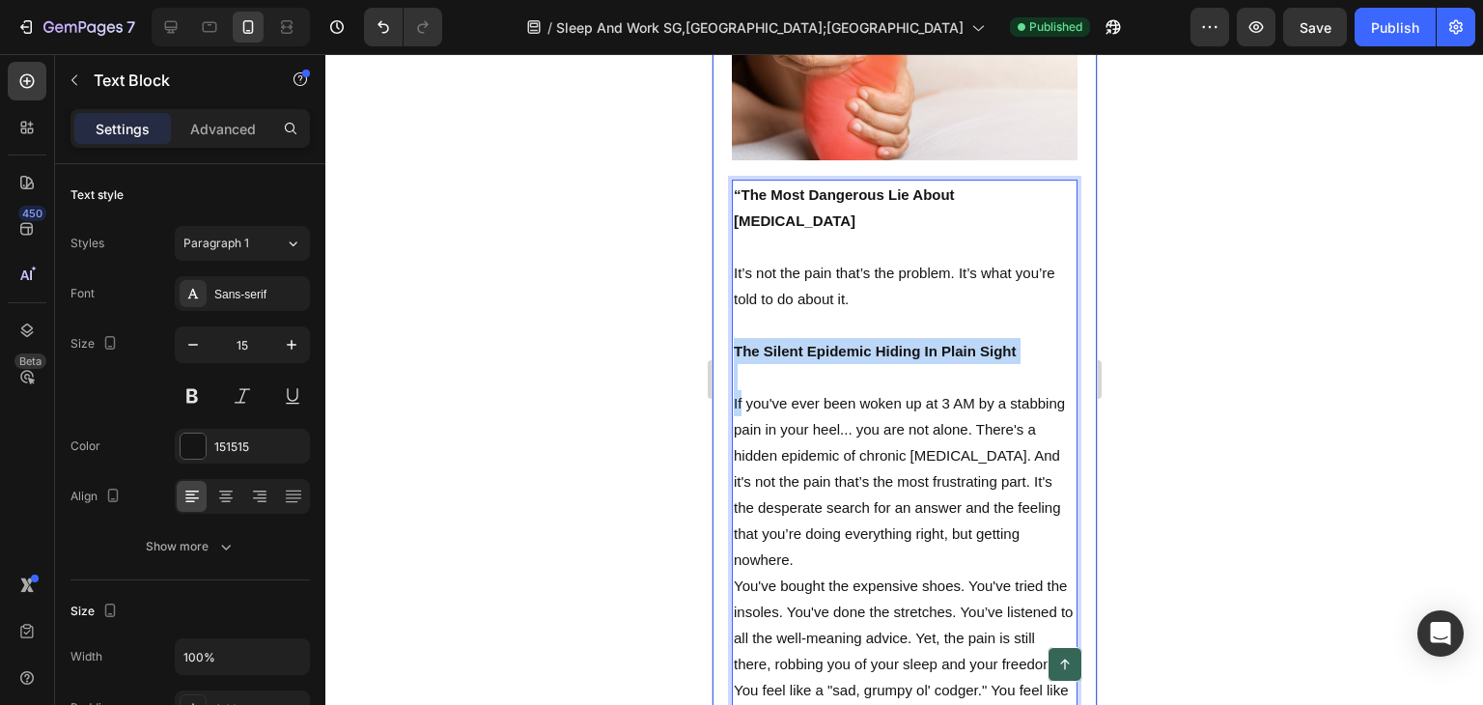
drag, startPoint x: 734, startPoint y: 366, endPoint x: 731, endPoint y: 302, distance: 63.8
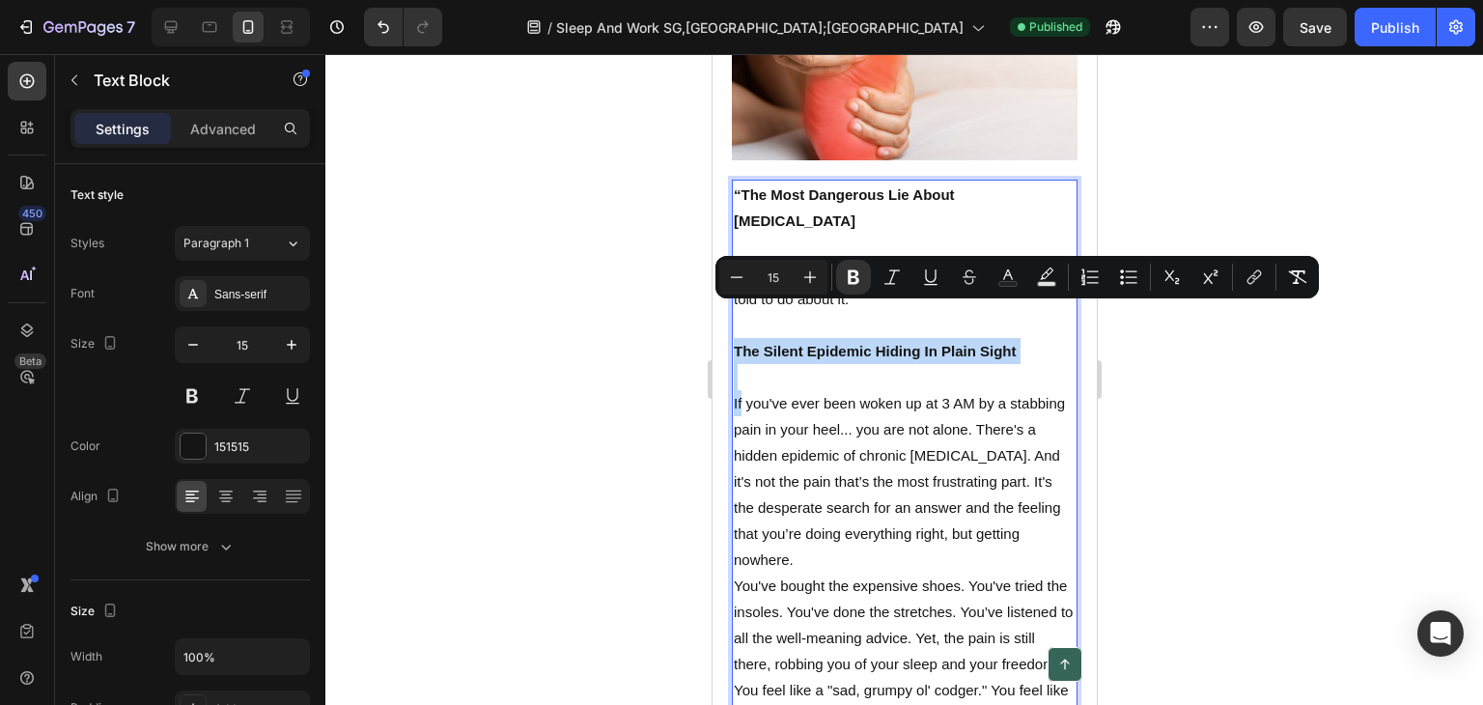
copy div "The Silent Epidemic Hiding In Plain Sight If"
click at [787, 364] on p "Rich Text Editor. Editing area: main" at bounding box center [904, 377] width 342 height 26
click at [855, 343] on strong "The Silent Epidemic Hiding In Plain Sight" at bounding box center [874, 351] width 283 height 16
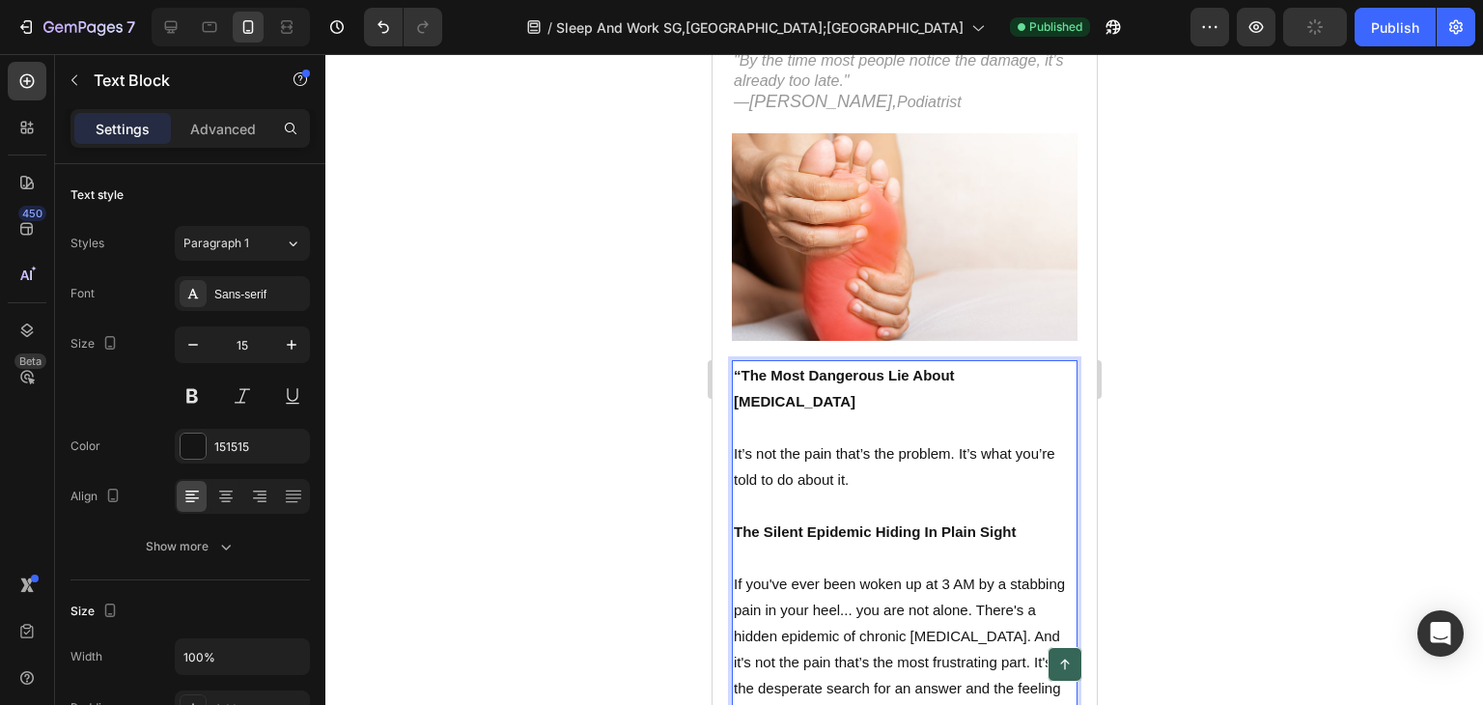
scroll to position [347, 0]
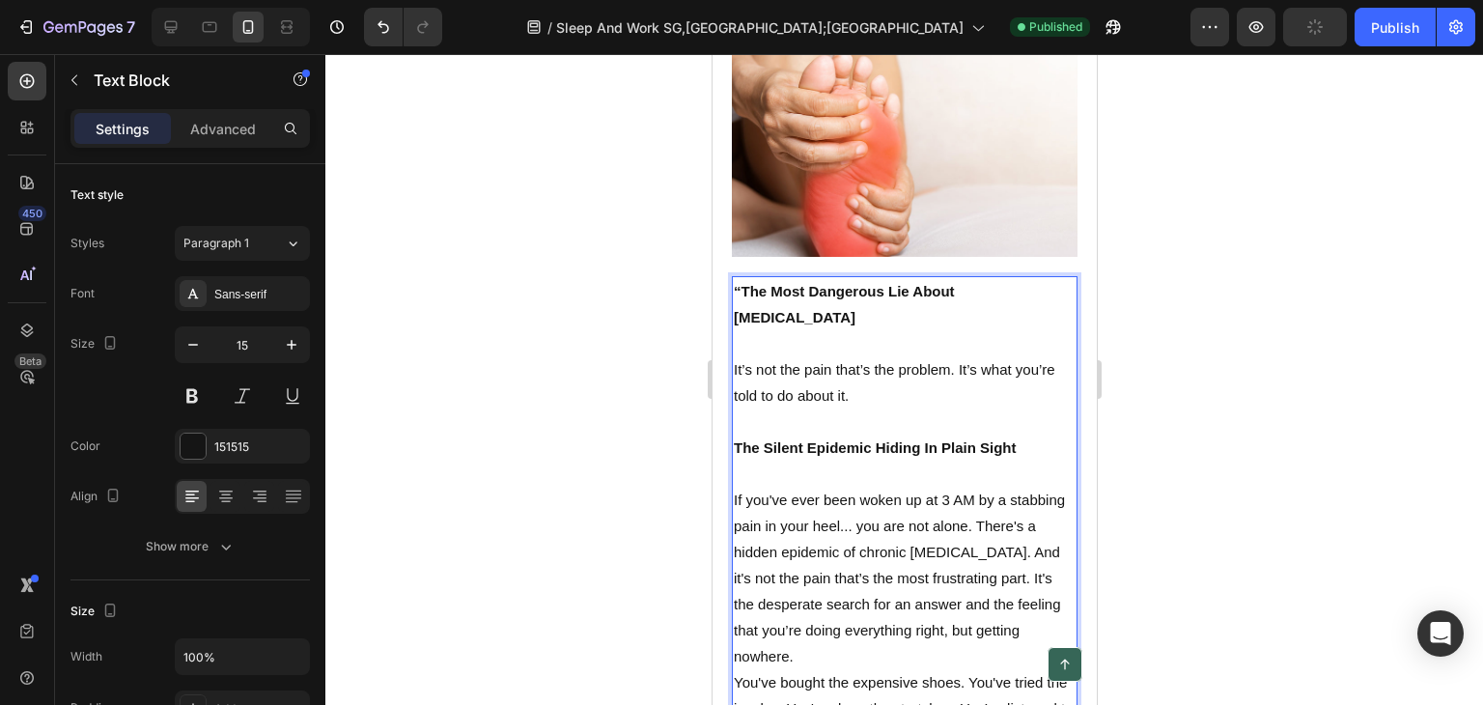
click at [738, 439] on strong "The Silent Epidemic Hiding In Plain Sight" at bounding box center [874, 447] width 283 height 16
drag, startPoint x: 816, startPoint y: 320, endPoint x: 838, endPoint y: 297, distance: 31.4
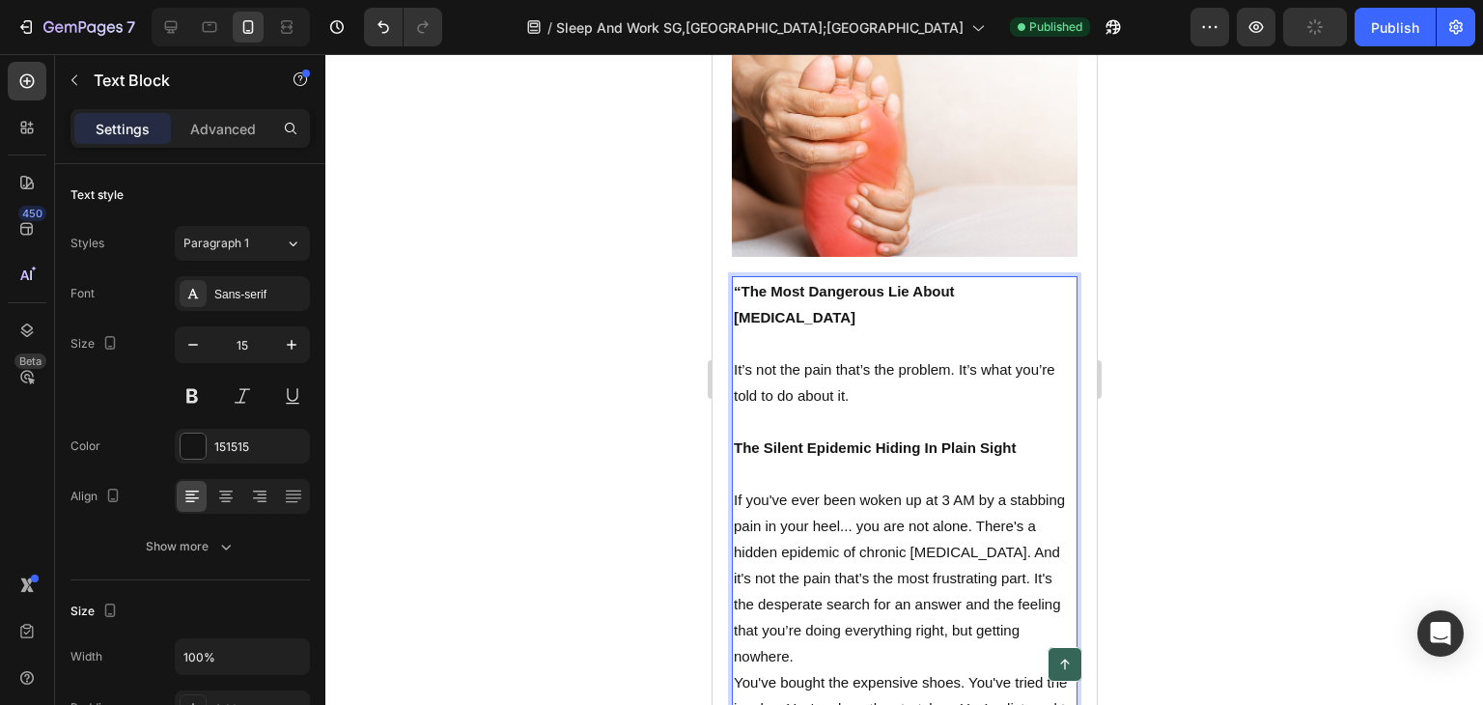
click at [1042, 283] on p "“The Most Dangerous Lie About Foot Pain" at bounding box center [904, 304] width 342 height 52
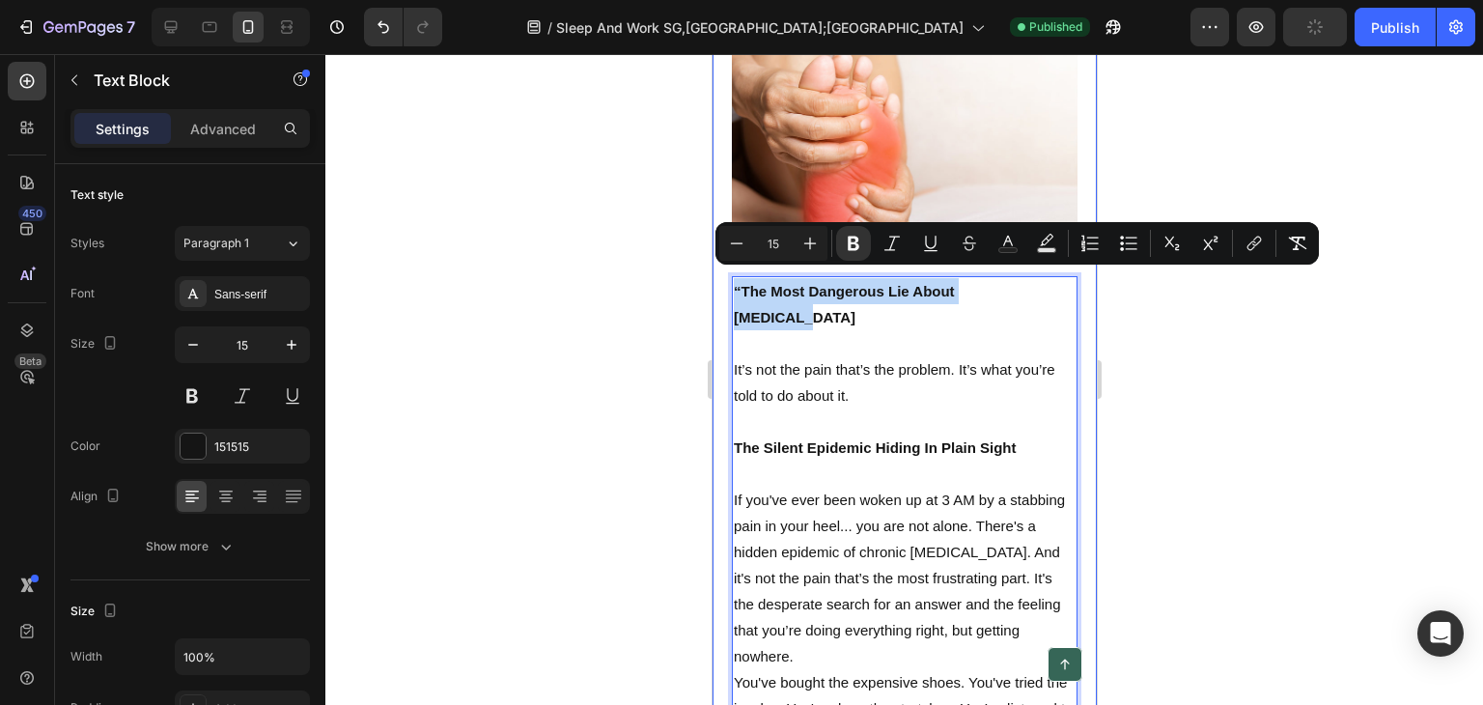
drag, startPoint x: 1035, startPoint y: 282, endPoint x: 729, endPoint y: 290, distance: 306.2
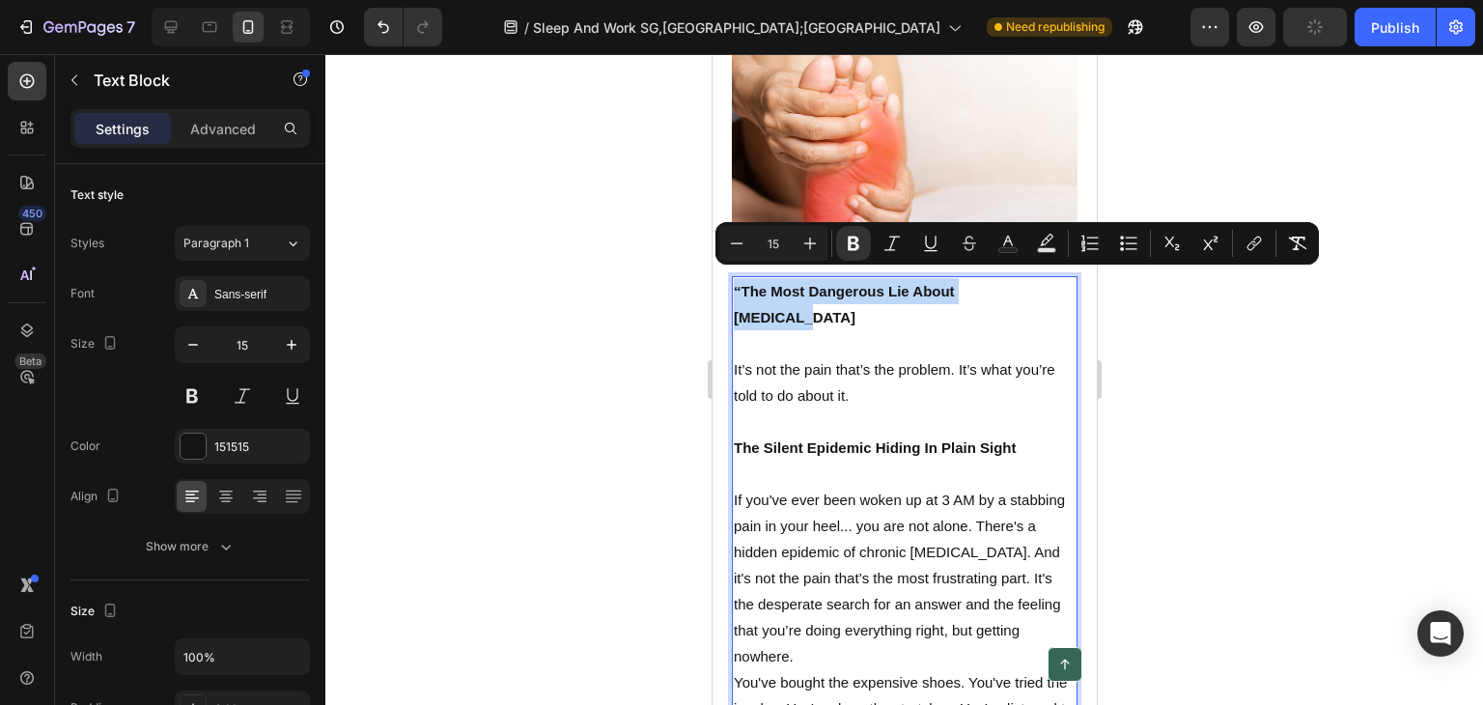
copy strong "“The Most Dangerous Lie About Foot Pain"
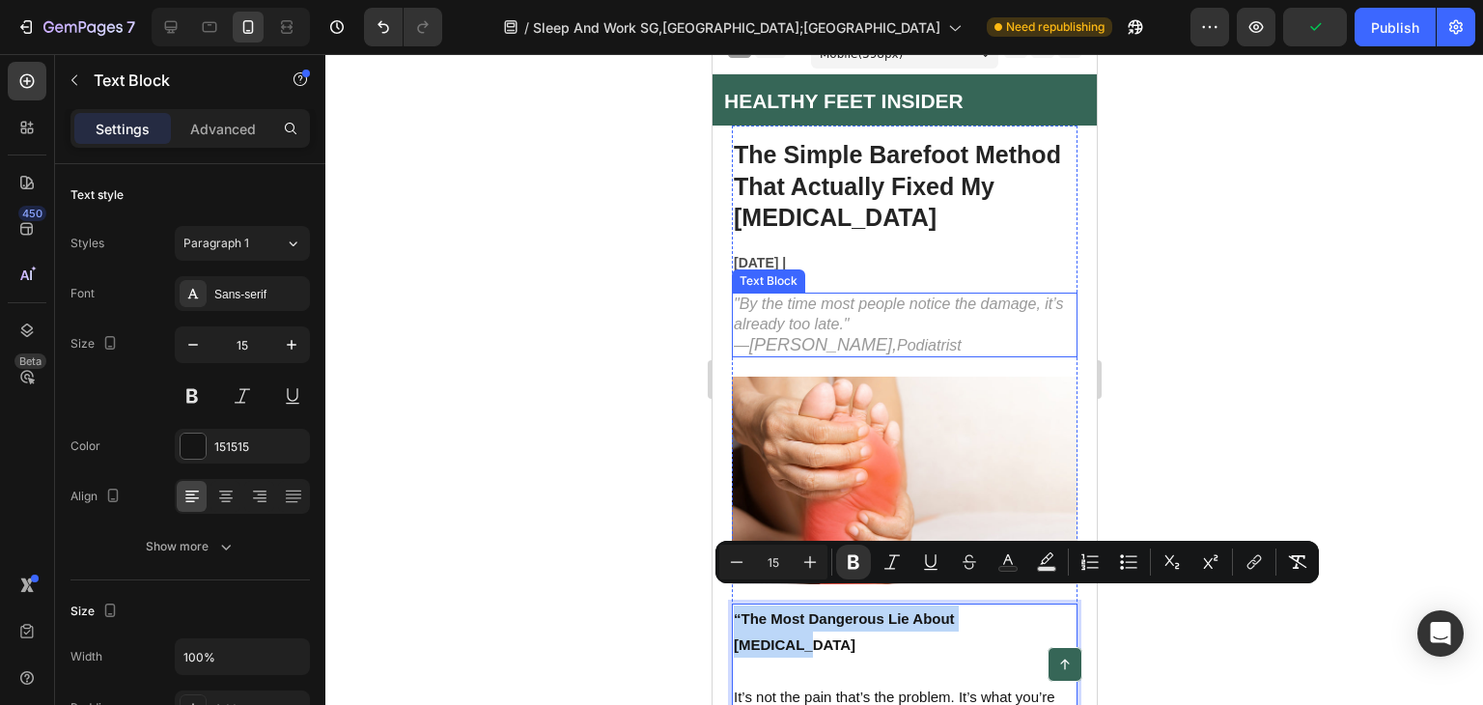
scroll to position [0, 0]
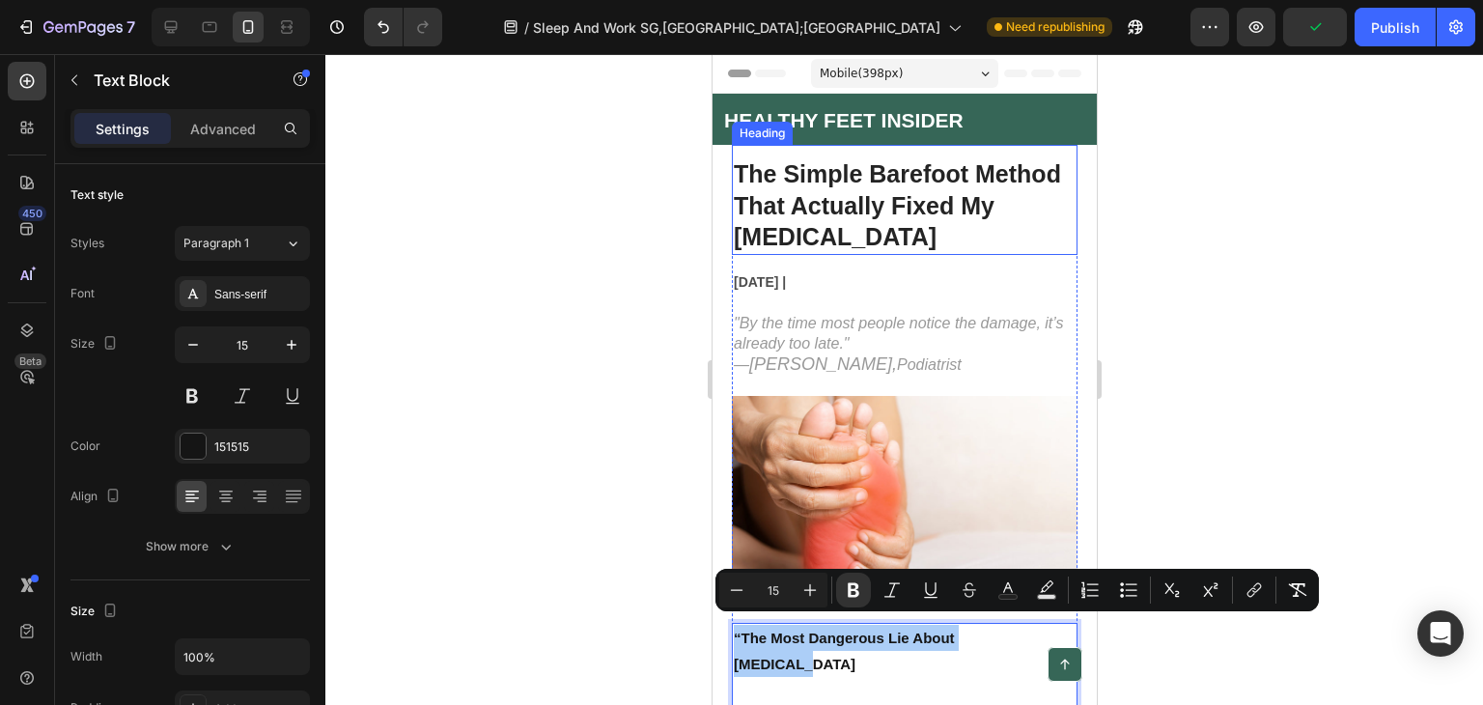
click at [894, 222] on h1 "The Simple Barefoot Method That Actually Fixed My [MEDICAL_DATA]" at bounding box center [904, 205] width 346 height 98
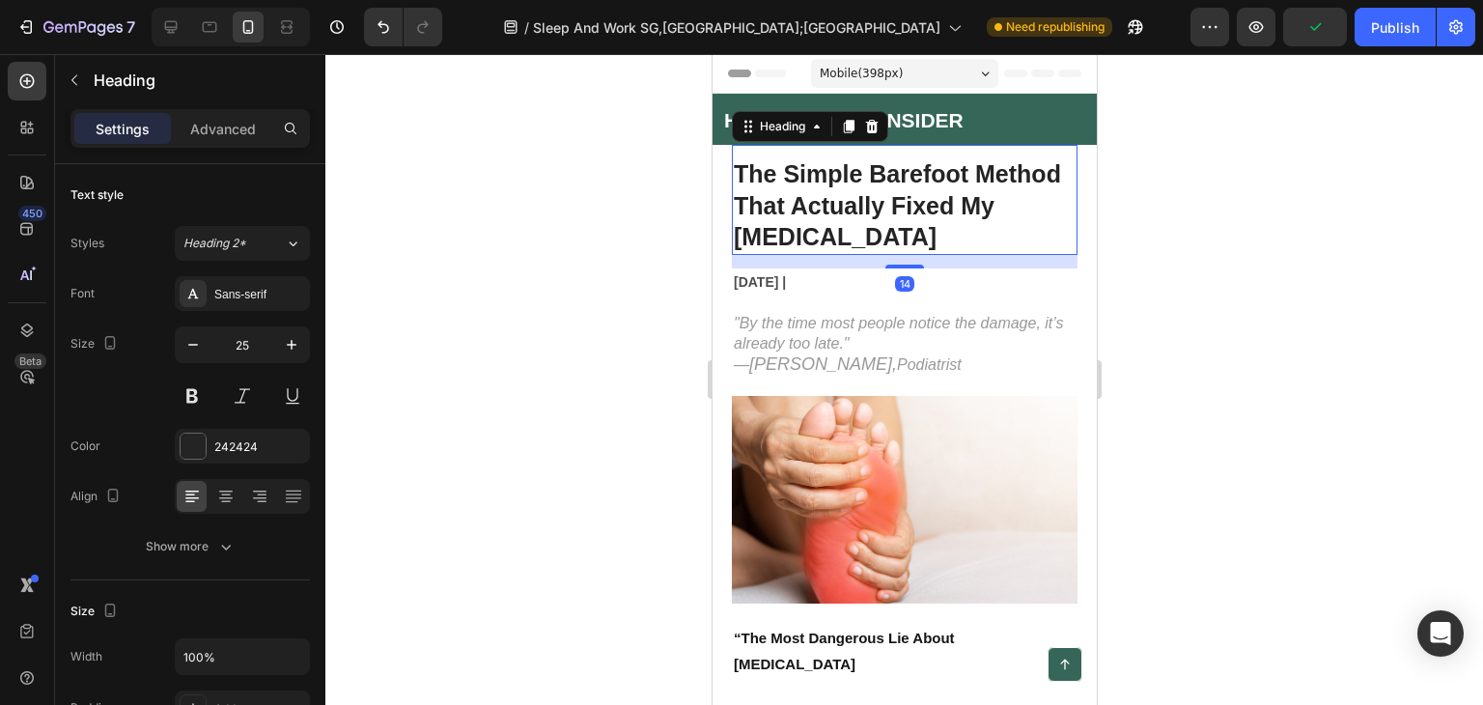
click at [895, 222] on h1 "The Simple Barefoot Method That Actually Fixed My [MEDICAL_DATA]" at bounding box center [904, 205] width 346 height 98
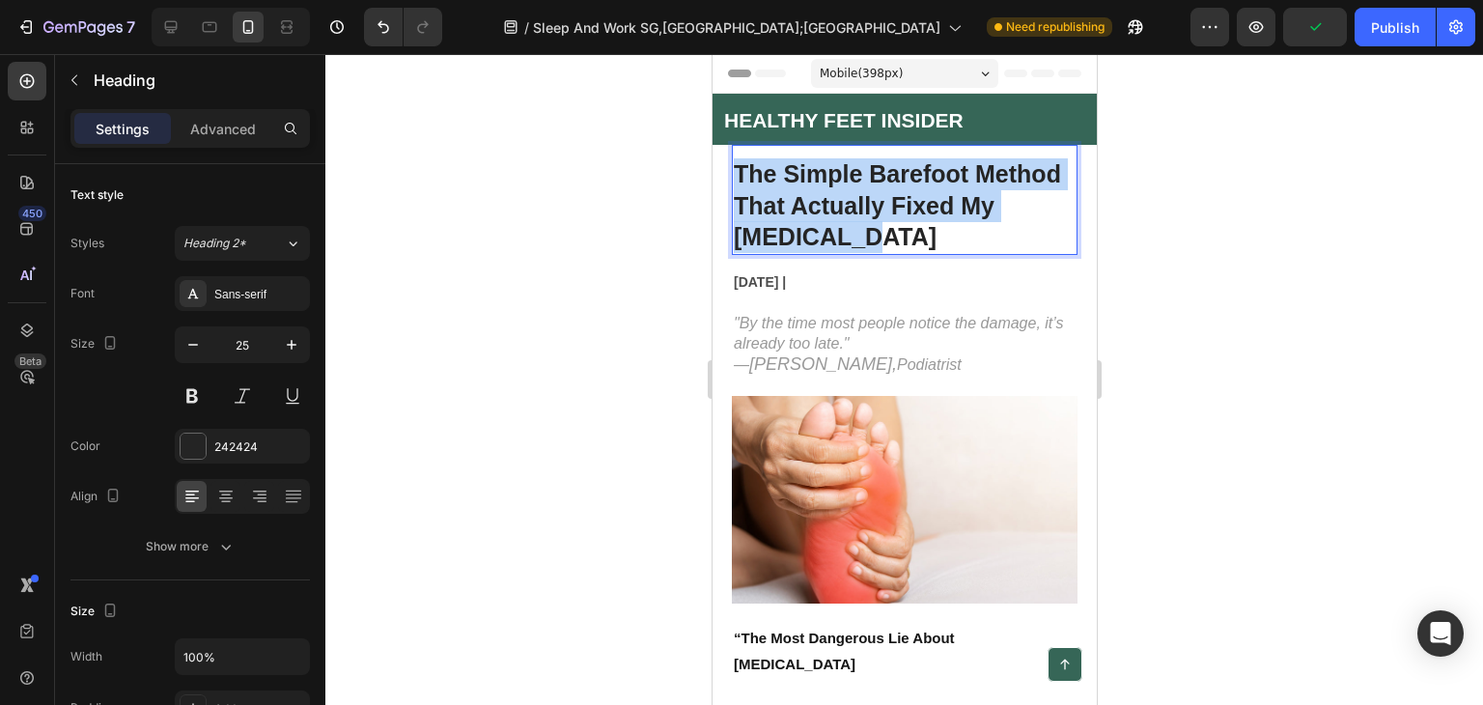
click at [893, 221] on p "The Simple Barefoot Method That Actually Fixed My [MEDICAL_DATA]" at bounding box center [904, 205] width 342 height 95
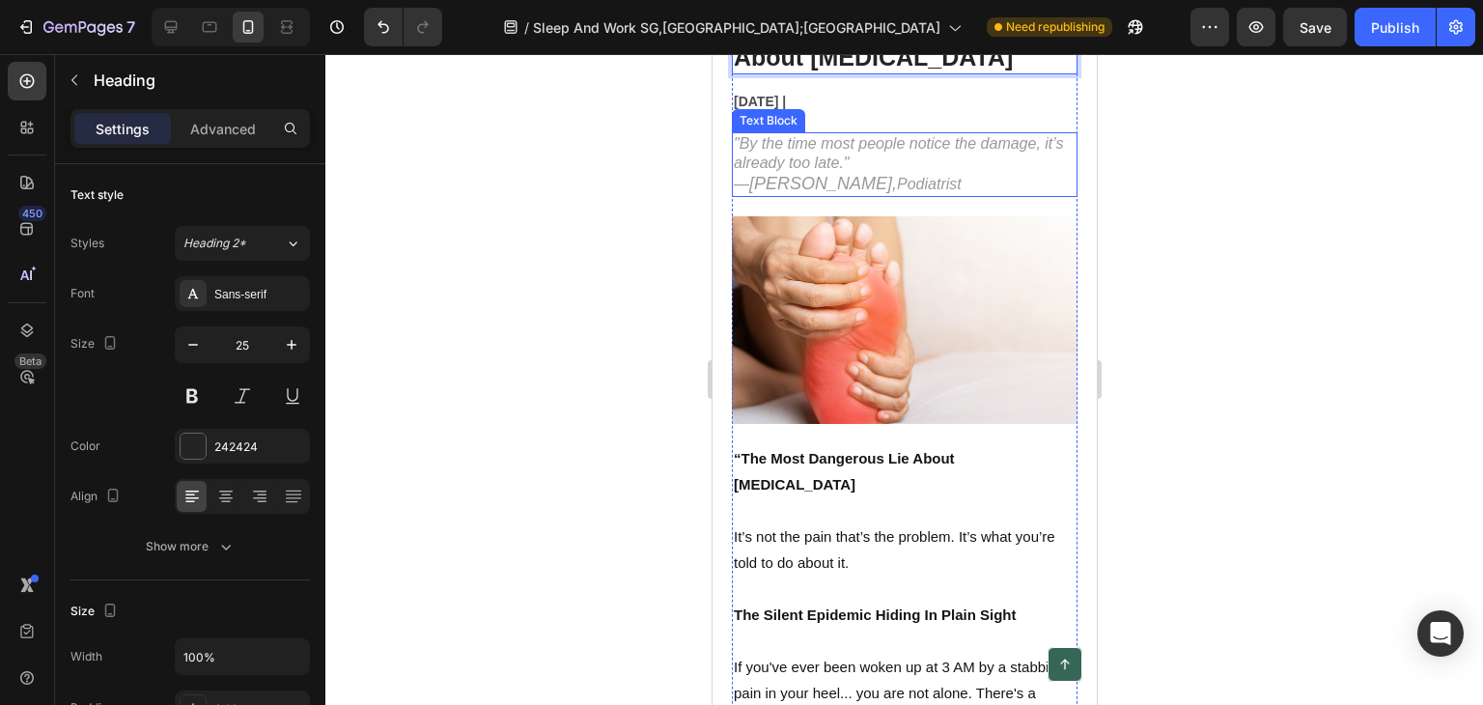
scroll to position [193, 0]
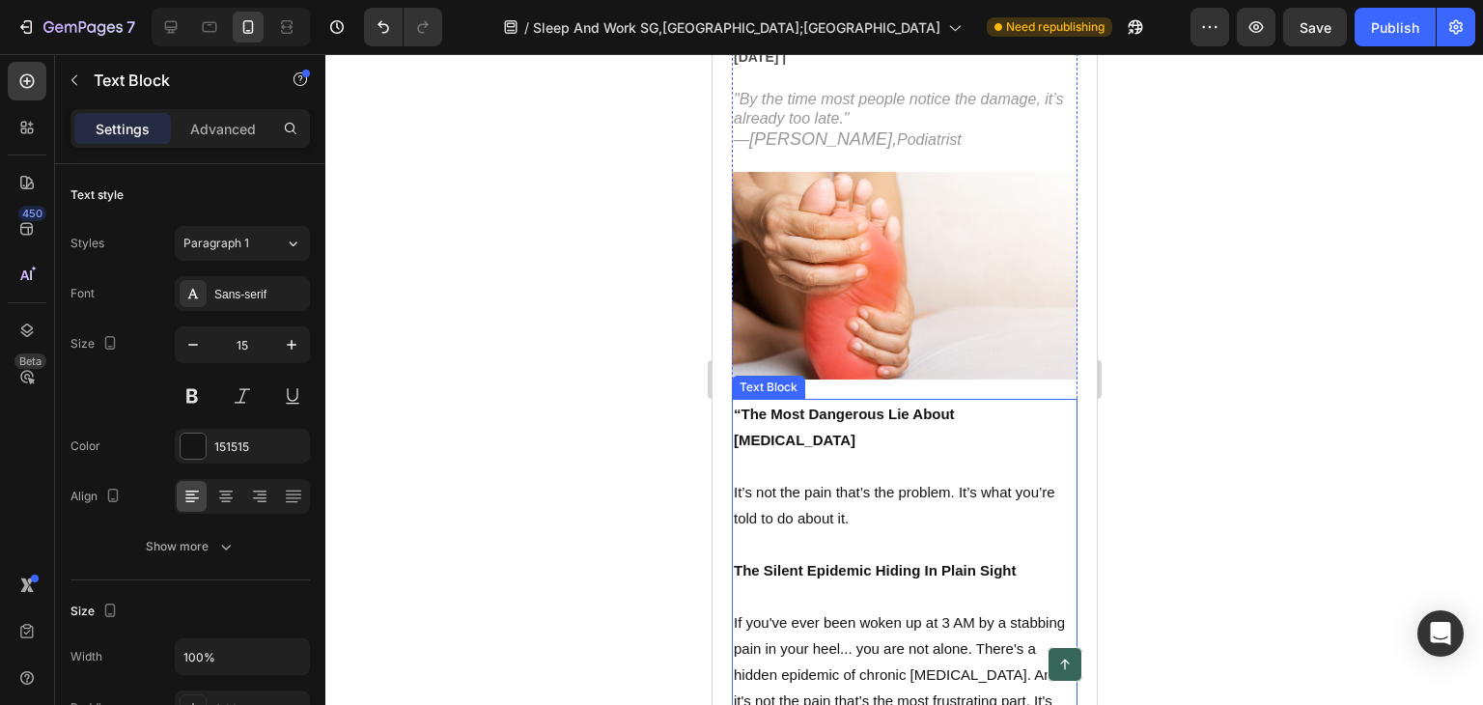
click at [733, 479] on p "It’s not the pain that’s the problem. It’s what you’re told to do about it." at bounding box center [904, 505] width 342 height 52
click at [740, 479] on p "It’s not the pain that’s the problem. It’s what you’re told to do about it." at bounding box center [904, 505] width 342 height 52
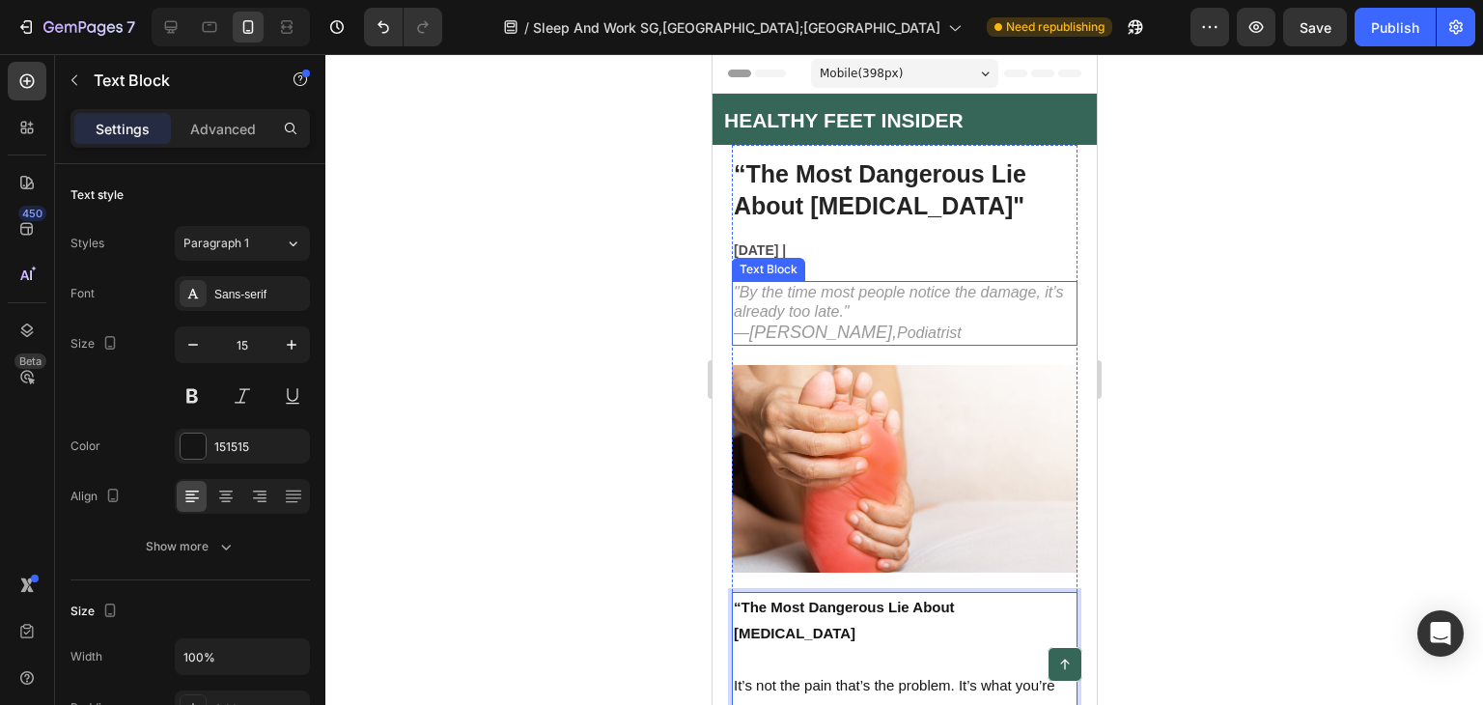
scroll to position [0, 0]
click at [766, 646] on p "Rich Text Editor. Editing area: main" at bounding box center [904, 659] width 342 height 26
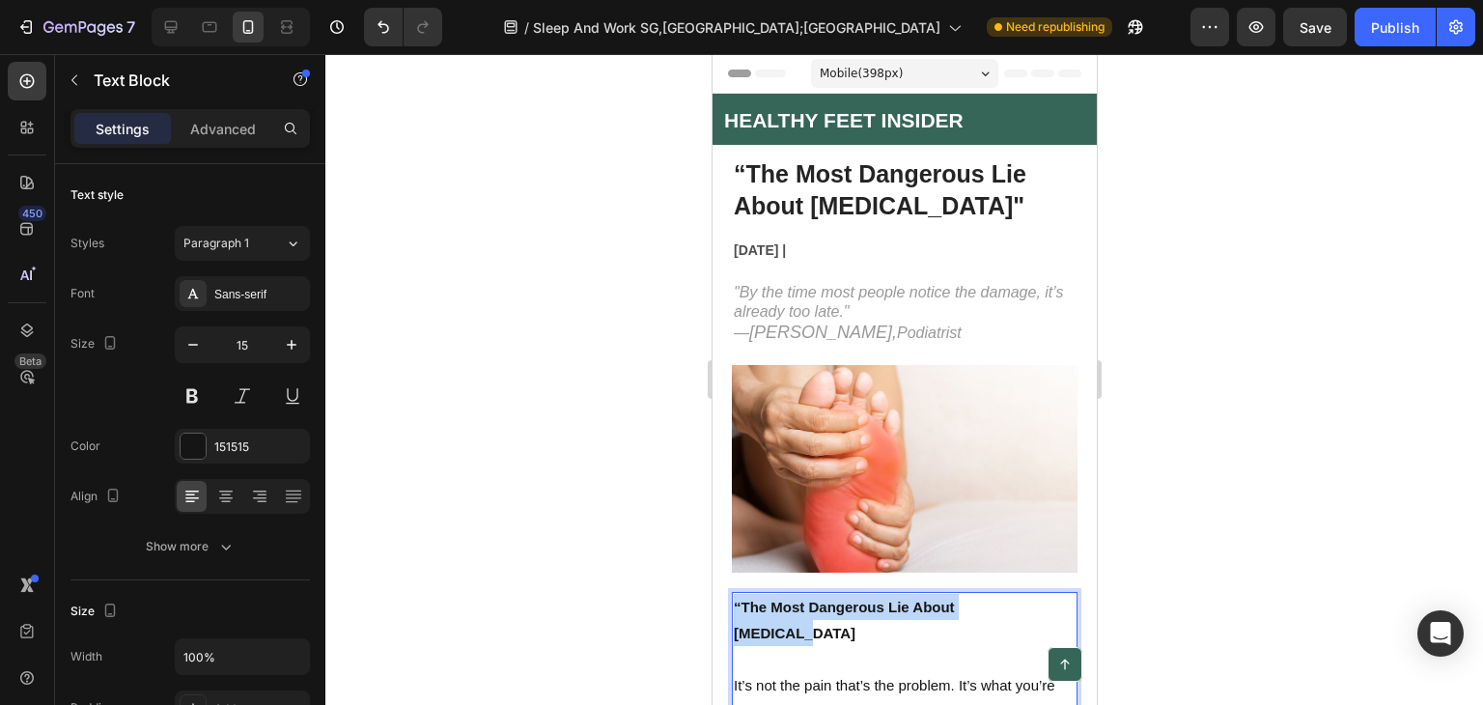
drag, startPoint x: 1030, startPoint y: 594, endPoint x: 1417, endPoint y: 650, distance: 391.2
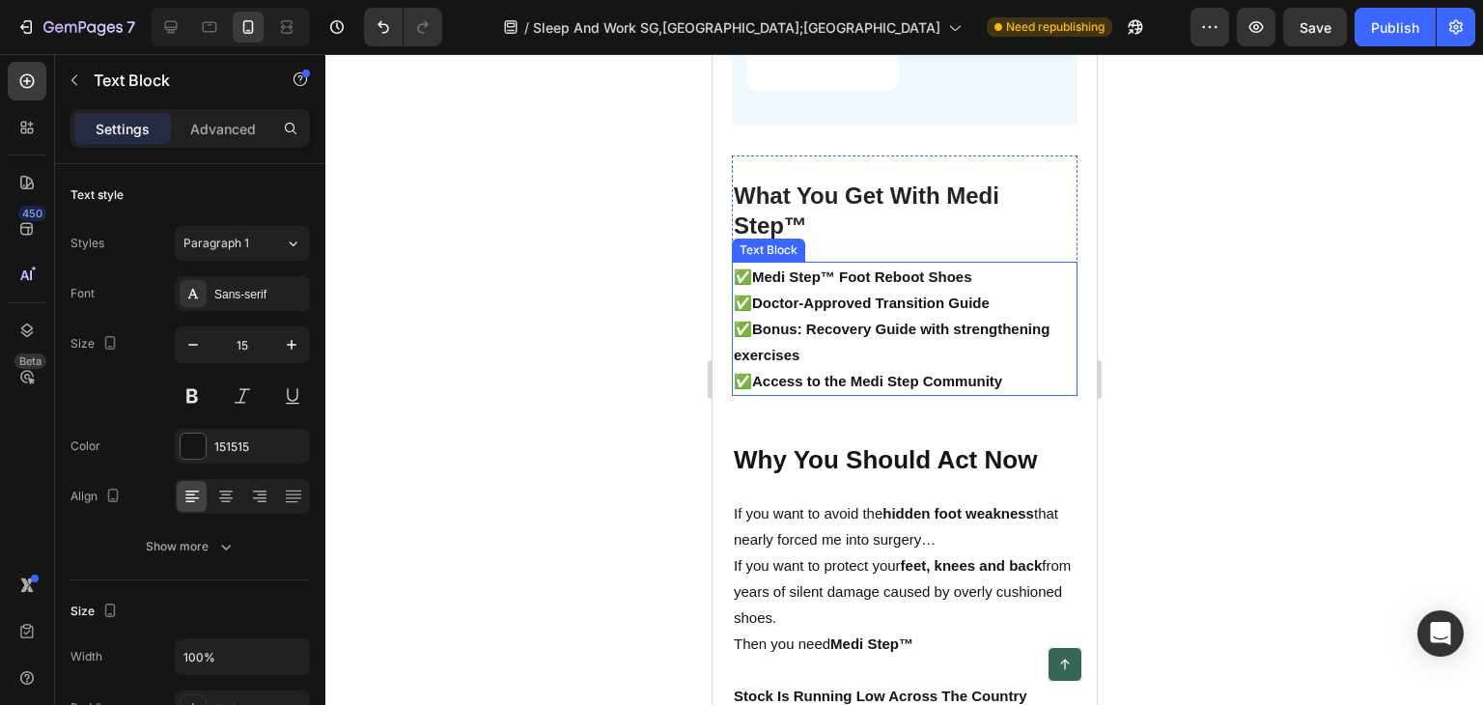
scroll to position [8497, 0]
